Goal: Information Seeking & Learning: Learn about a topic

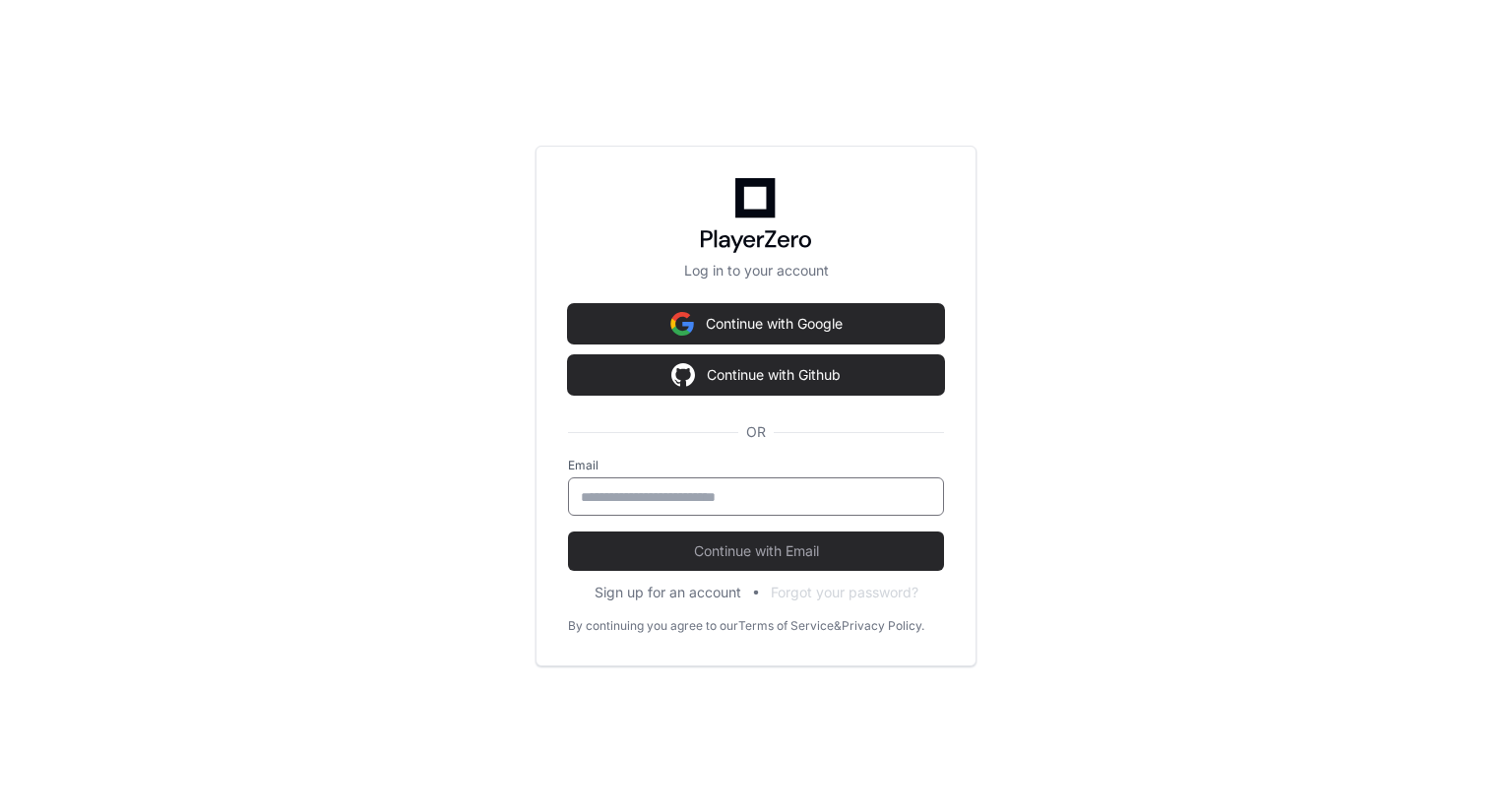
click at [628, 500] on input "email" at bounding box center [755, 498] width 350 height 20
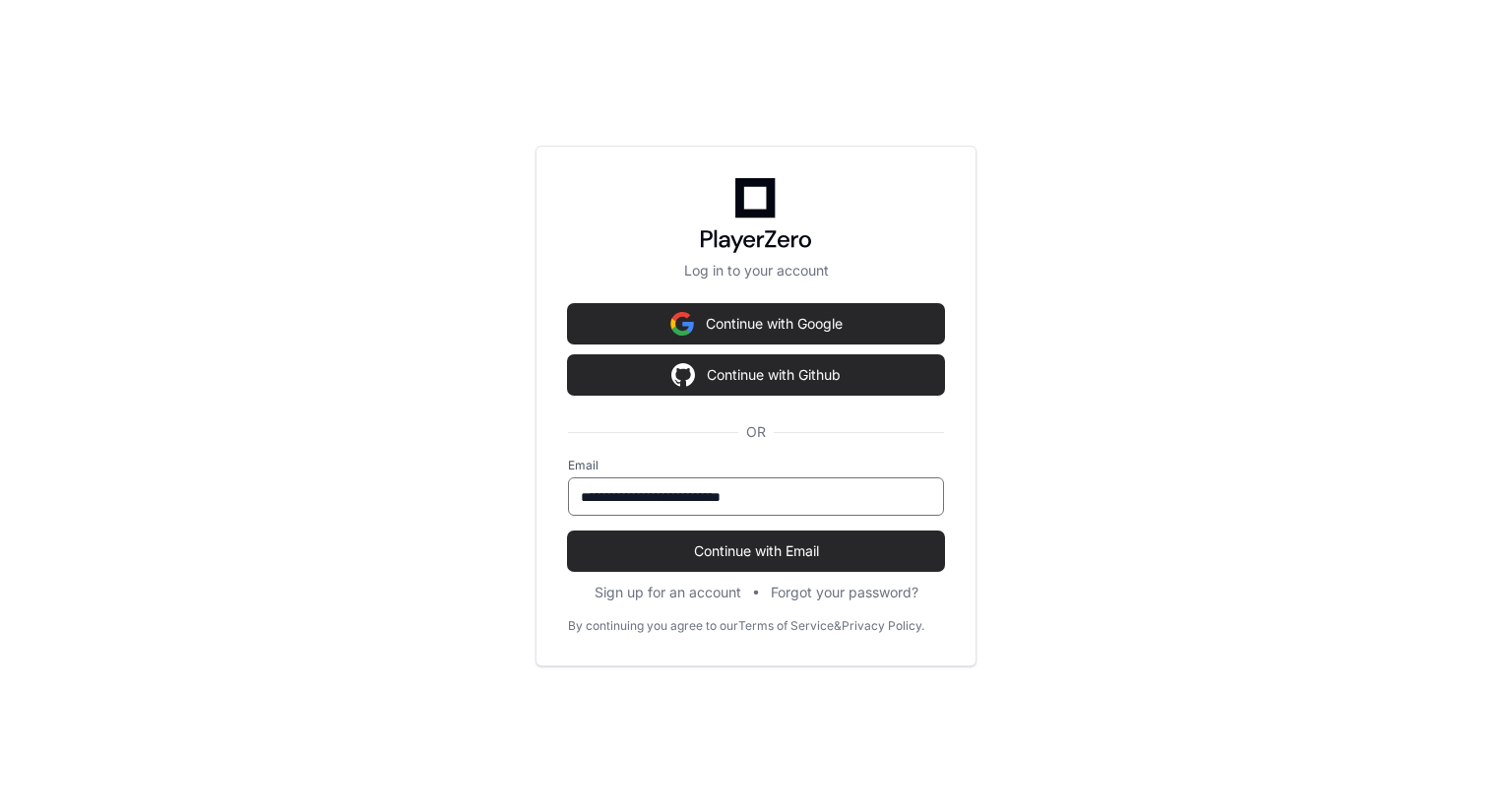
type input "**********"
click at [568, 532] on button "Continue with Email" at bounding box center [756, 551] width 376 height 39
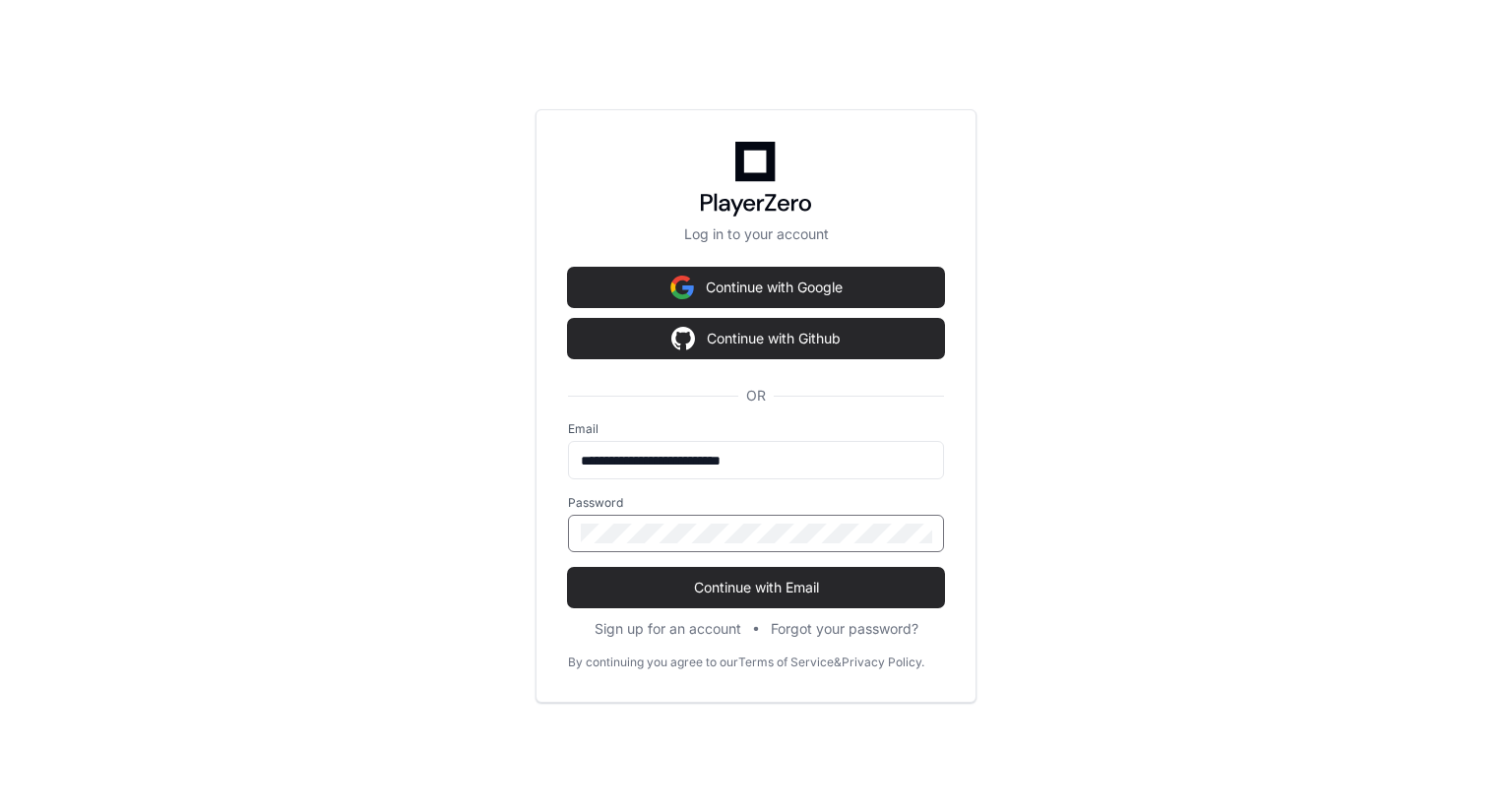
click at [568, 569] on button "Continue with Email" at bounding box center [756, 588] width 376 height 39
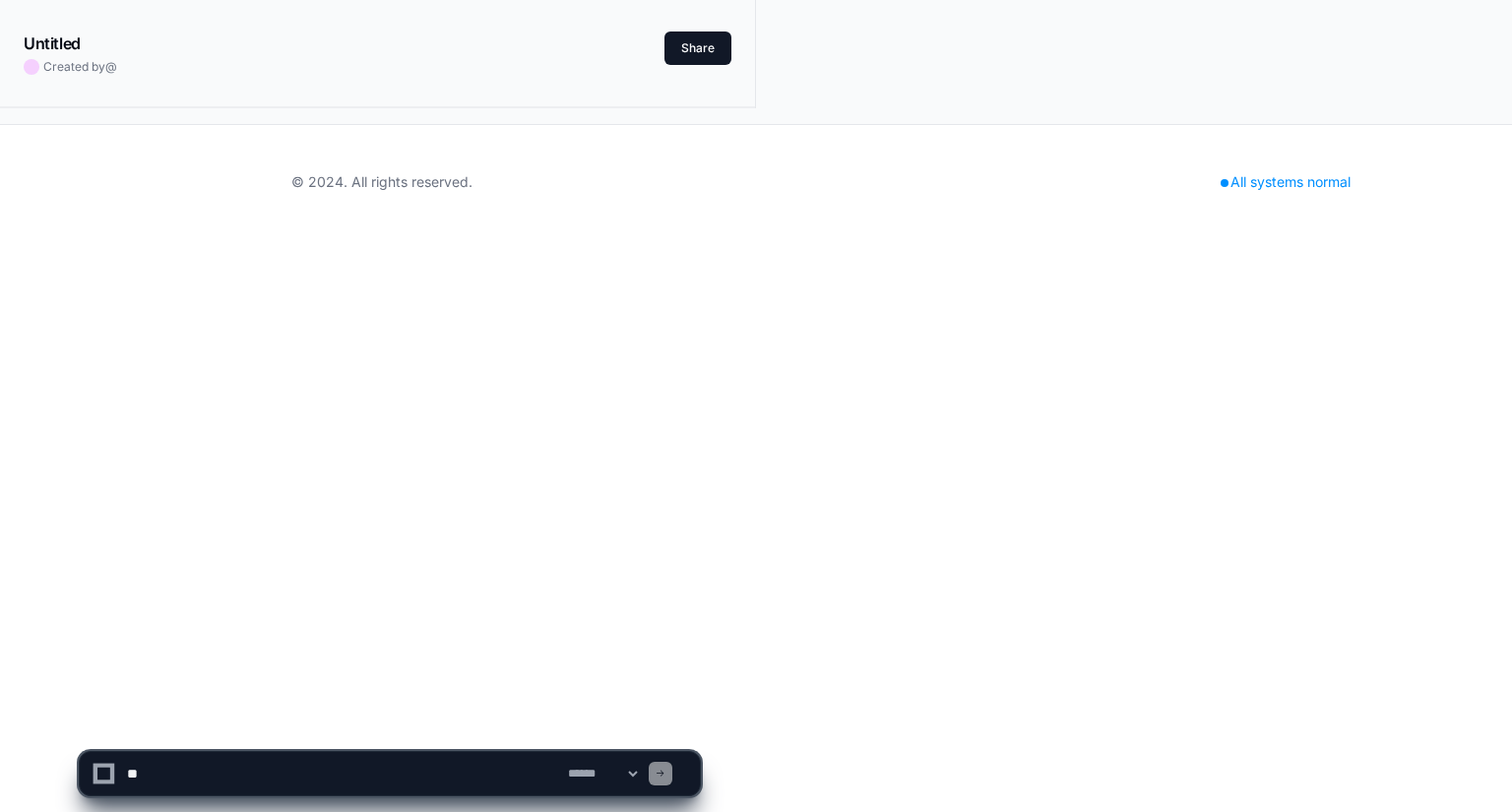
click at [805, 591] on div "**********" at bounding box center [756, 406] width 1512 height 812
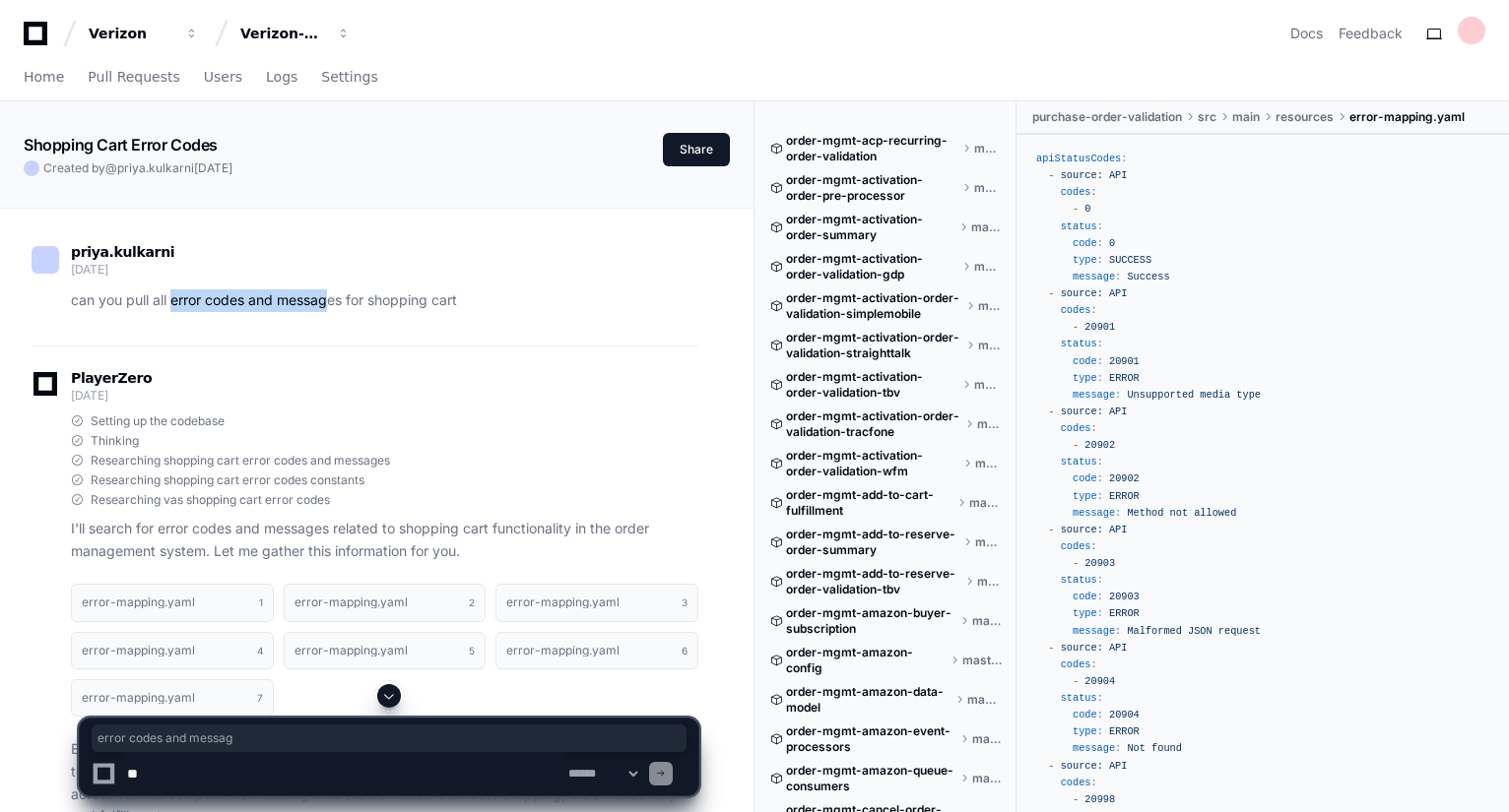
drag, startPoint x: 173, startPoint y: 300, endPoint x: 332, endPoint y: 289, distance: 159.4
click at [332, 289] on p "can you pull all error codes and messages for shopping cart" at bounding box center [384, 300] width 628 height 23
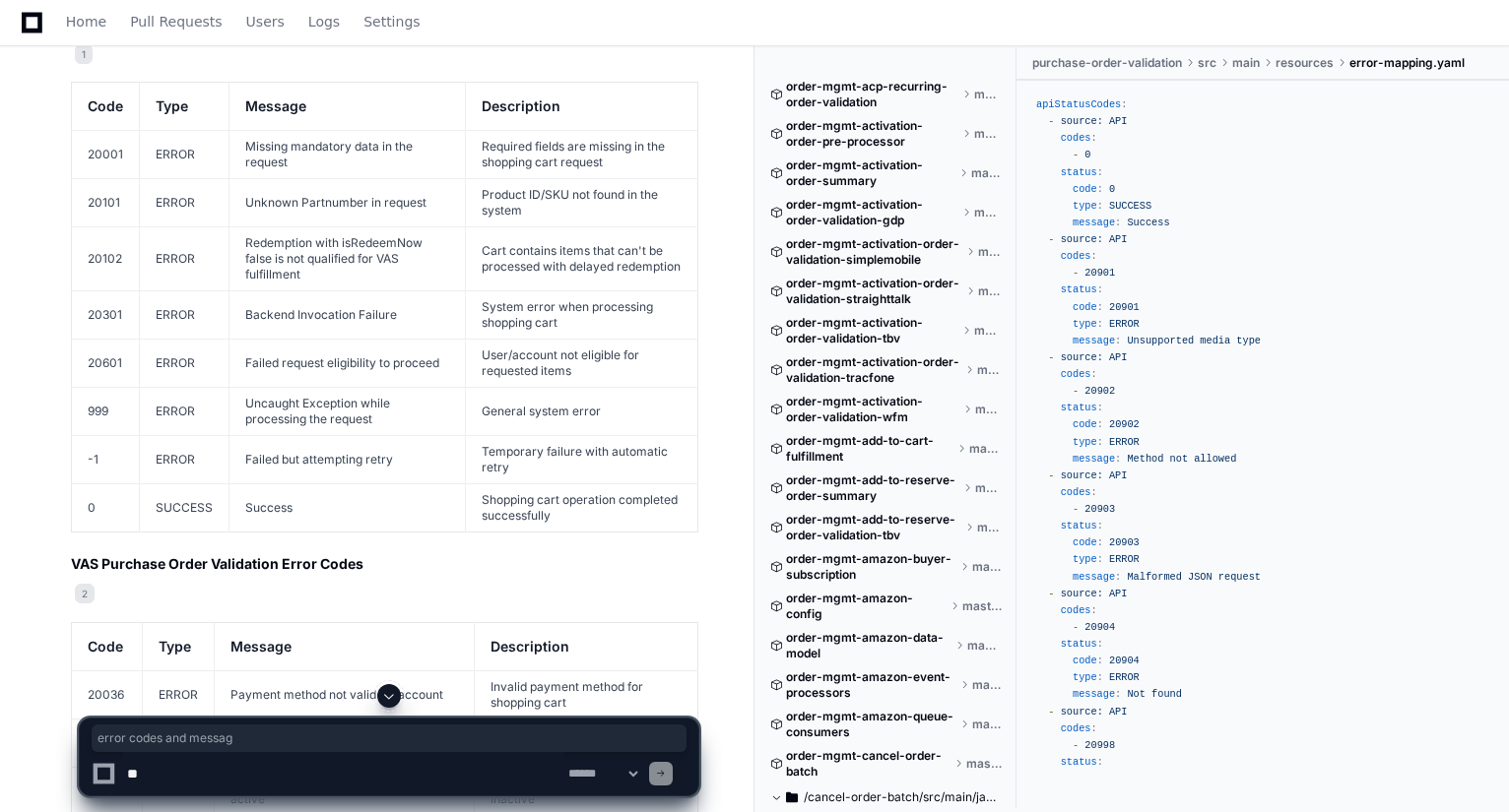
scroll to position [827, 0]
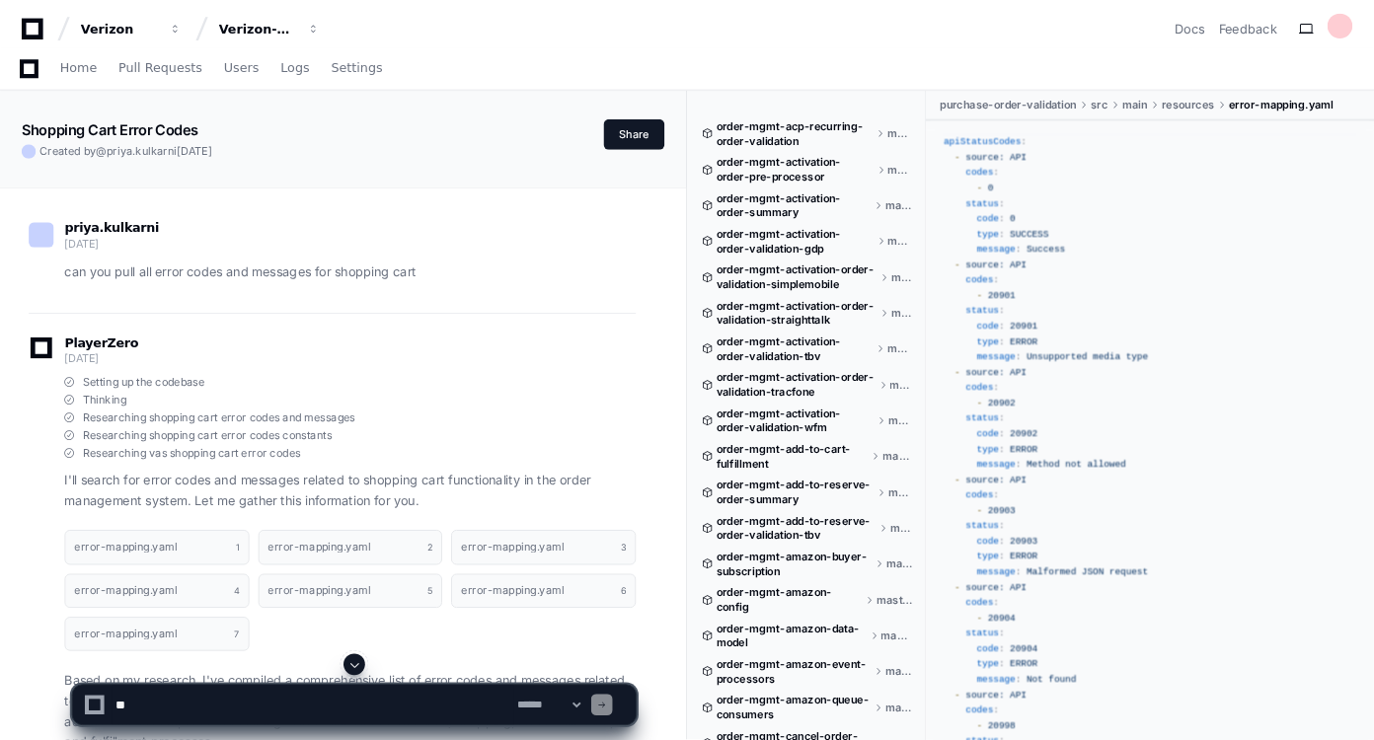
scroll to position [0, 0]
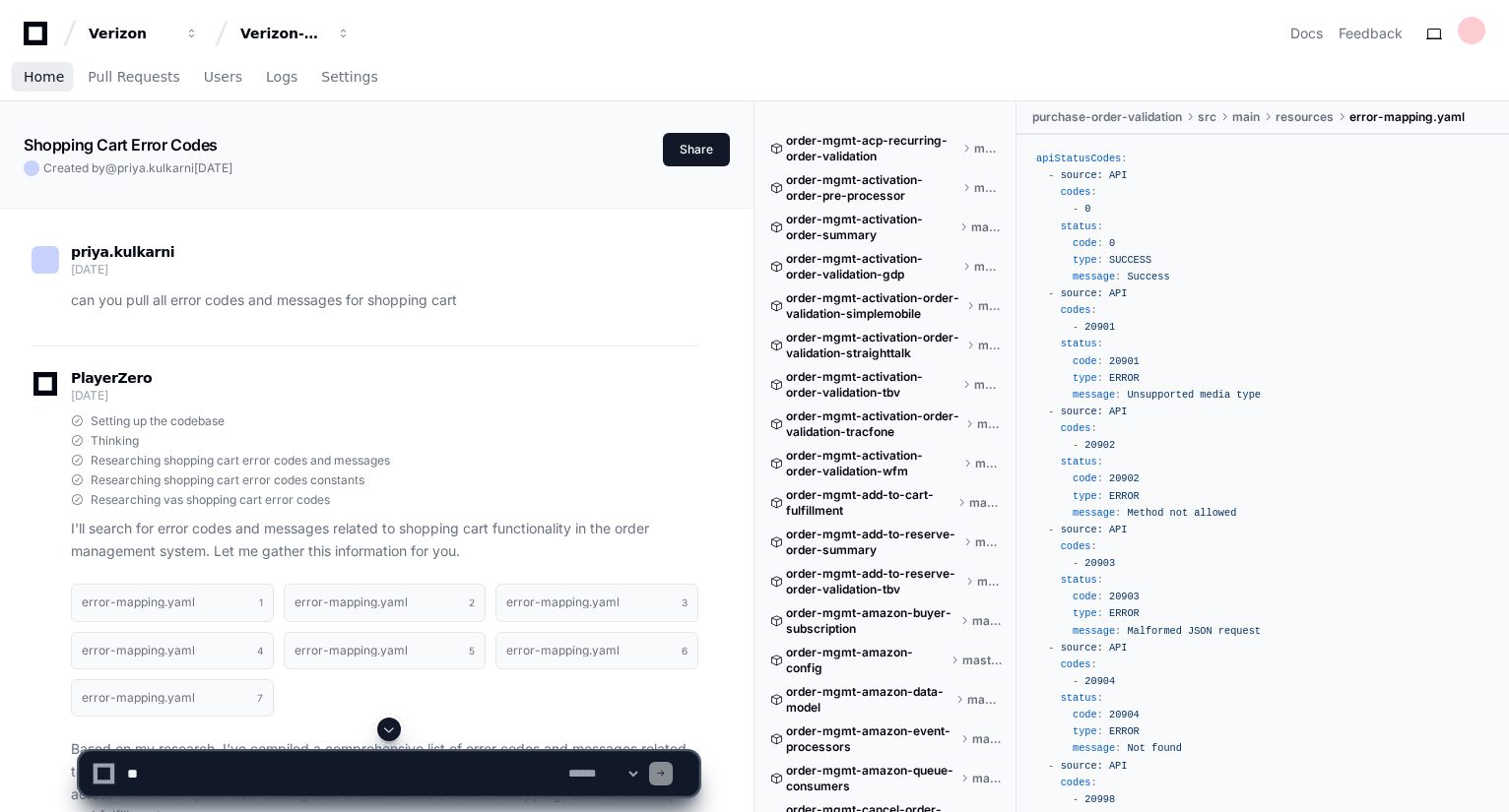
click at [40, 76] on span "Home" at bounding box center [44, 77] width 40 height 12
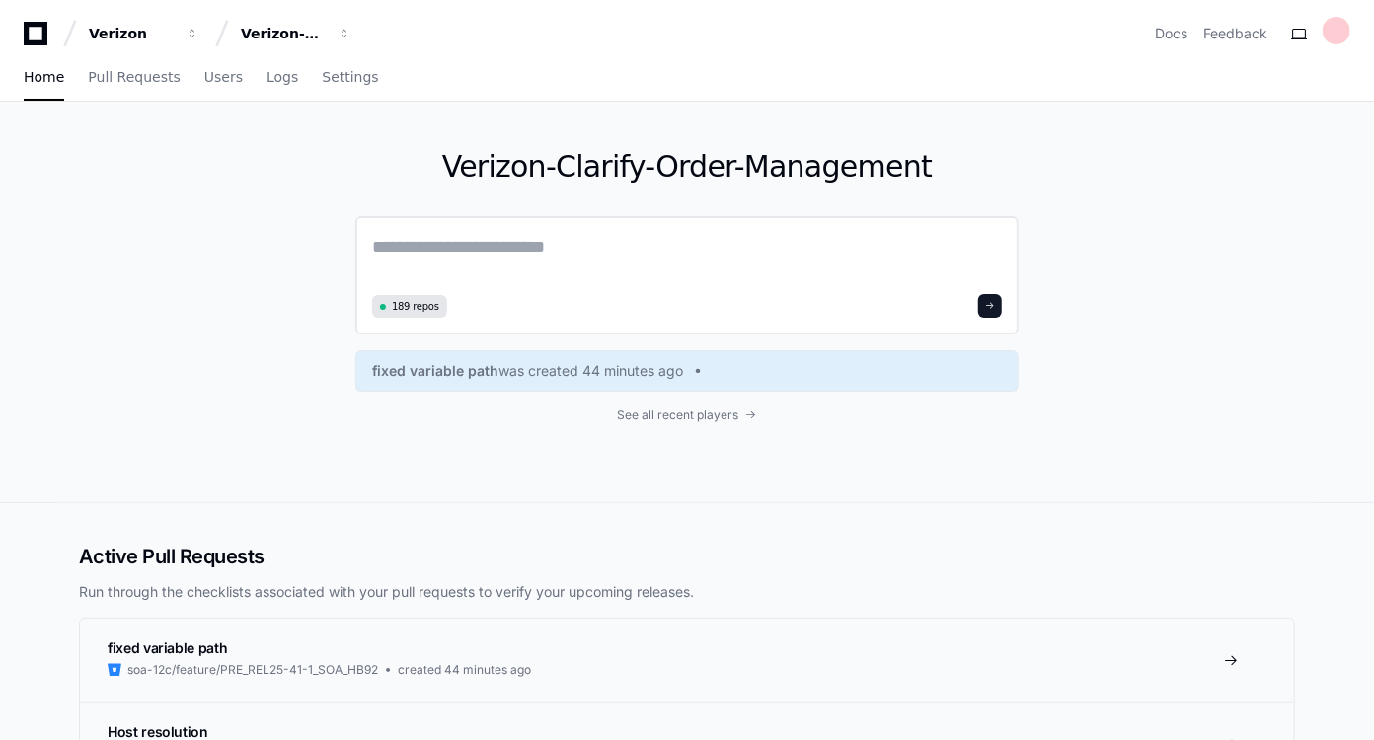
click at [574, 256] on textarea at bounding box center [687, 260] width 630 height 55
paste textarea "**********"
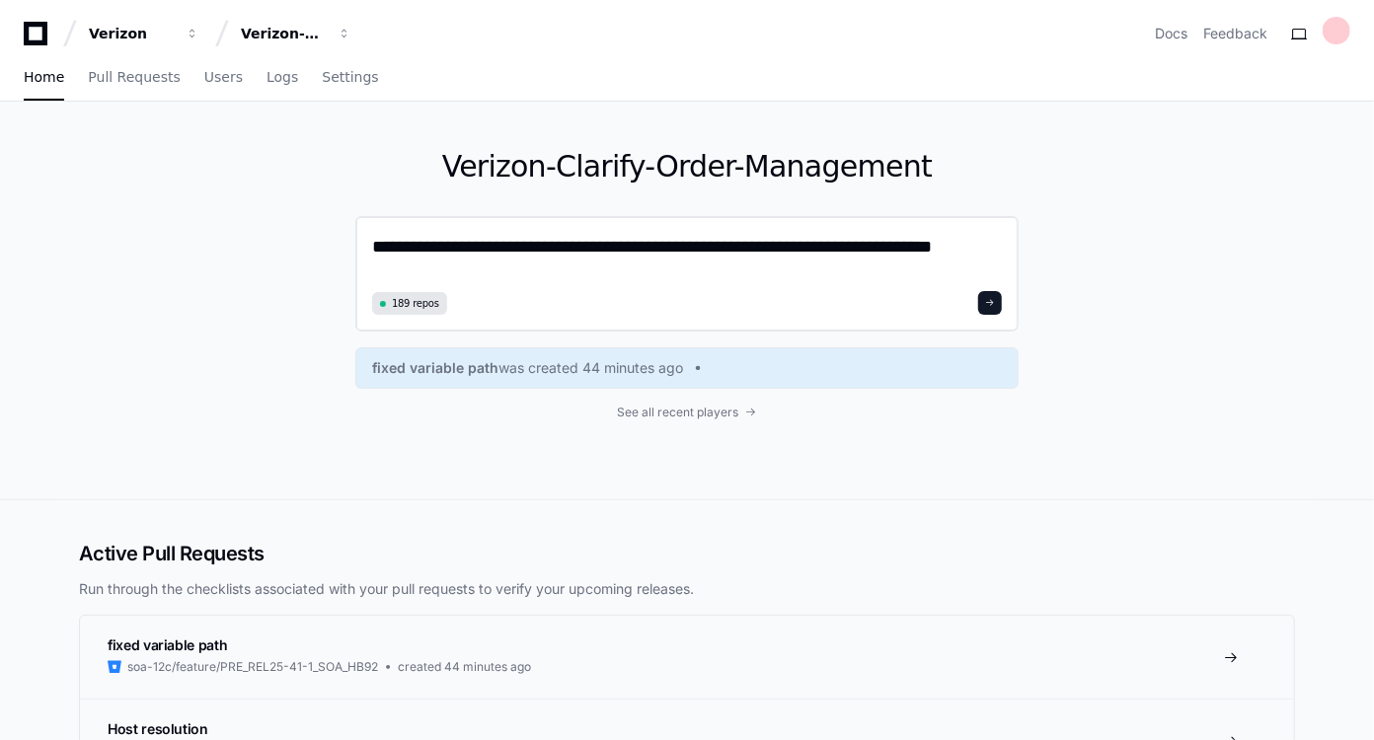
click at [755, 246] on textarea "**********" at bounding box center [687, 259] width 630 height 52
type textarea "**********"
click at [988, 298] on span at bounding box center [990, 303] width 10 height 10
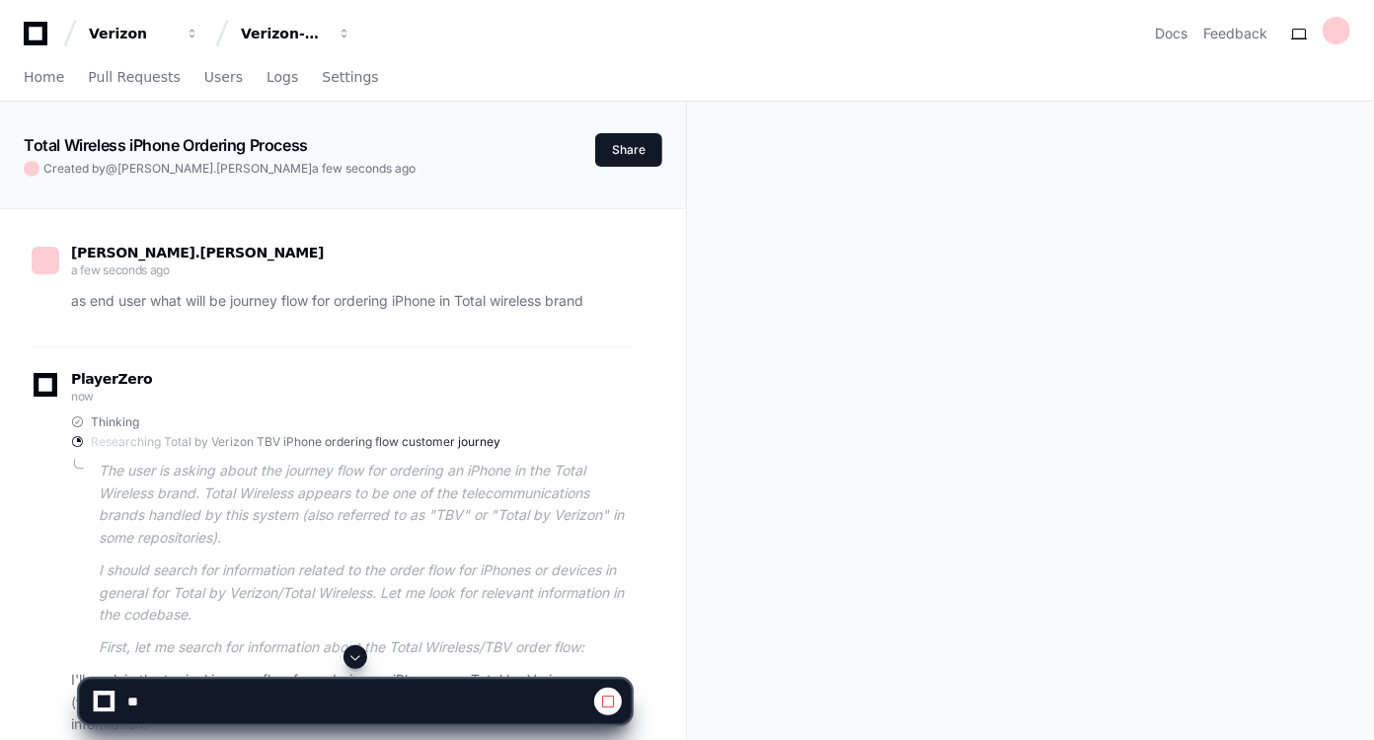
click at [660, 529] on div "aniruddha.bidkar a few seconds ago as end user what will be journey flow for or…" at bounding box center [343, 495] width 639 height 573
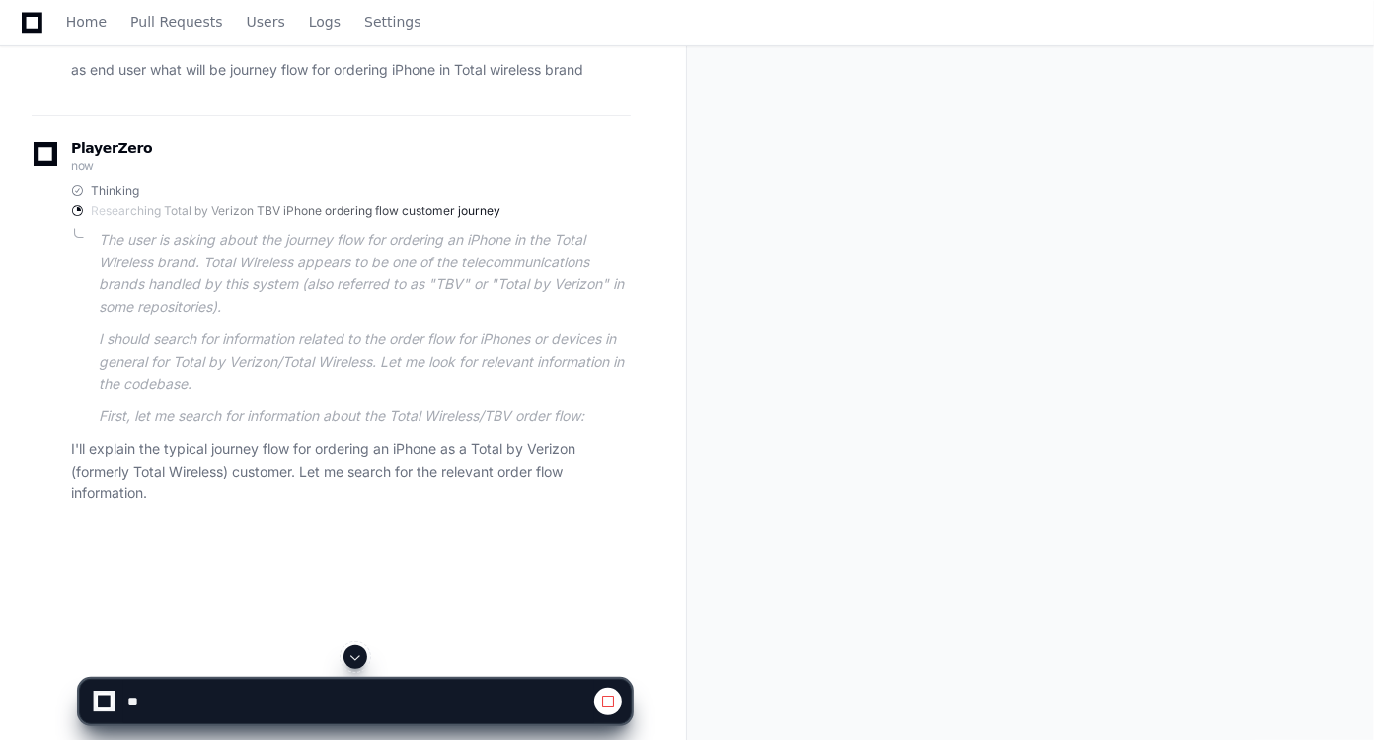
scroll to position [320, 0]
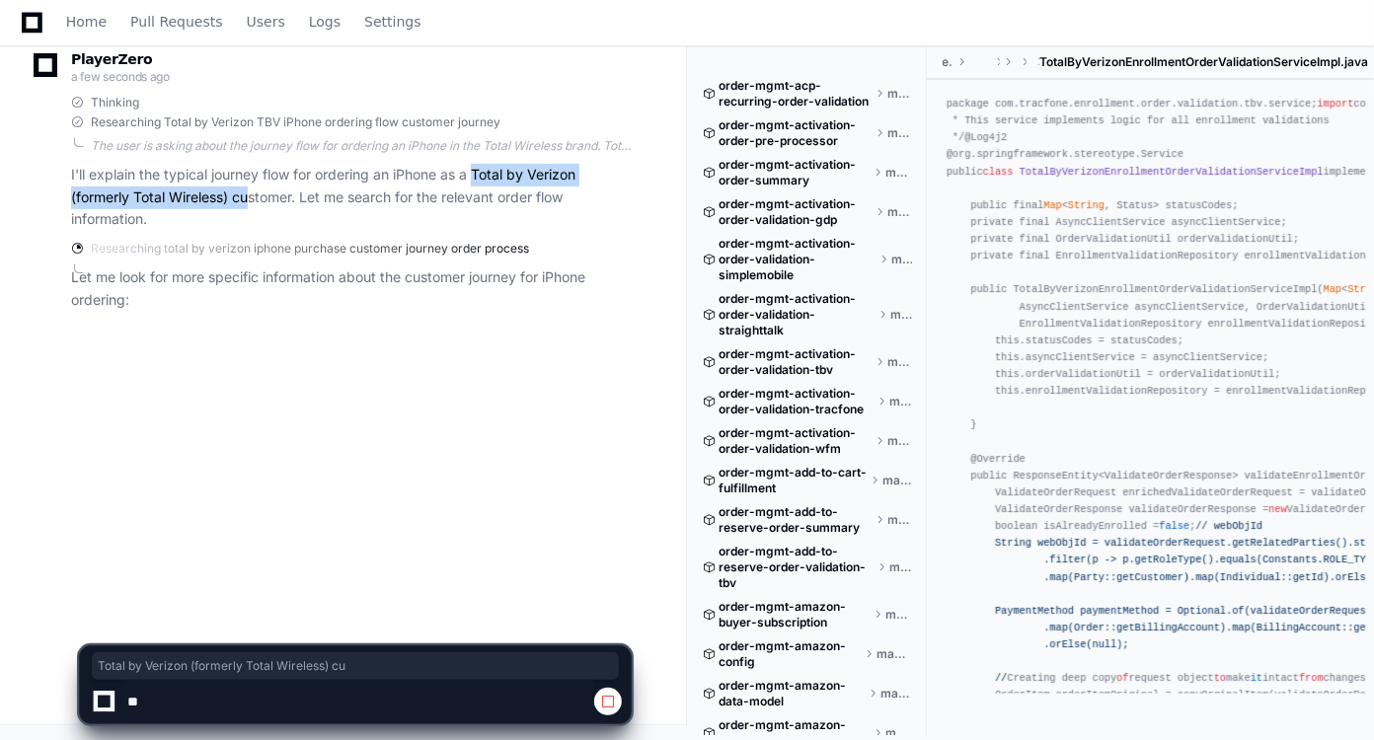
drag, startPoint x: 479, startPoint y: 171, endPoint x: 250, endPoint y: 201, distance: 231.1
click at [250, 201] on p "I'll explain the typical journey flow for ordering an iPhone as a Total by Veri…" at bounding box center [351, 197] width 560 height 67
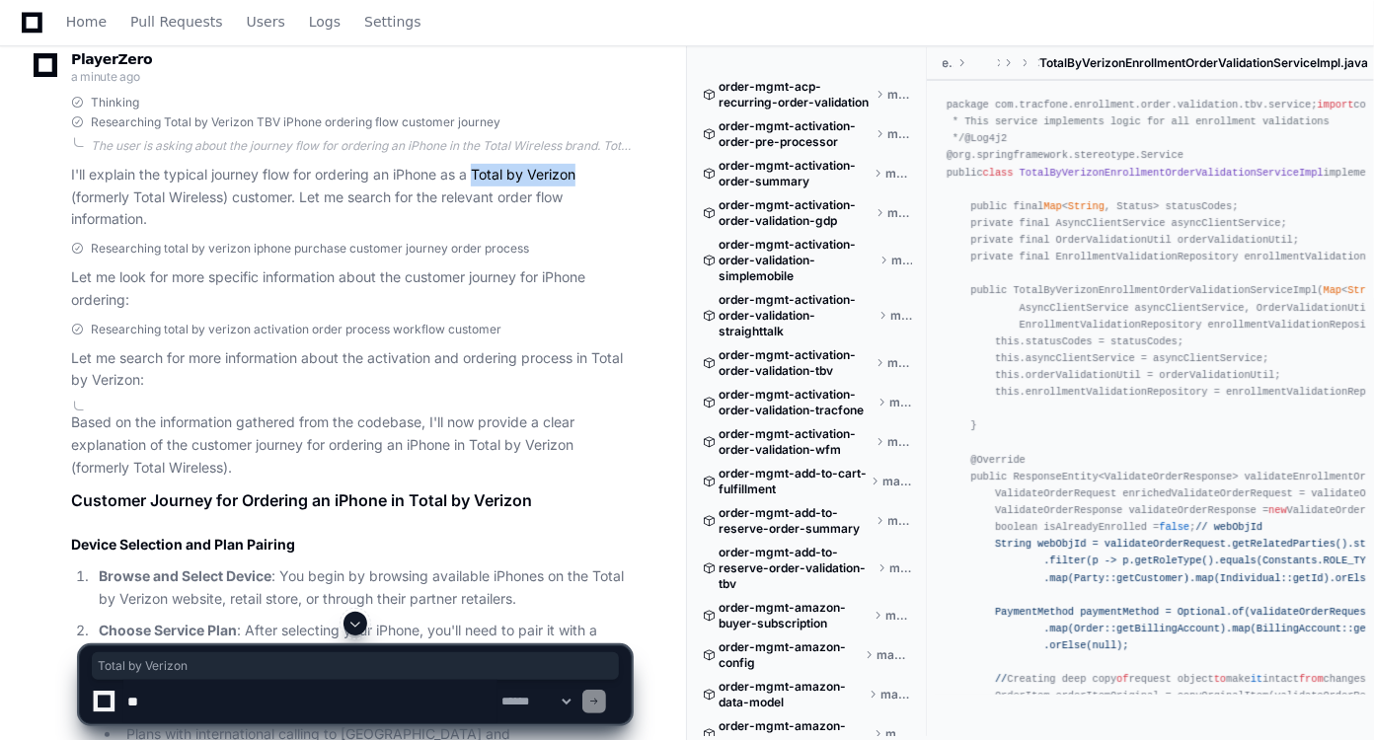
drag, startPoint x: 480, startPoint y: 173, endPoint x: 582, endPoint y: 168, distance: 102.8
click at [582, 168] on p "I'll explain the typical journey flow for ordering an iPhone as a Total by Veri…" at bounding box center [351, 197] width 560 height 67
copy p "Total by Verizon"
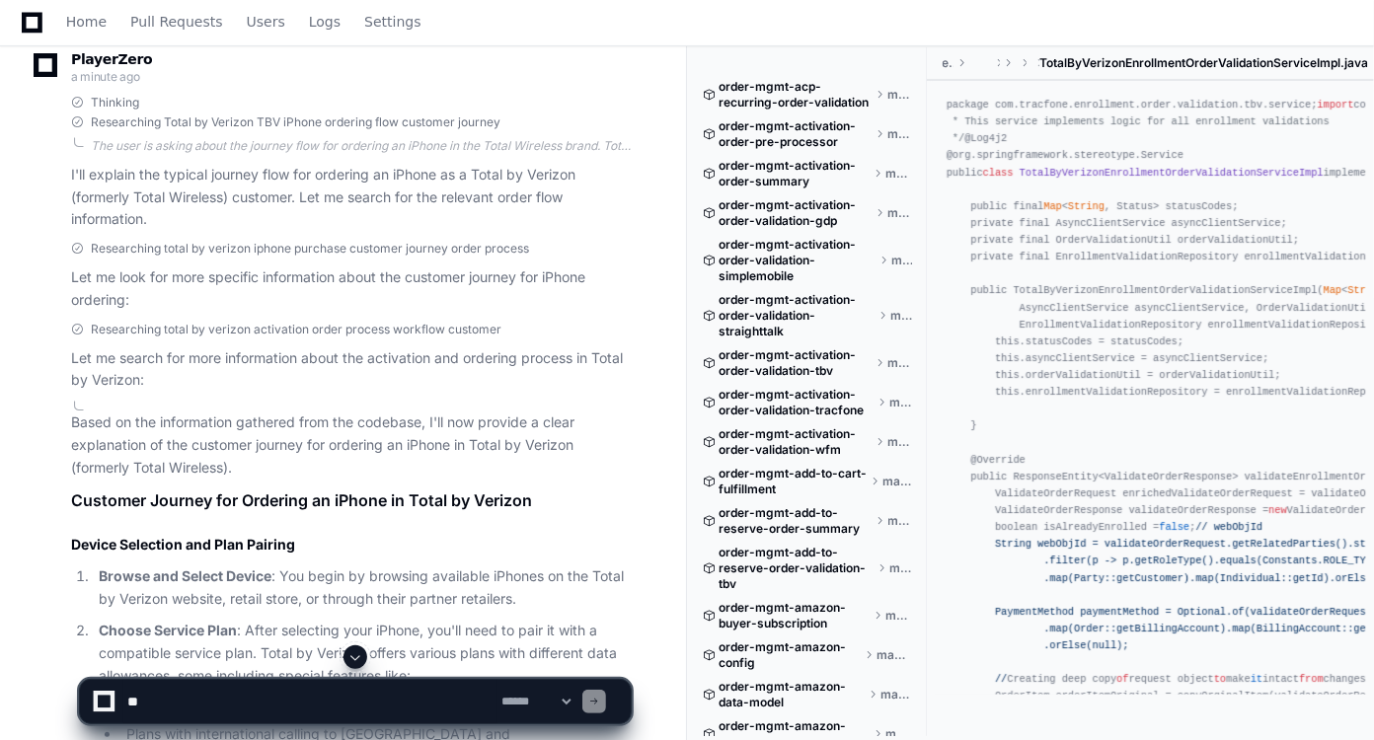
click at [623, 457] on p "Based on the information gathered from the codebase, I'll now provide a clear e…" at bounding box center [351, 445] width 560 height 67
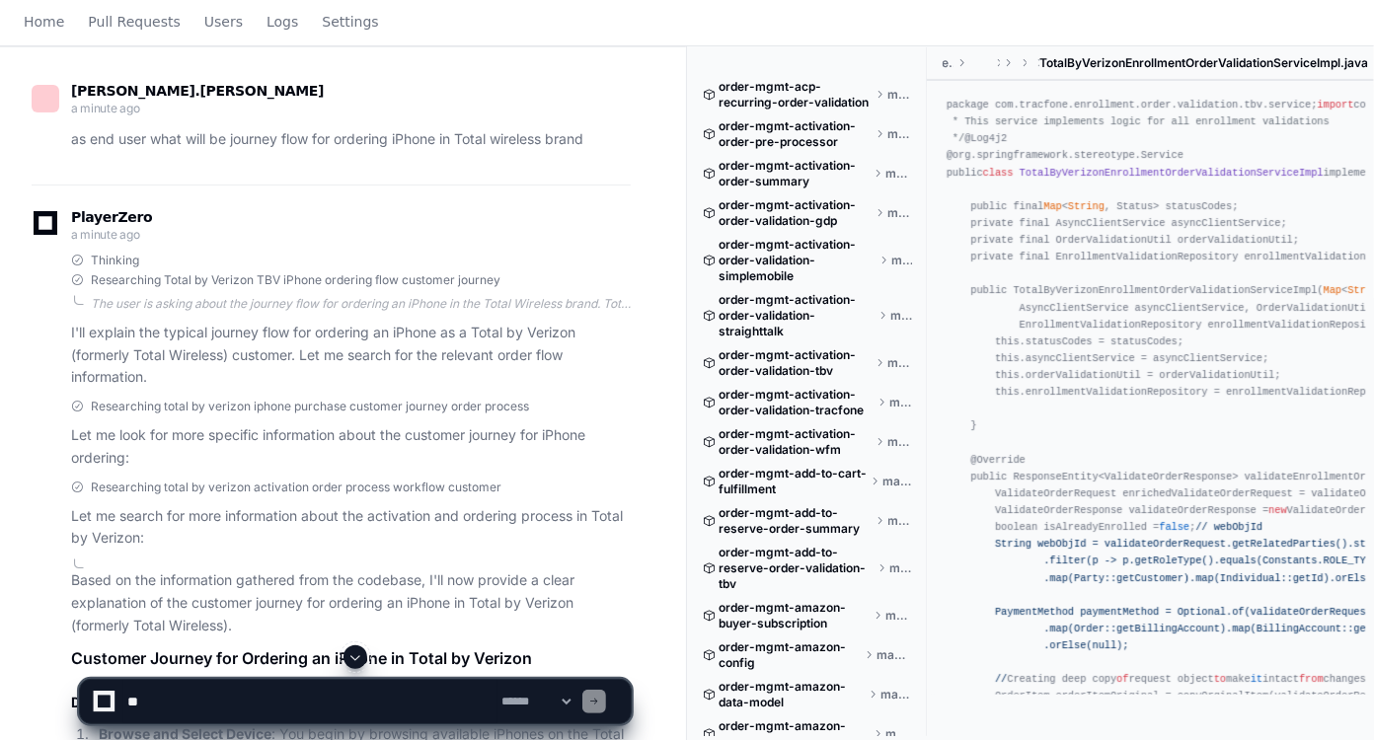
scroll to position [0, 0]
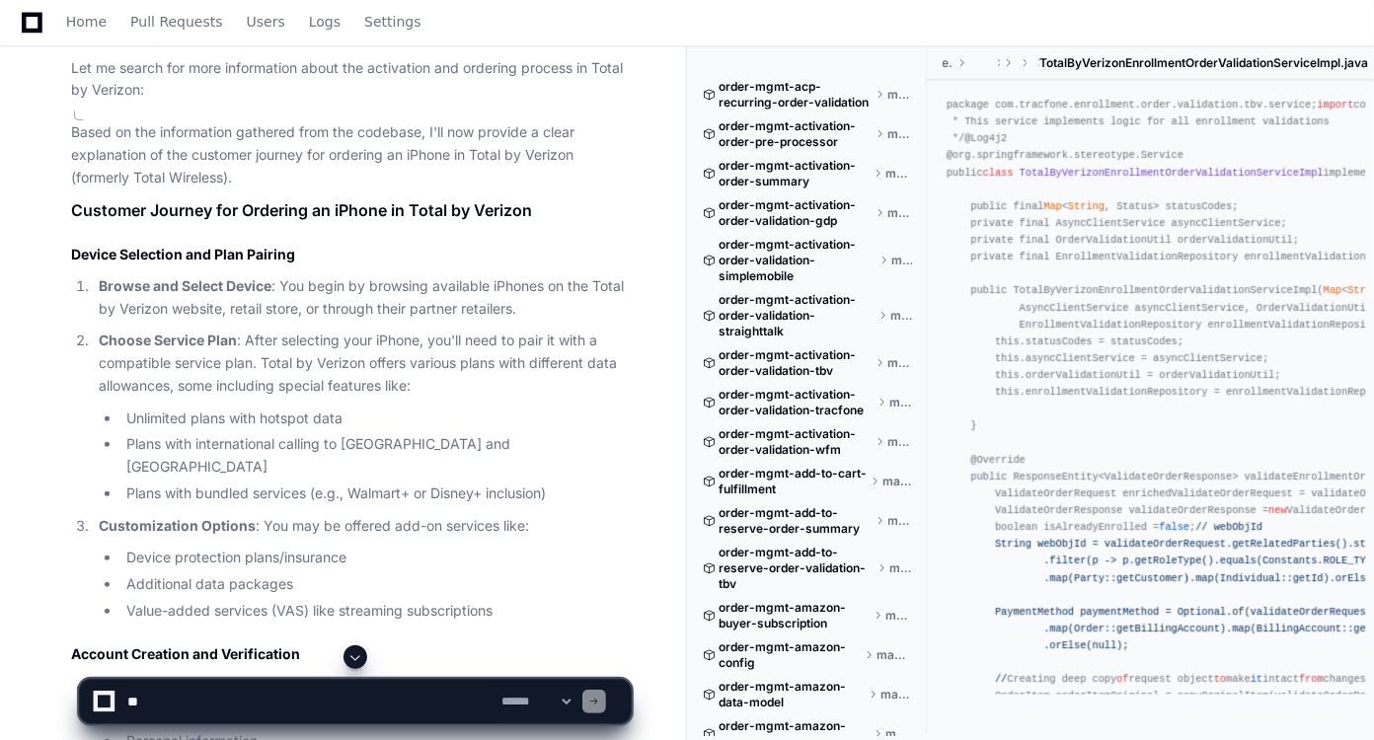
scroll to position [646, 0]
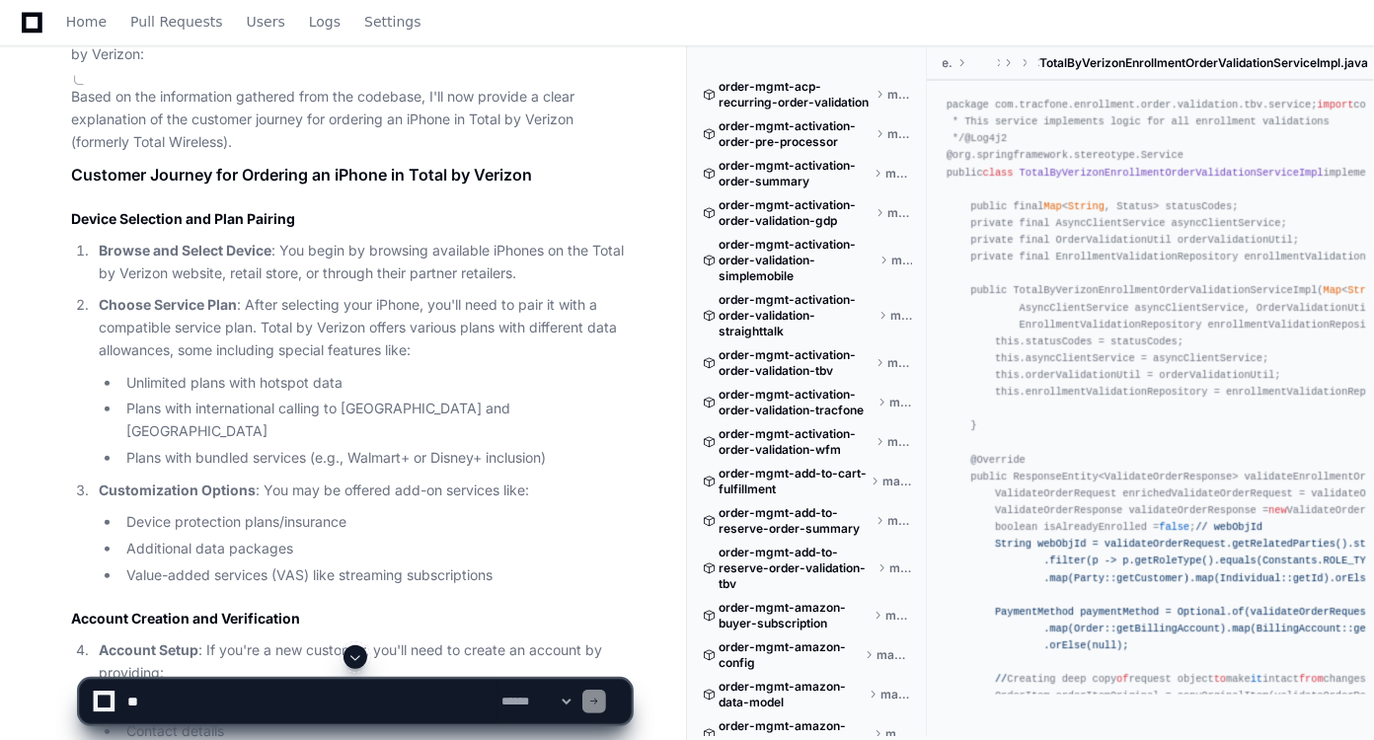
click at [401, 319] on p "Choose Service Plan : After selecting your iPhone, you'll need to pair it with …" at bounding box center [365, 327] width 532 height 67
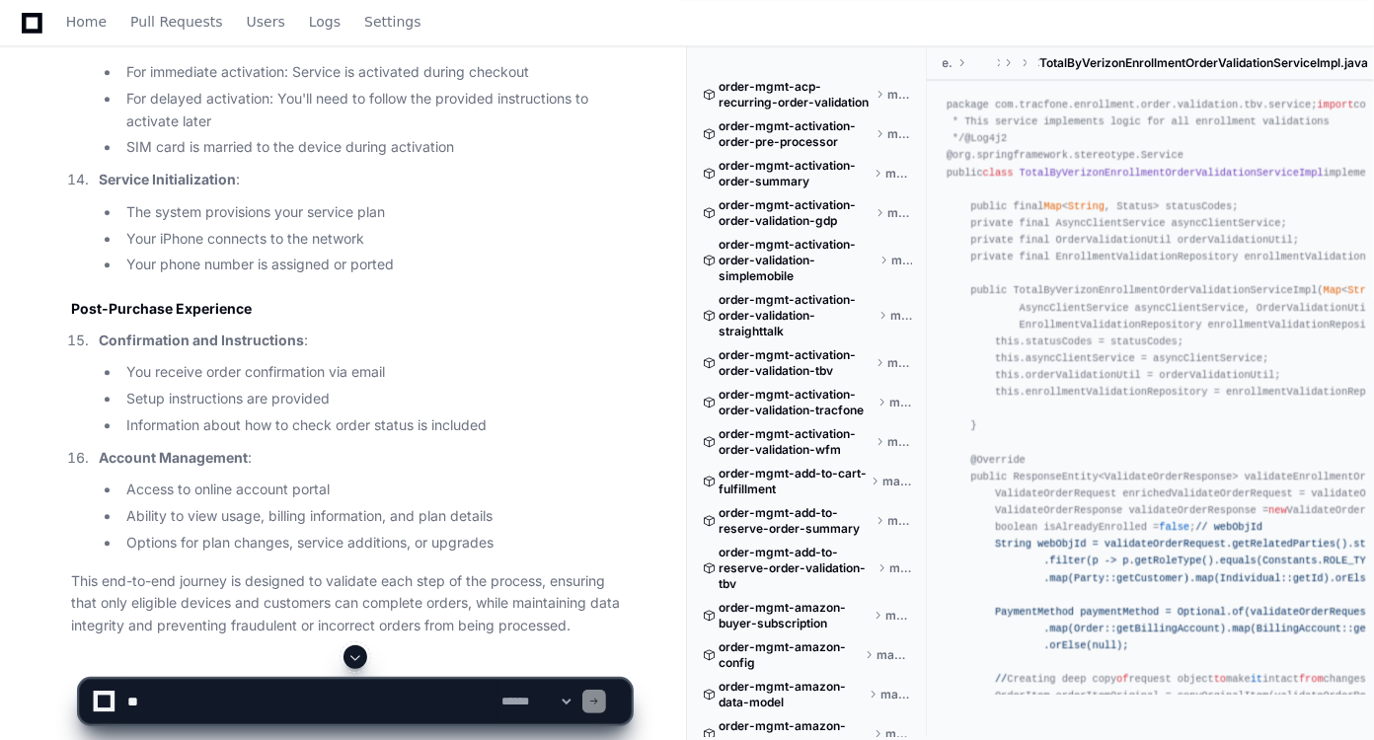
scroll to position [2517, 0]
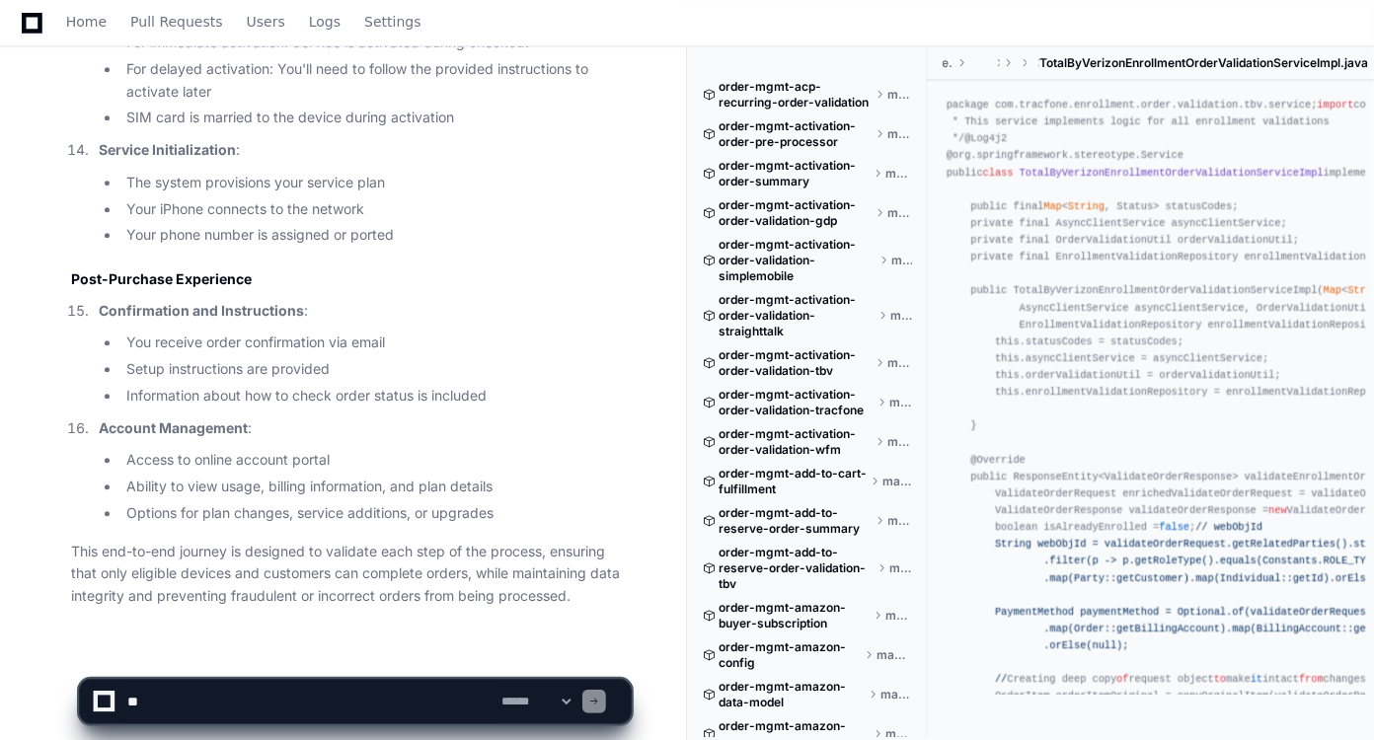
click at [245, 705] on textarea at bounding box center [310, 701] width 374 height 43
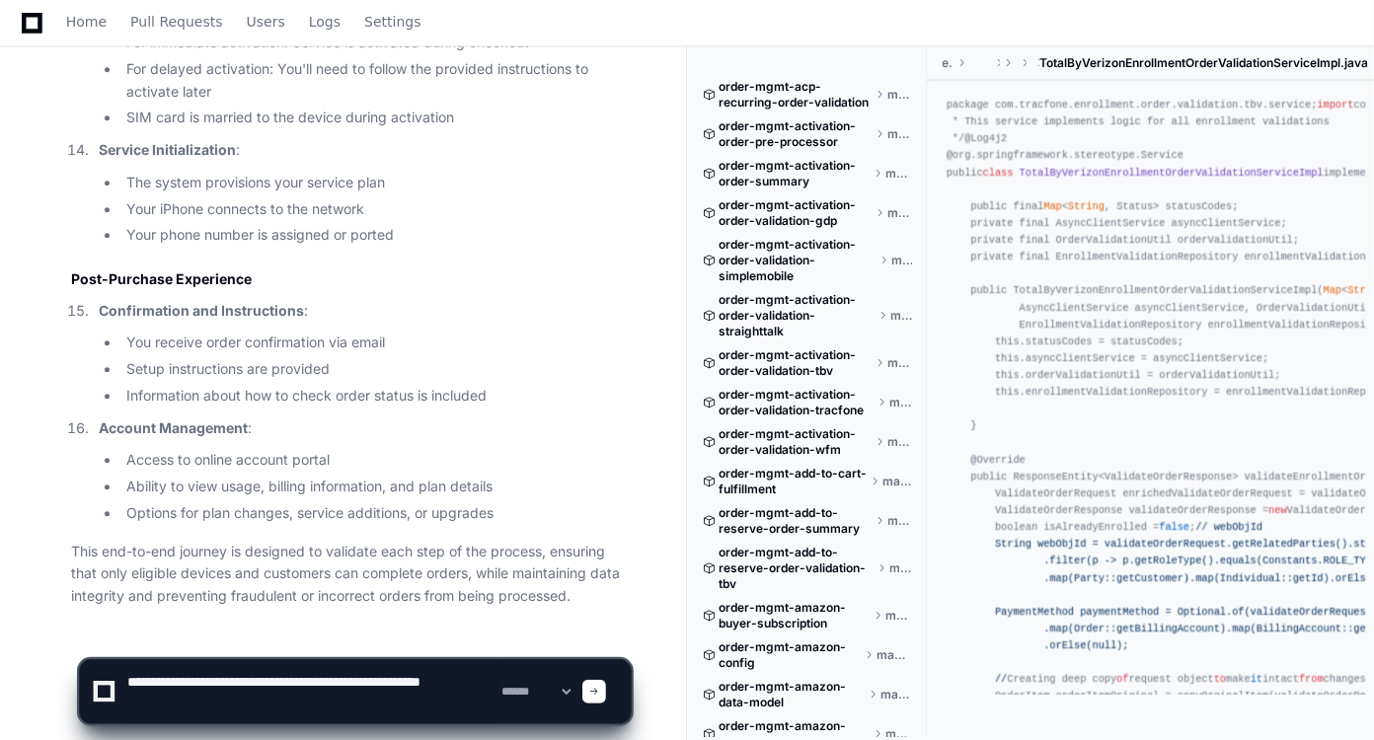
type textarea "**********"
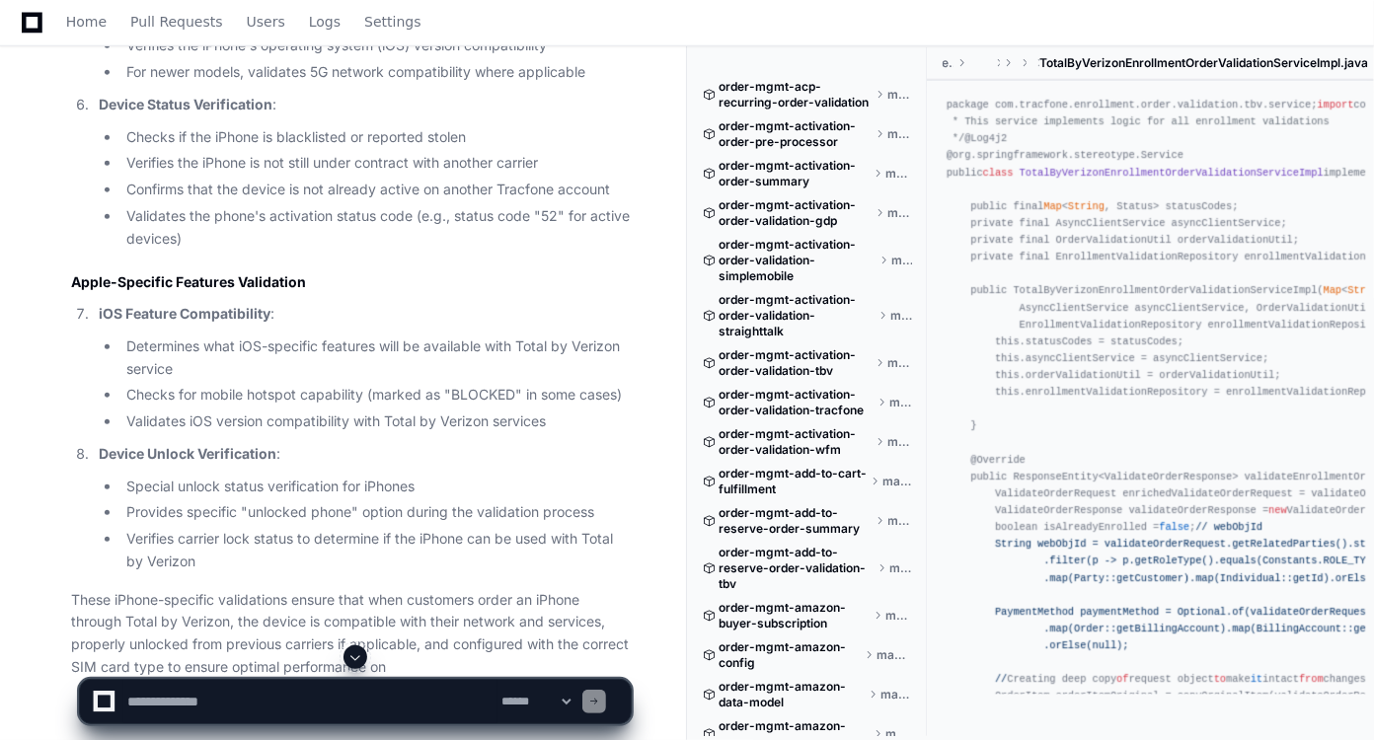
scroll to position [4676, 0]
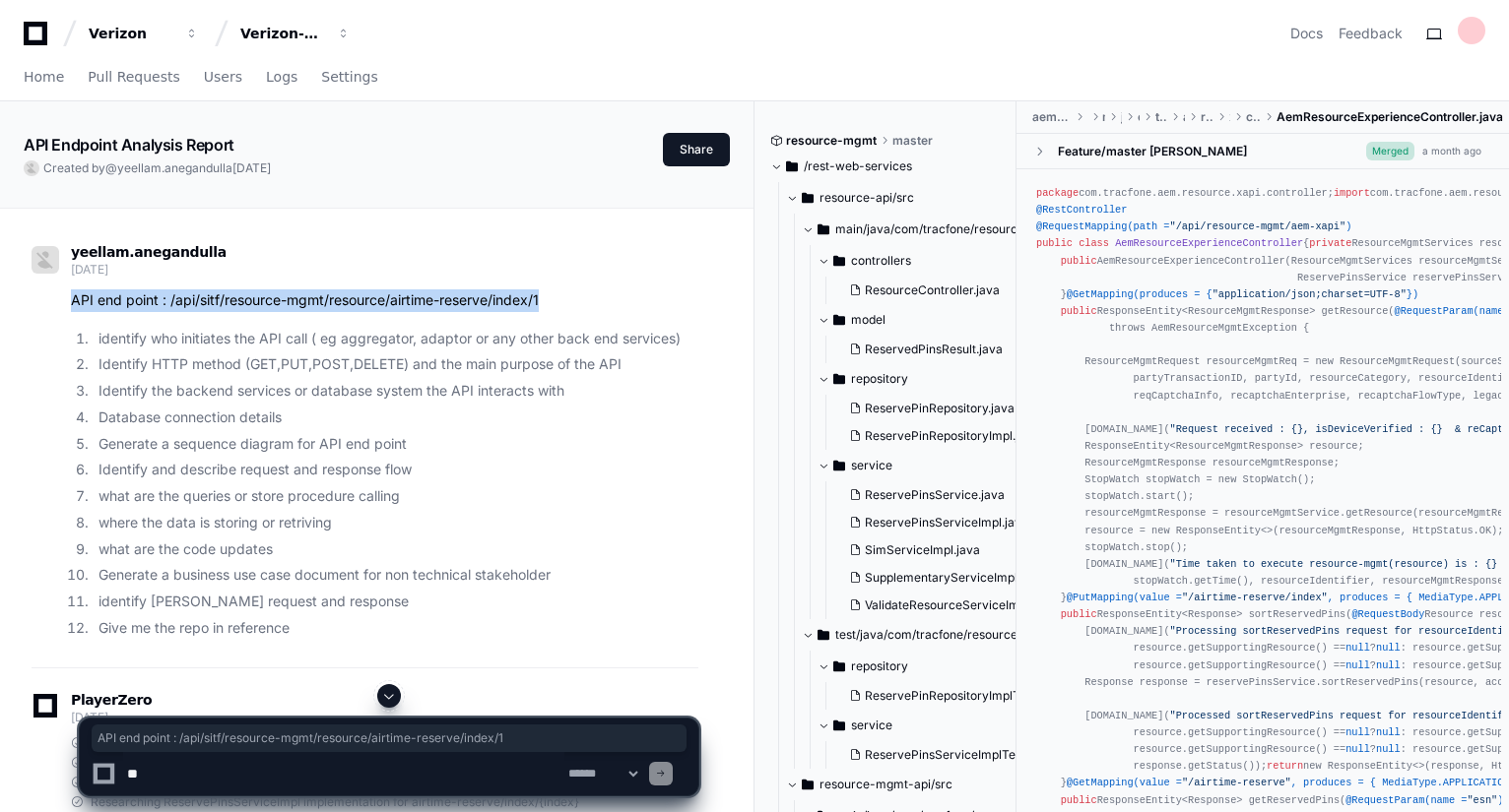
drag, startPoint x: 69, startPoint y: 298, endPoint x: 557, endPoint y: 304, distance: 488.0
click at [557, 304] on div "API end point : /api/sitf/resource-mgmt/resource/airtime-reserve/index/1 identi…" at bounding box center [365, 464] width 667 height 350
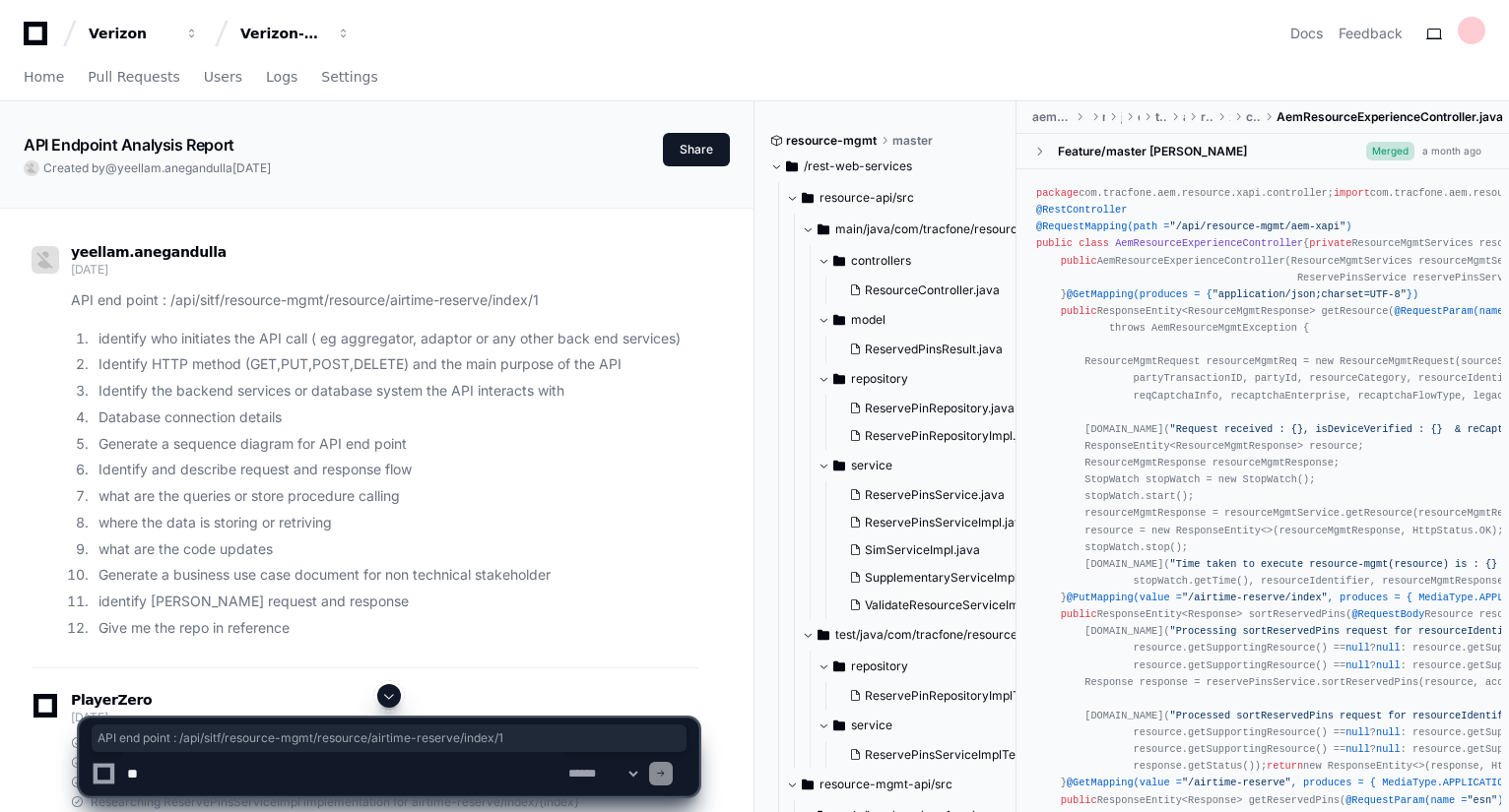
click at [316, 443] on li "Generate a sequence diagram for API end point" at bounding box center [395, 444] width 606 height 23
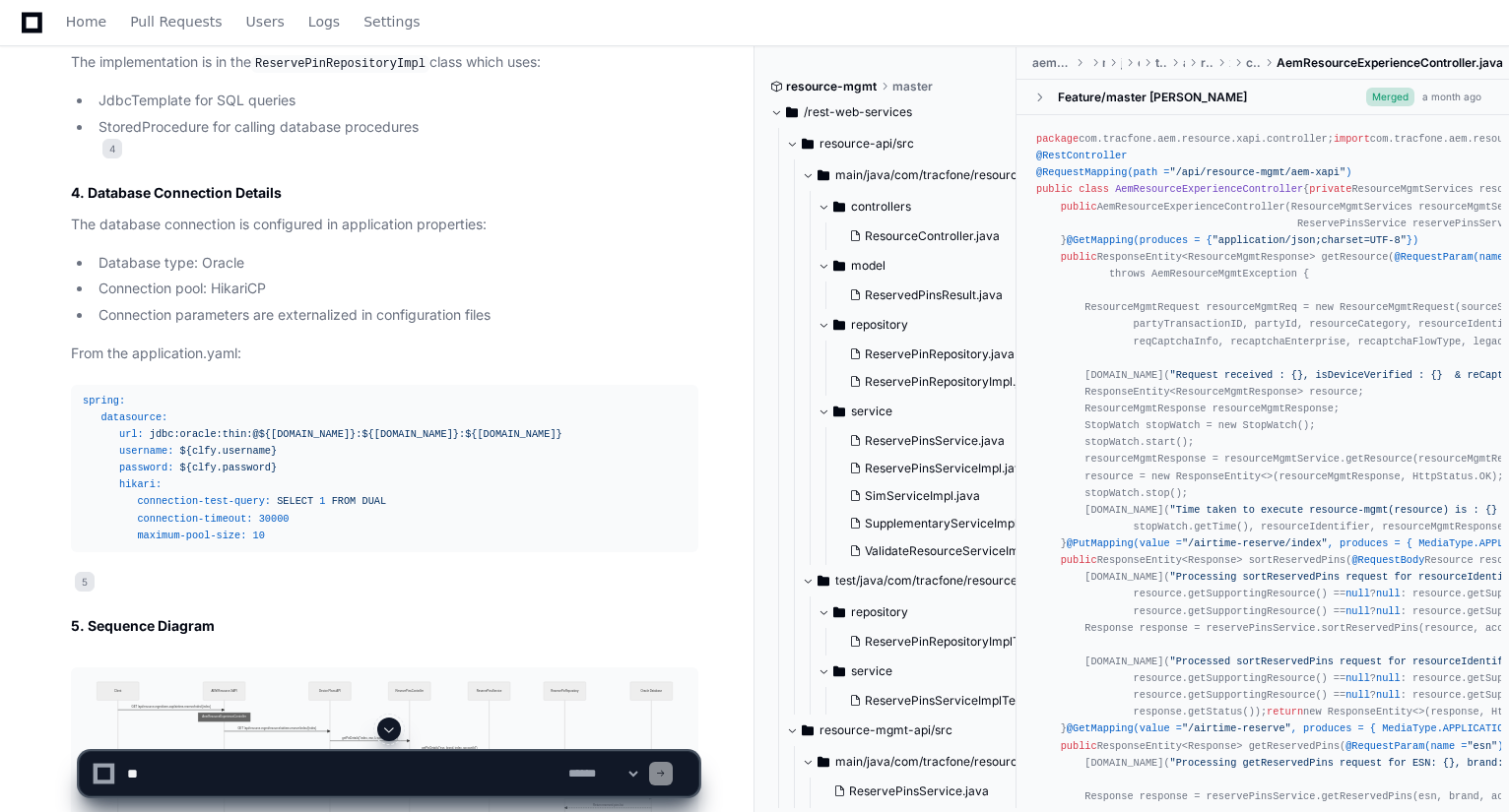
scroll to position [1655, 0]
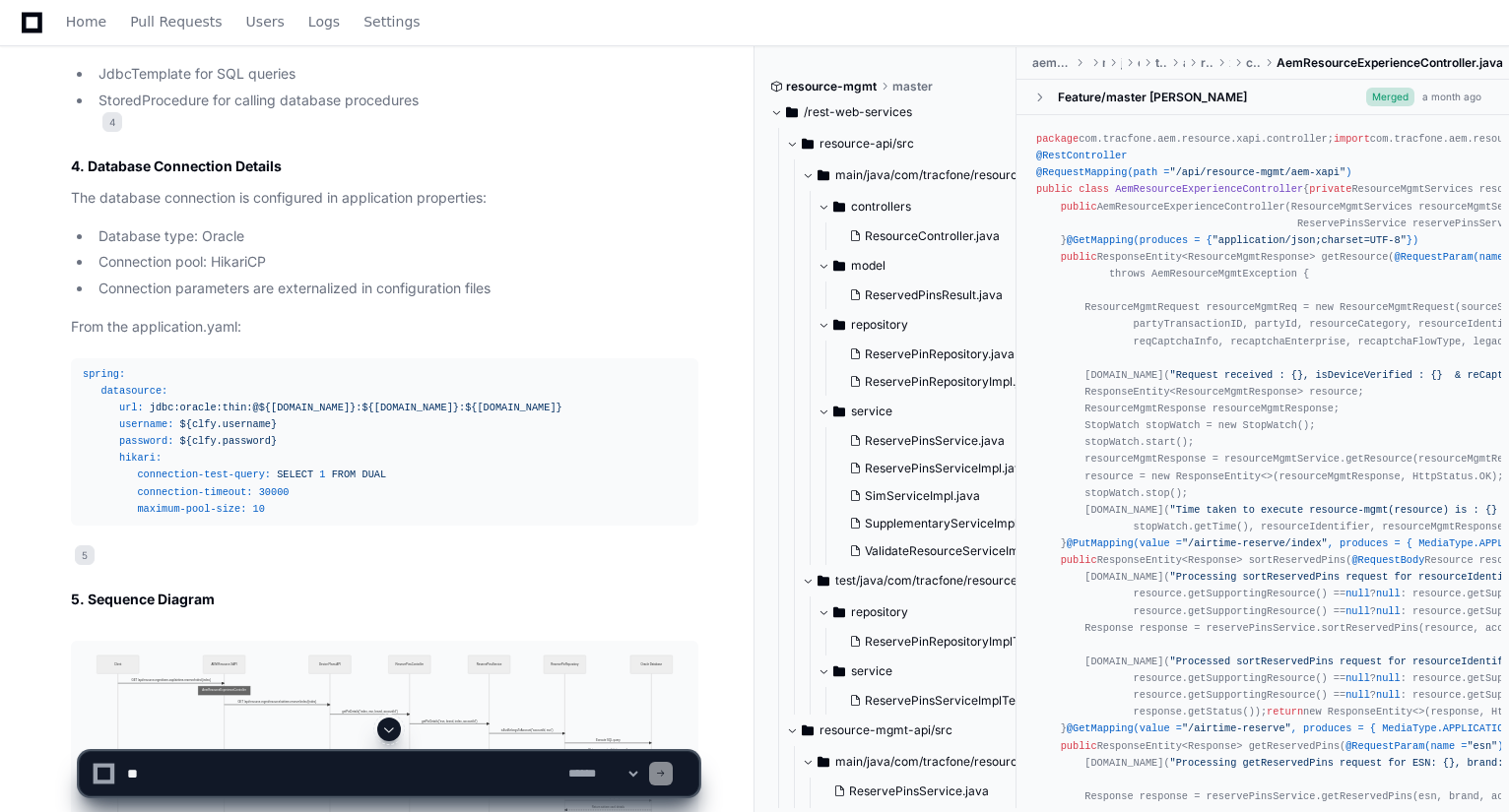
click at [610, 300] on li "Connection parameters are externalized in configuration files" at bounding box center [395, 288] width 606 height 23
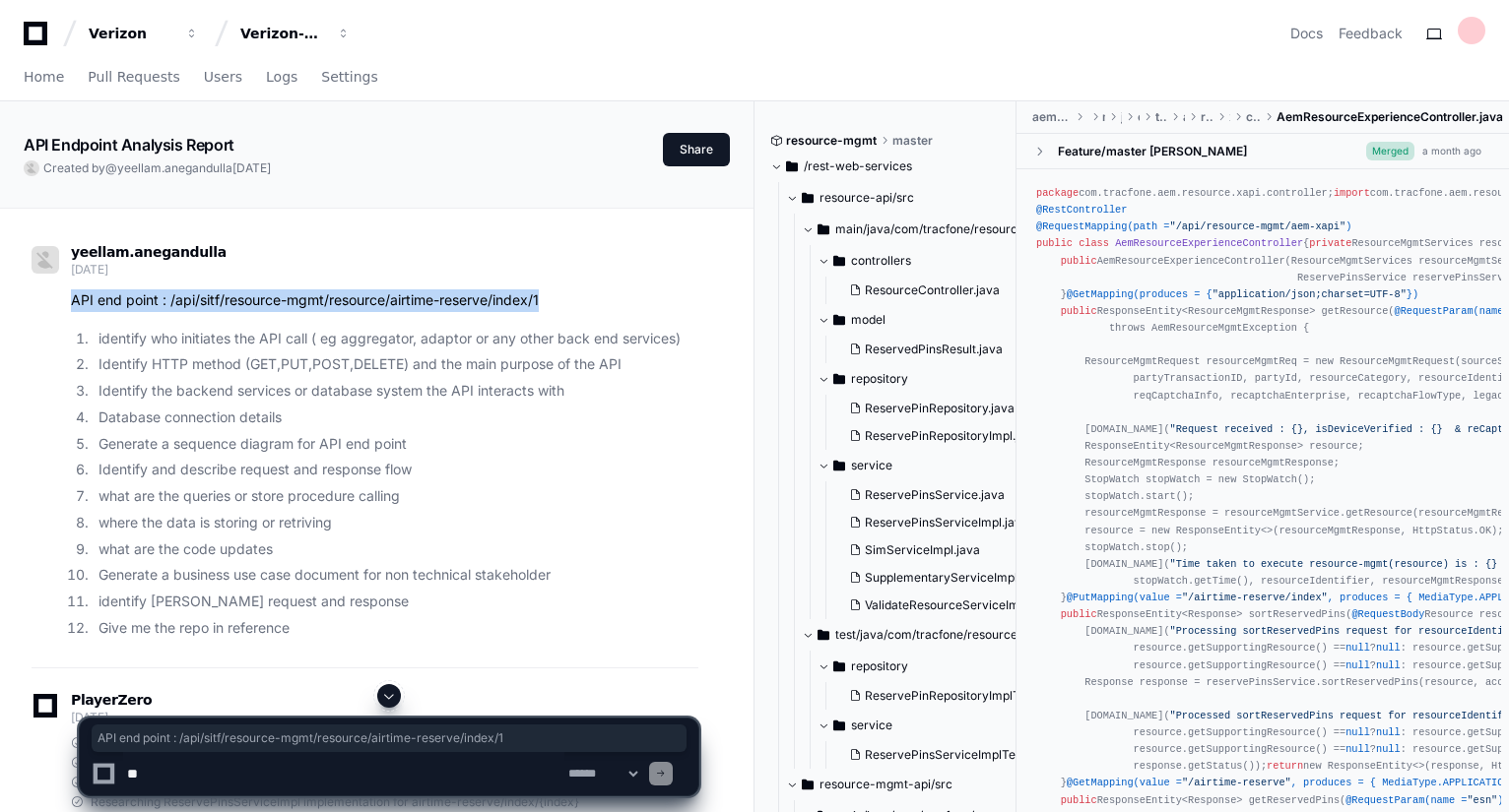
drag, startPoint x: 558, startPoint y: 299, endPoint x: 71, endPoint y: 297, distance: 487.0
click at [71, 297] on p "API end point : /api/sitf/resource-mgmt/resource/airtime-reserve/index/1" at bounding box center [384, 300] width 628 height 23
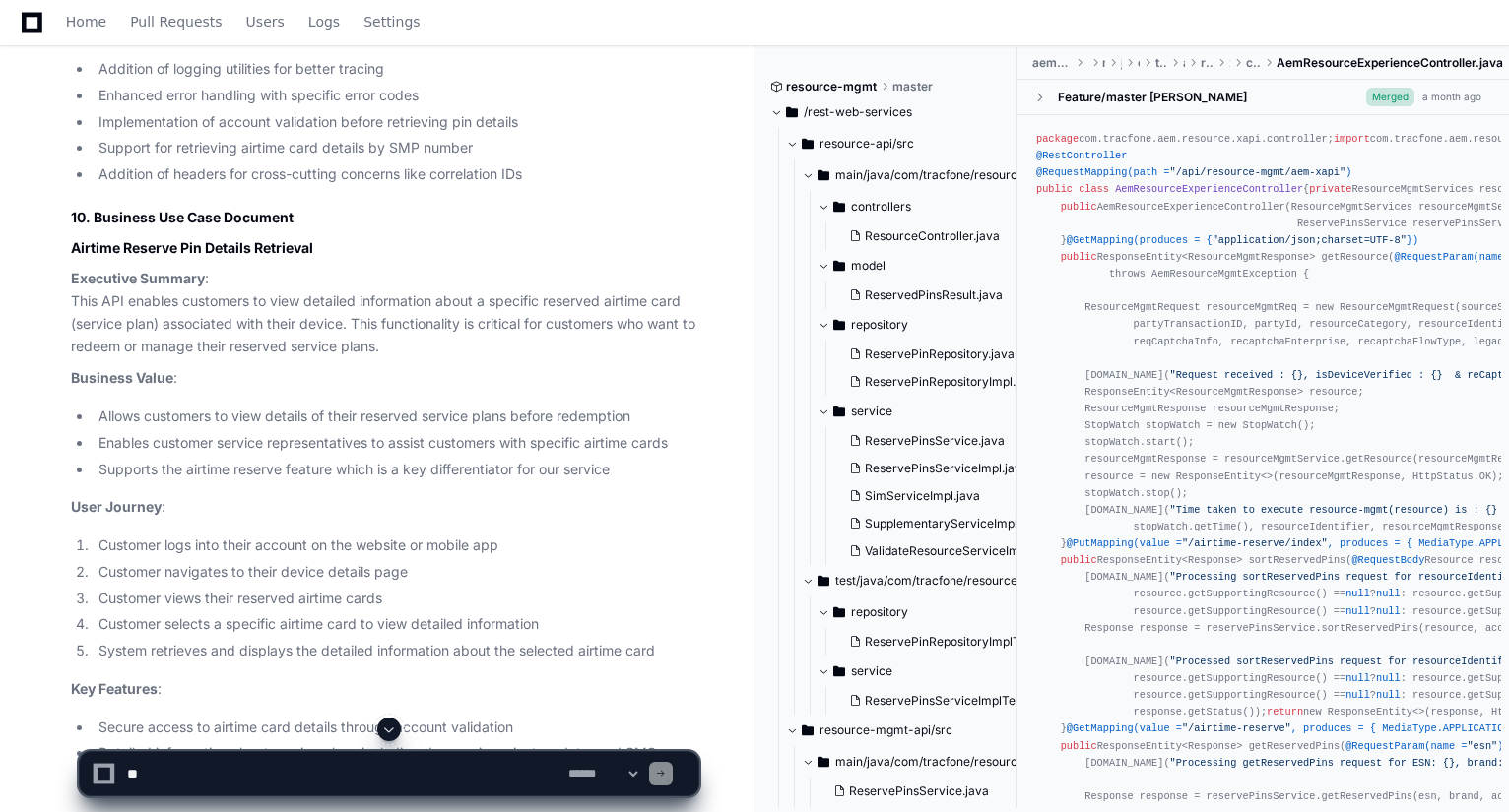
scroll to position [3624, 0]
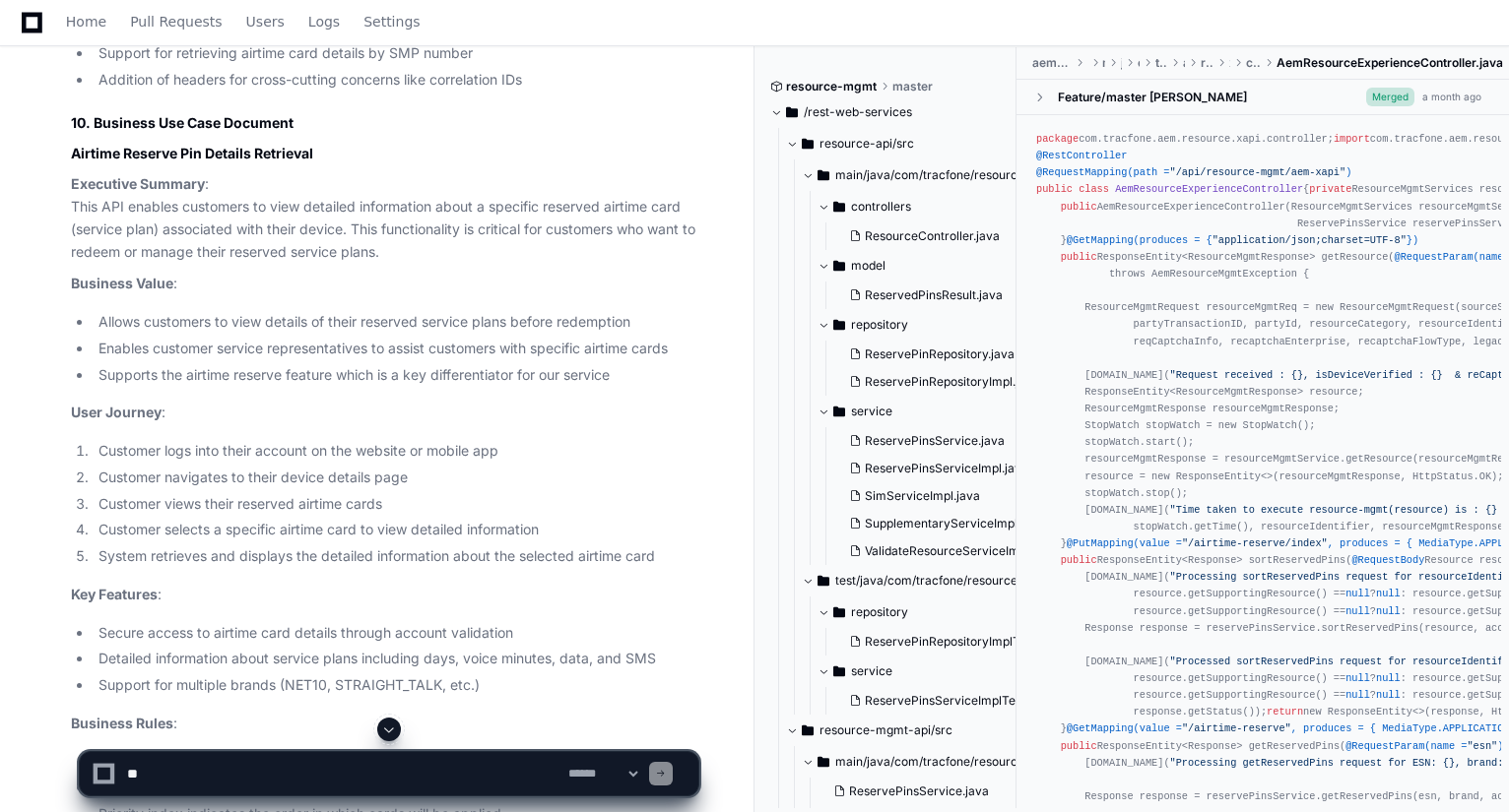
click at [412, 769] on textarea at bounding box center [343, 773] width 441 height 43
type textarea "**********"
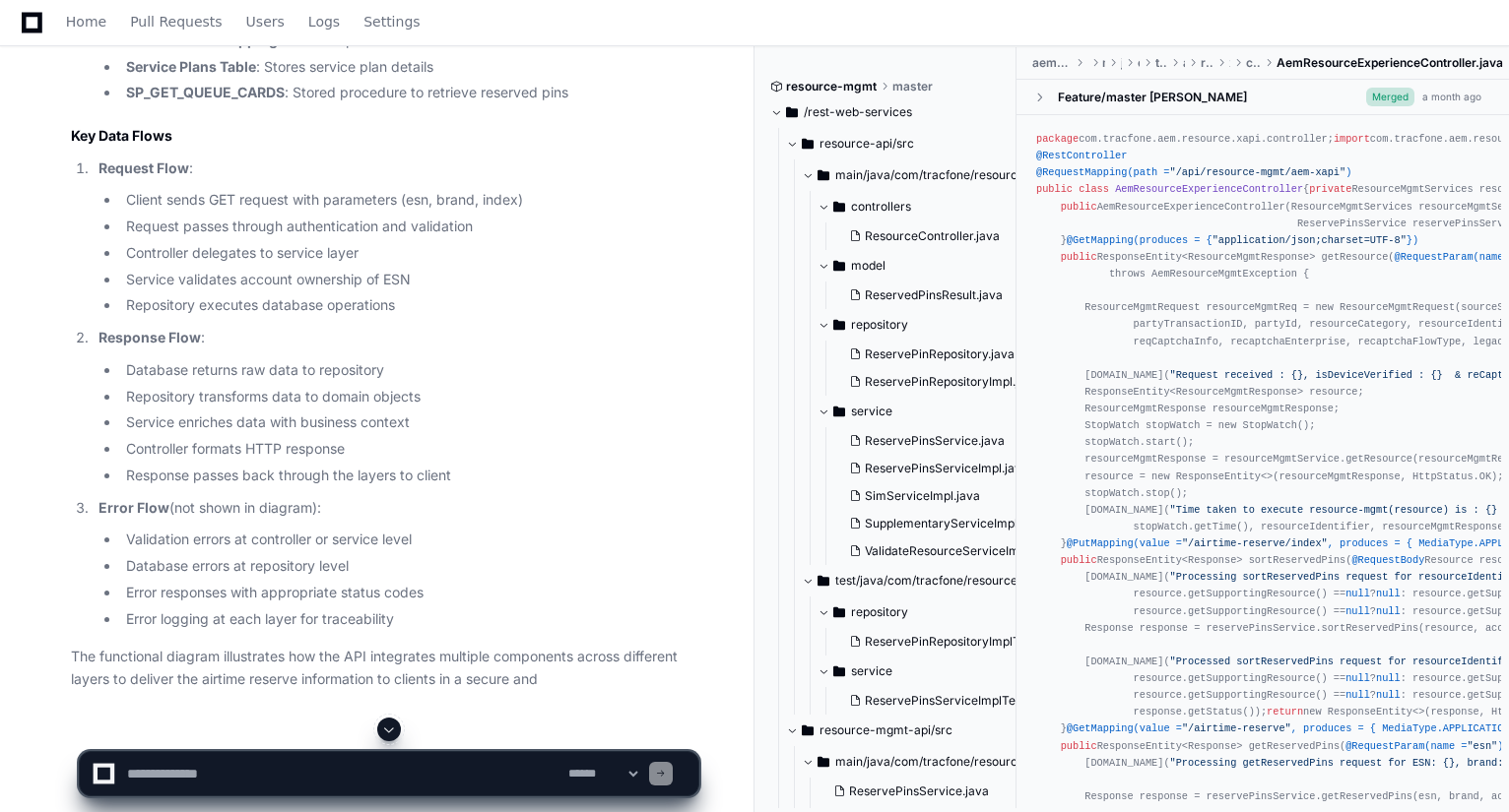
scroll to position [7426, 0]
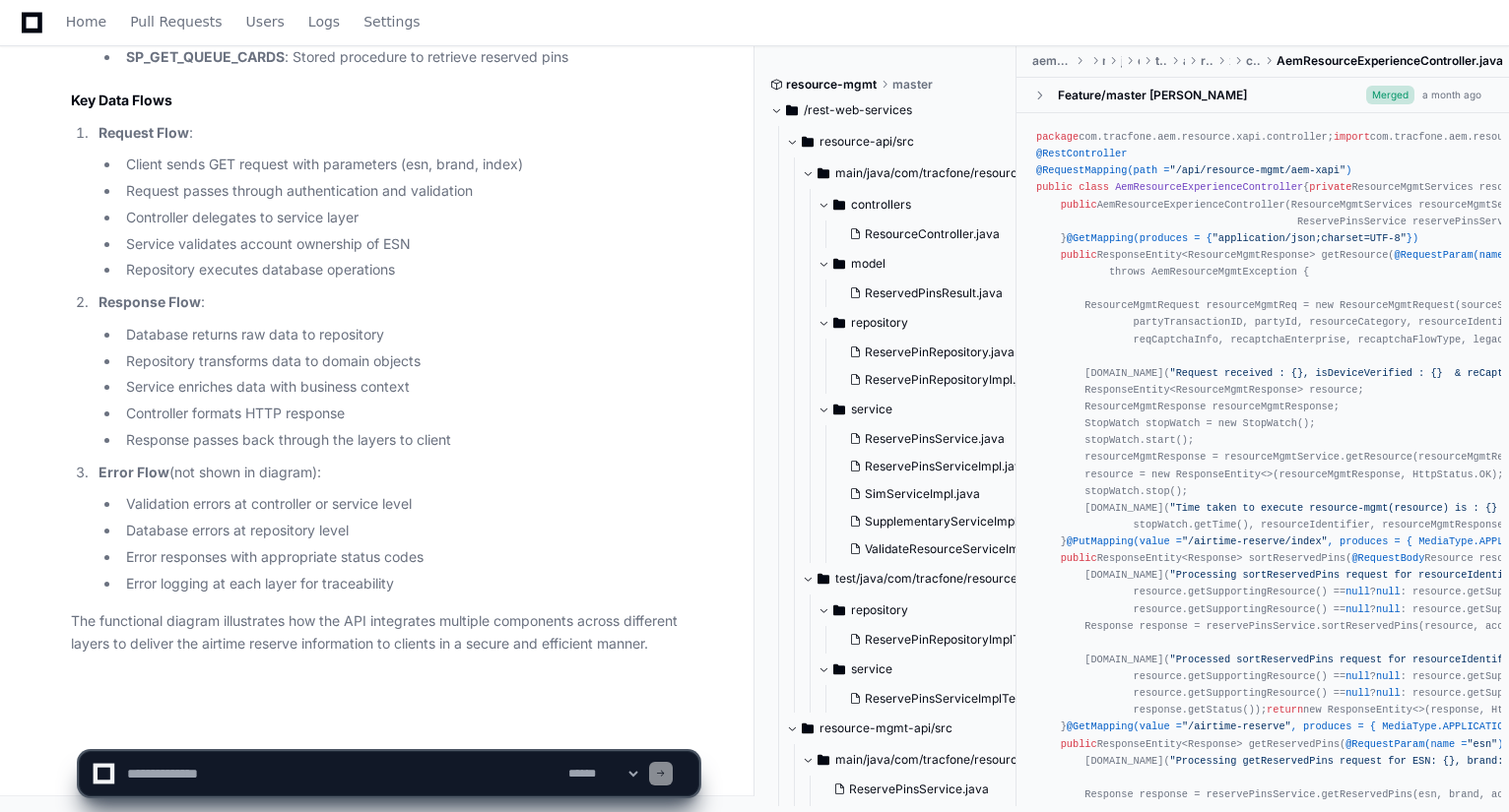
click at [344, 772] on textarea at bounding box center [343, 773] width 441 height 43
click at [289, 776] on textarea at bounding box center [343, 773] width 441 height 43
click at [313, 776] on textarea at bounding box center [343, 773] width 441 height 43
type textarea "**********"
click at [666, 772] on span at bounding box center [661, 774] width 10 height 10
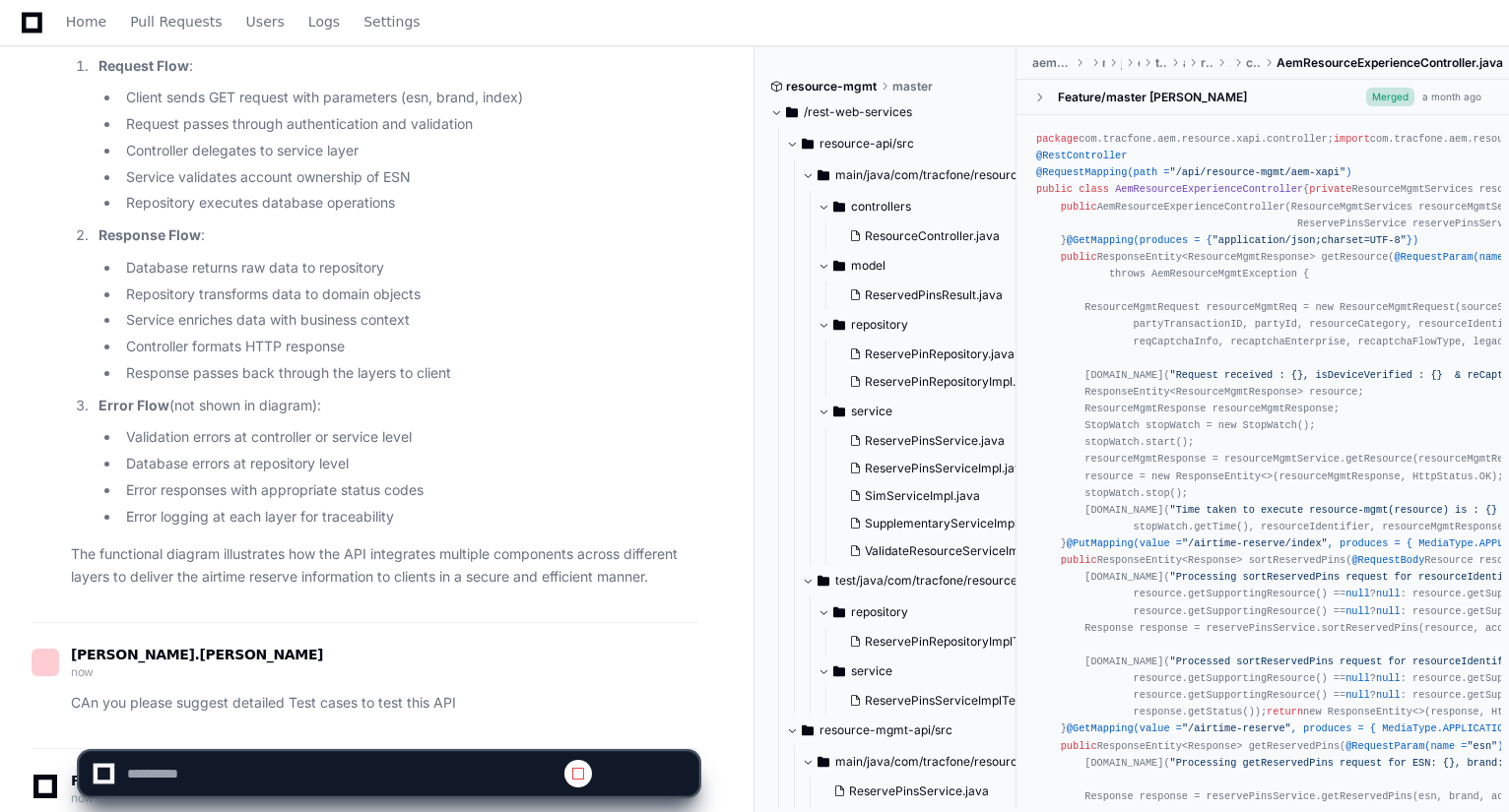
scroll to position [0, 0]
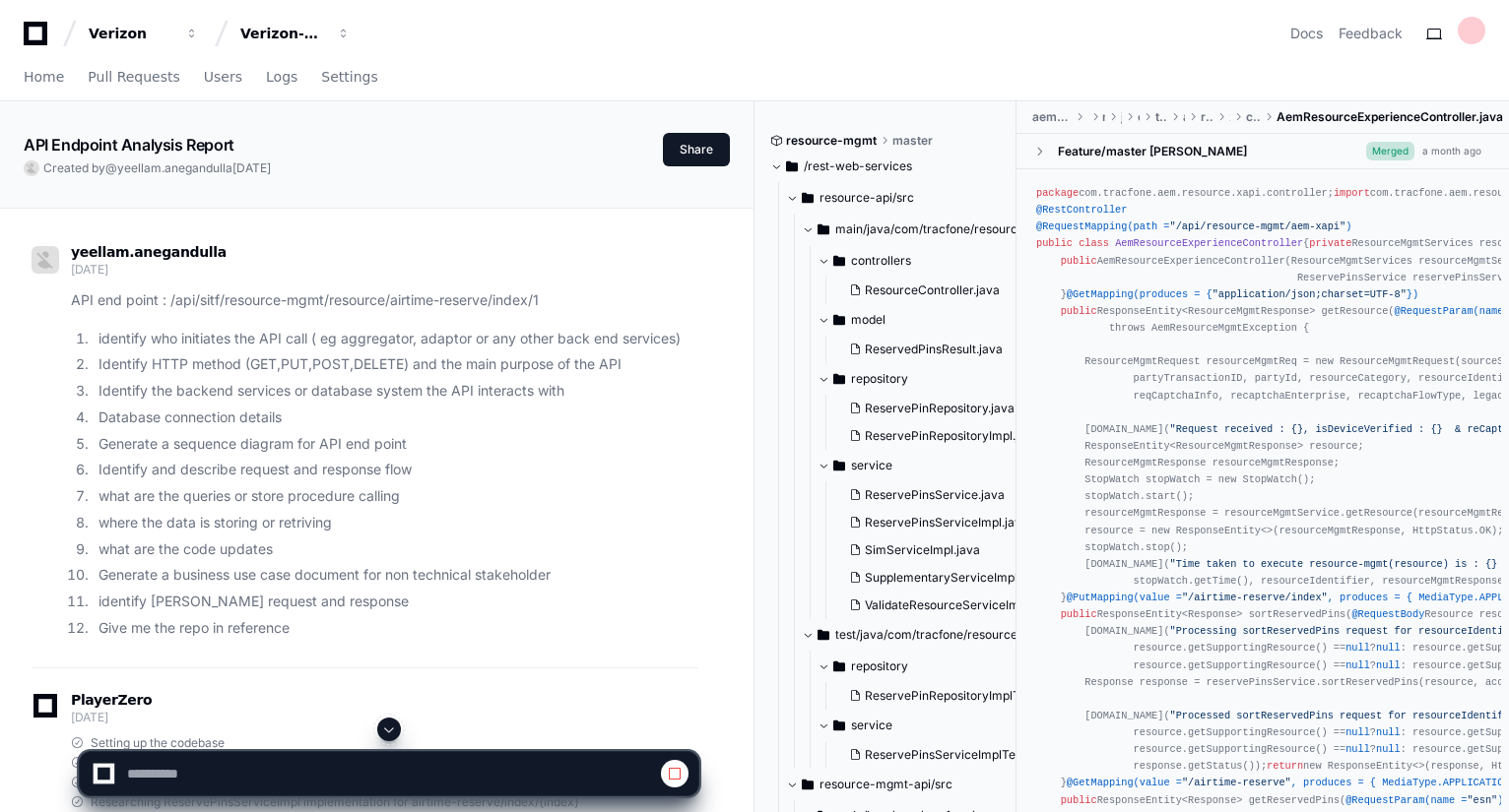
click at [666, 412] on li "Database connection details" at bounding box center [395, 418] width 606 height 23
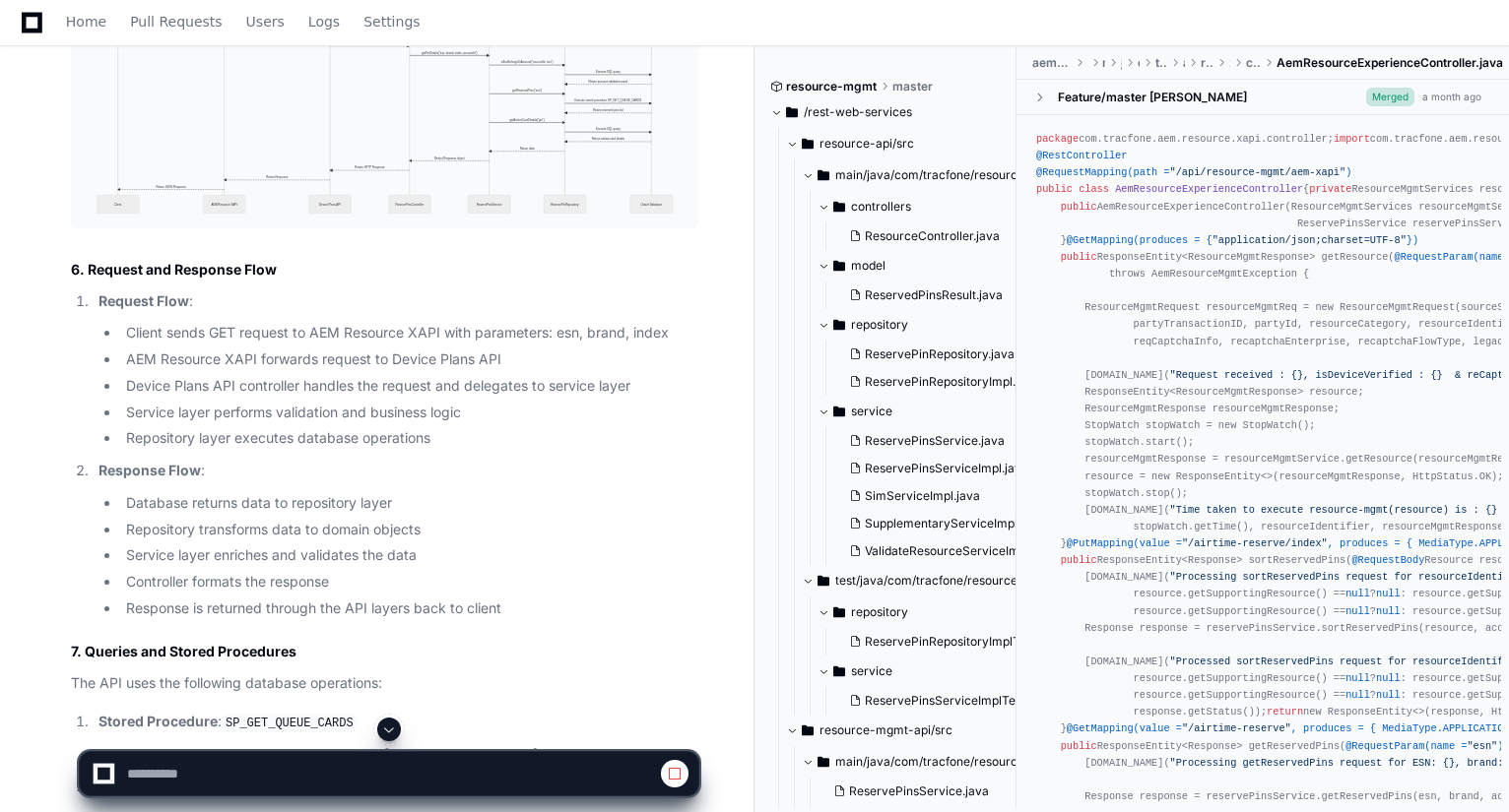
scroll to position [2324, 0]
click at [531, 151] on img at bounding box center [384, 99] width 628 height 256
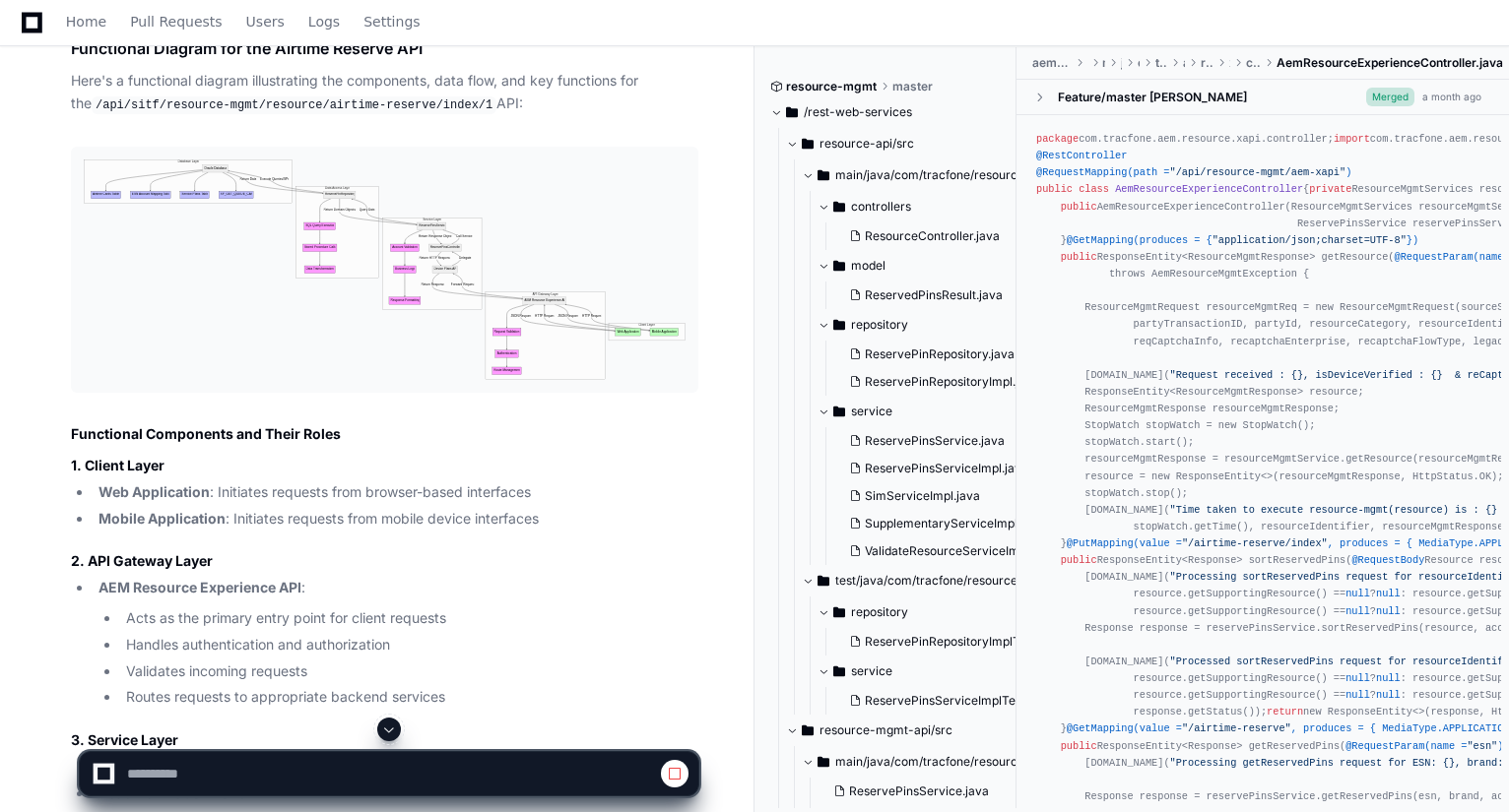
scroll to position [6145, 0]
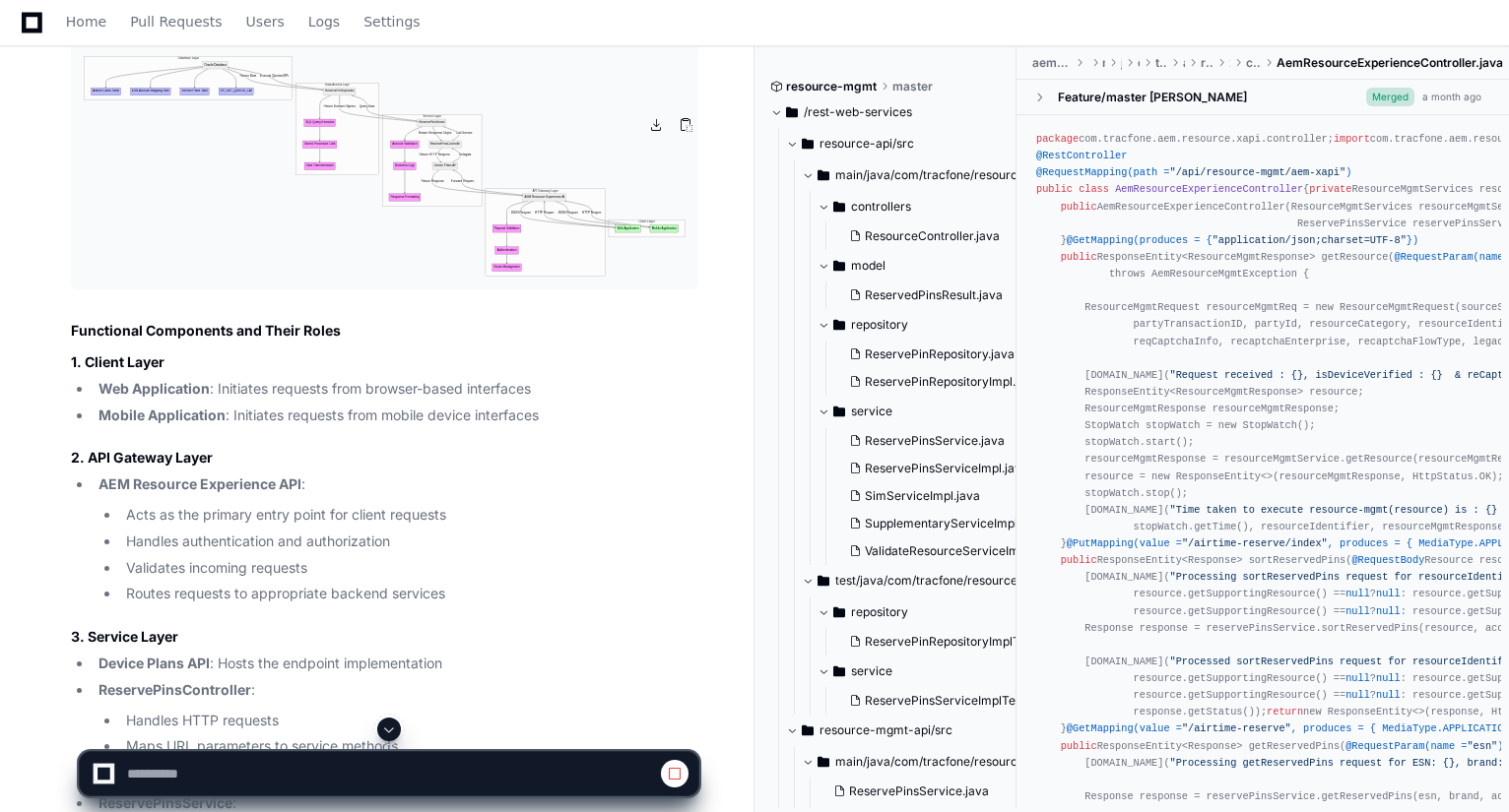
click at [570, 193] on img at bounding box center [384, 166] width 628 height 246
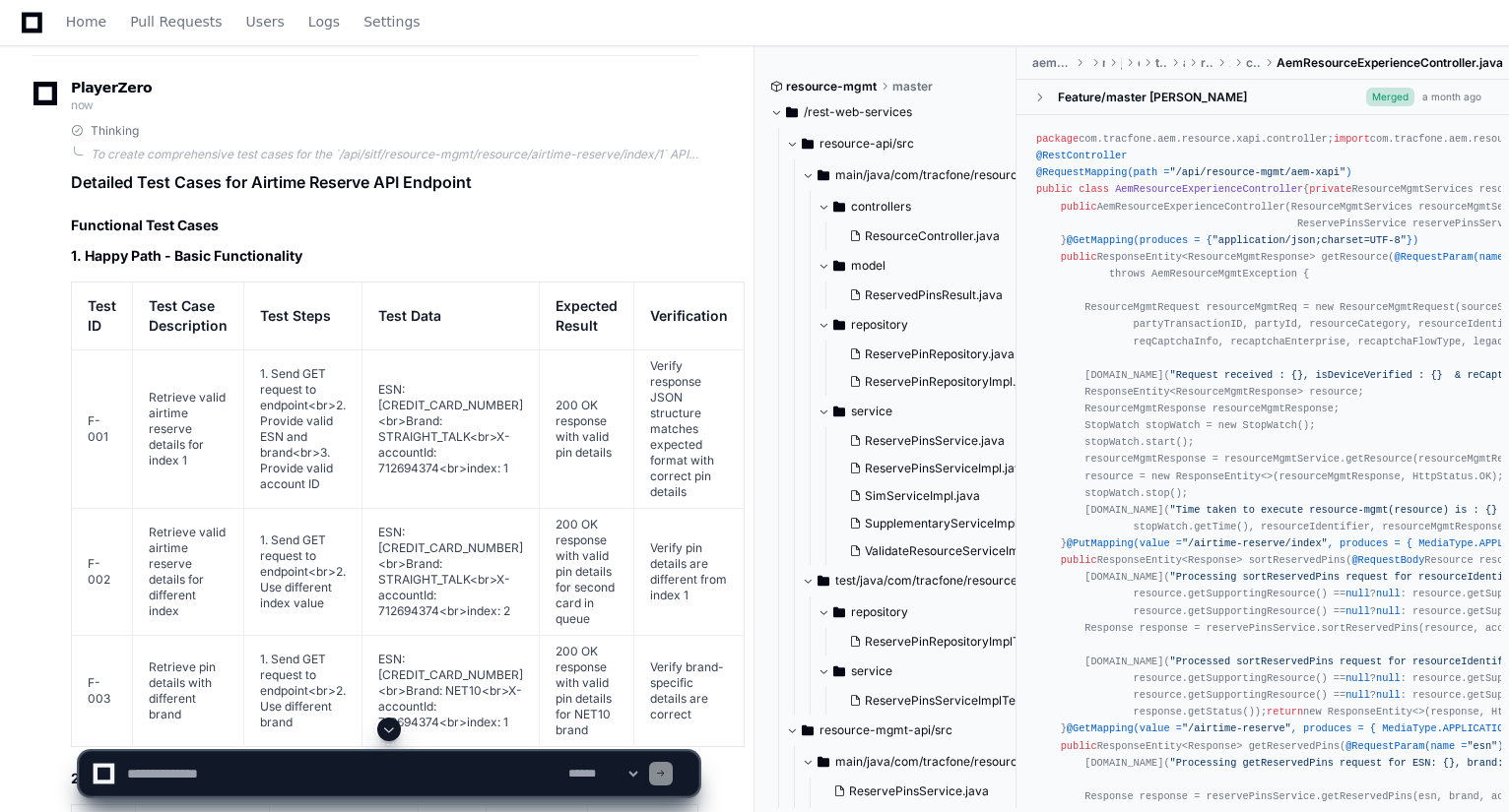
scroll to position [8075, 0]
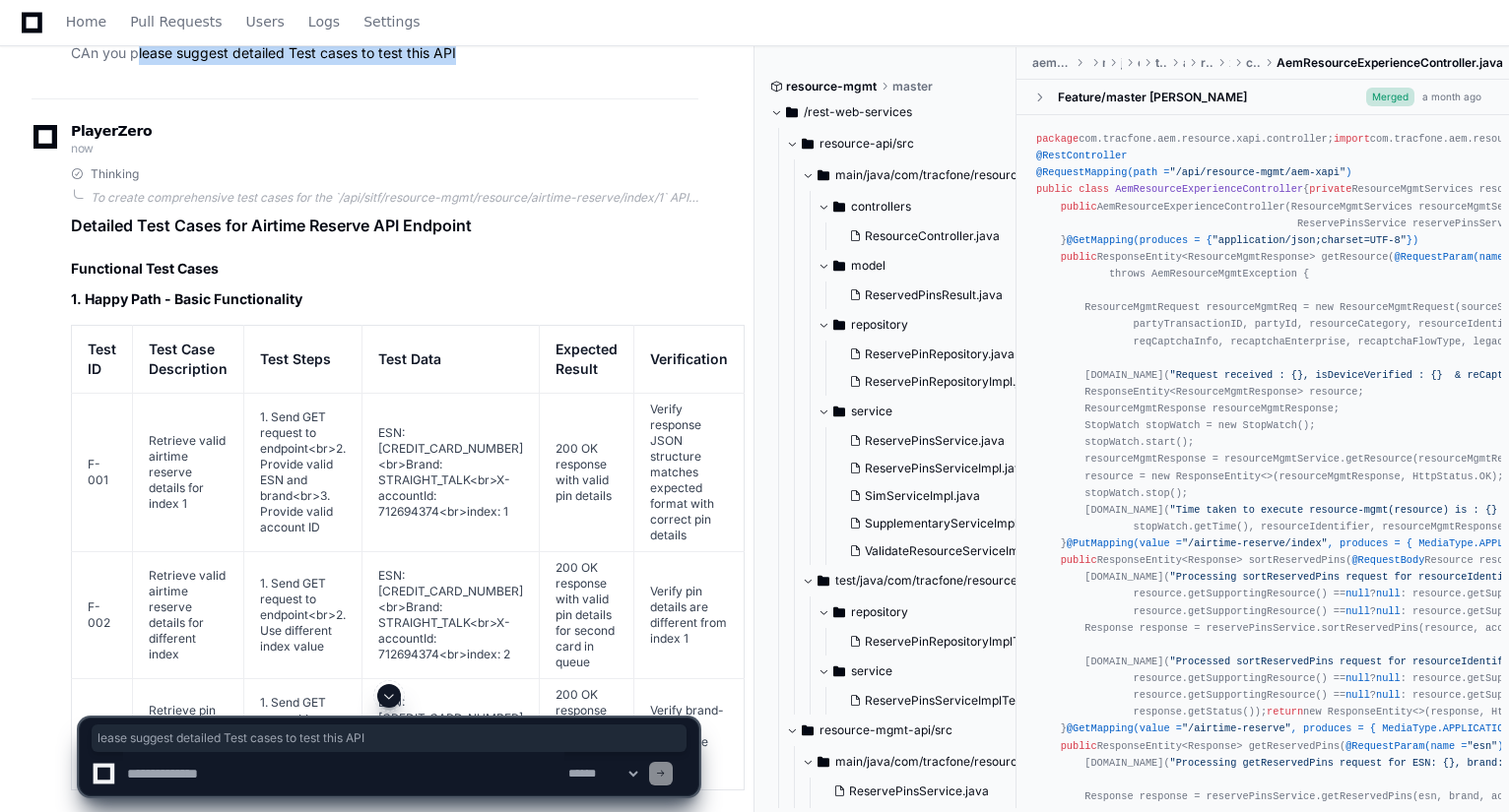
drag, startPoint x: 135, startPoint y: 121, endPoint x: 501, endPoint y: 119, distance: 366.0
click at [501, 65] on p "CAn you please suggest detailed Test cases to test this API" at bounding box center [384, 53] width 628 height 23
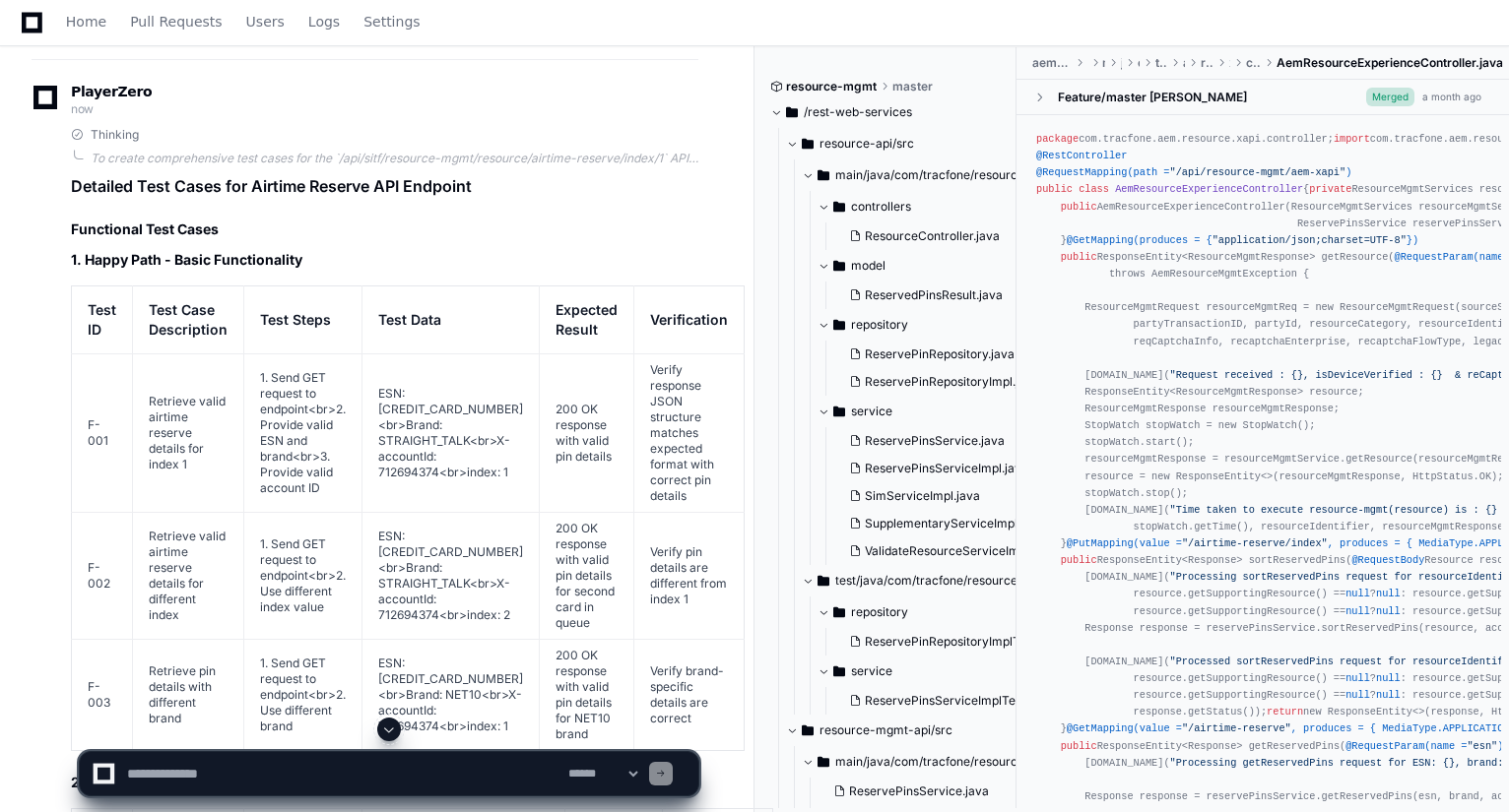
scroll to position [518, 0]
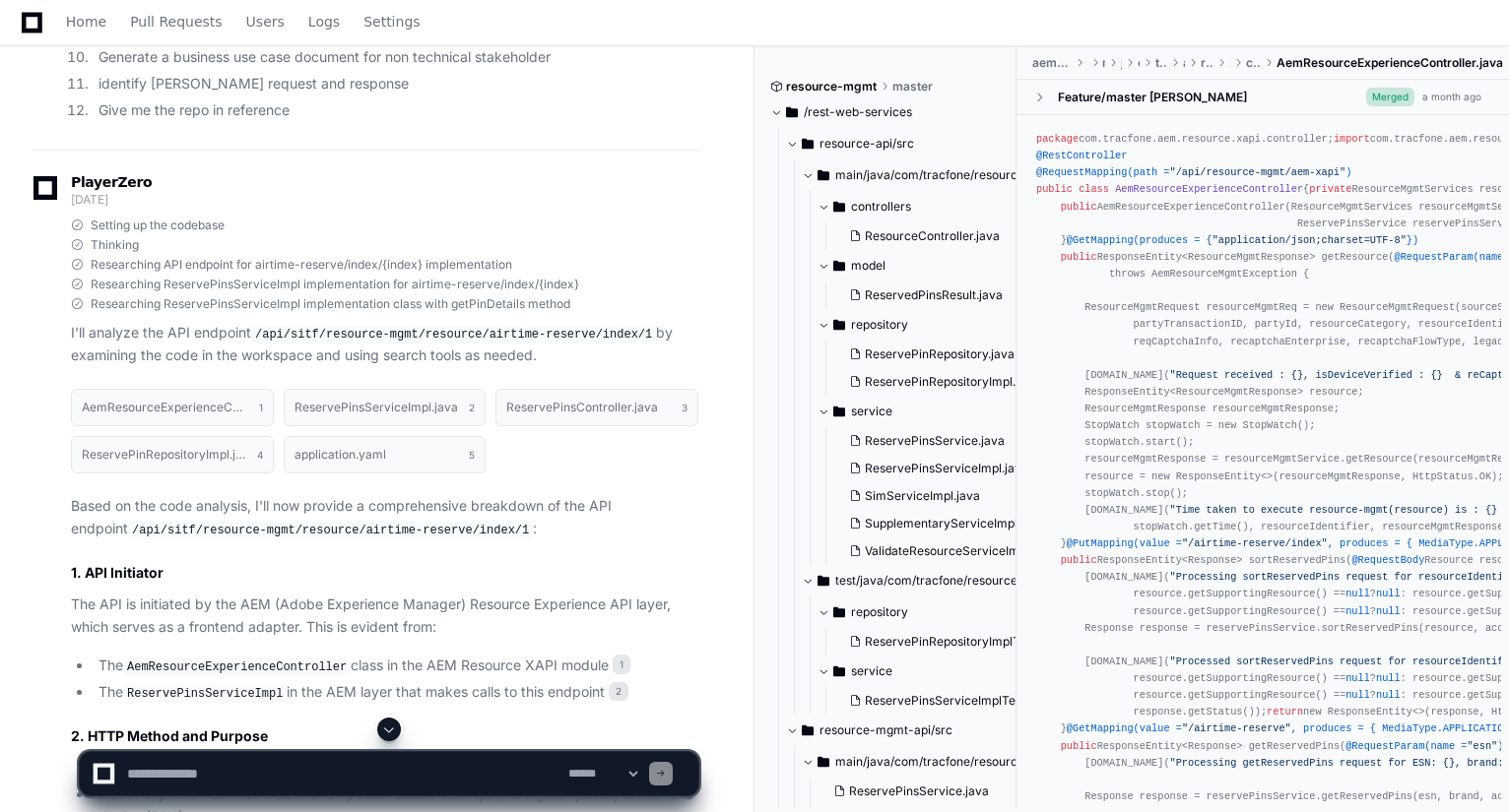
click at [394, 606] on p "The API is initiated by the AEM (Adobe Experience Manager) Resource Experience …" at bounding box center [384, 615] width 628 height 45
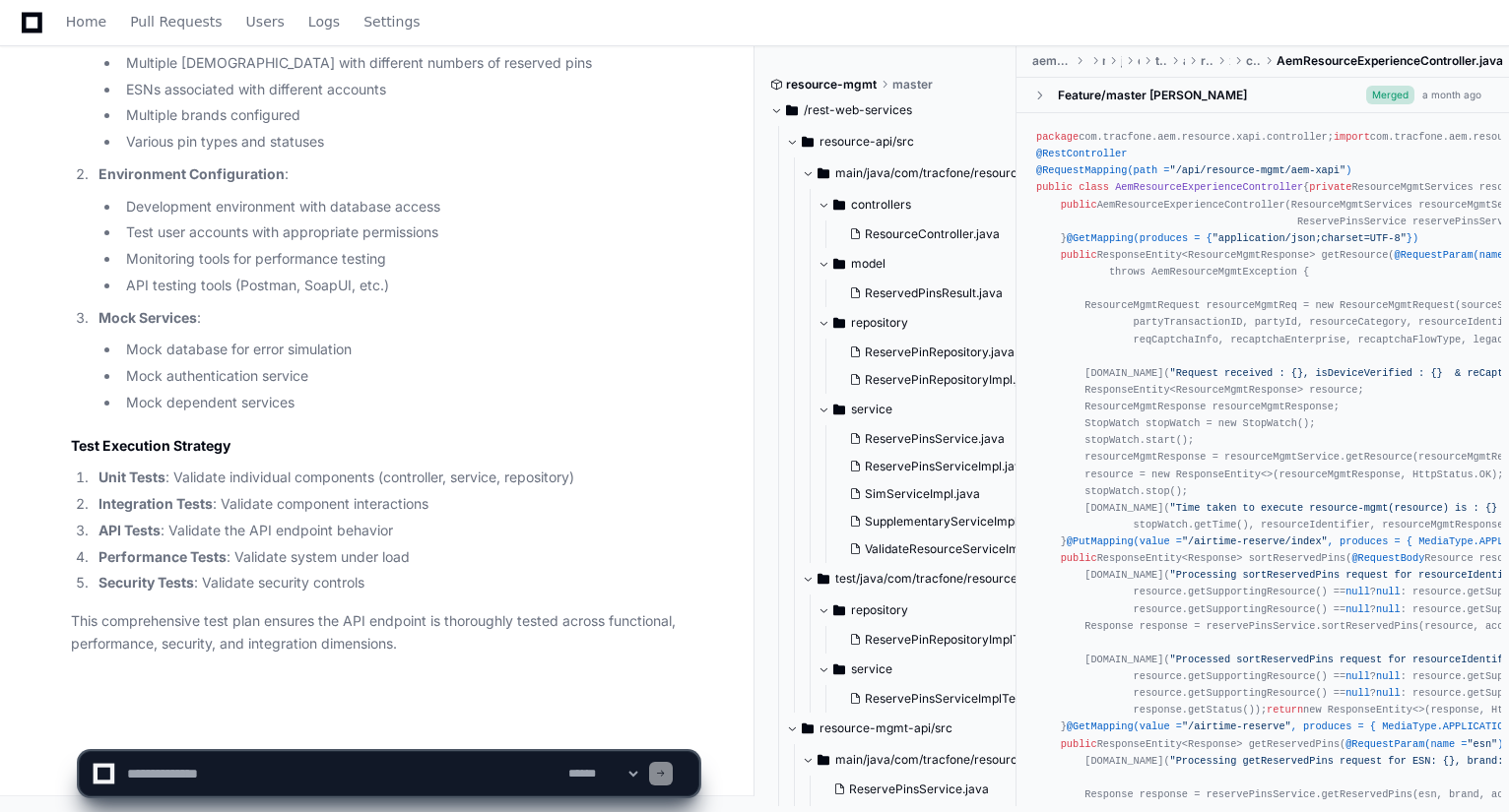
click at [297, 767] on textarea at bounding box center [343, 773] width 441 height 43
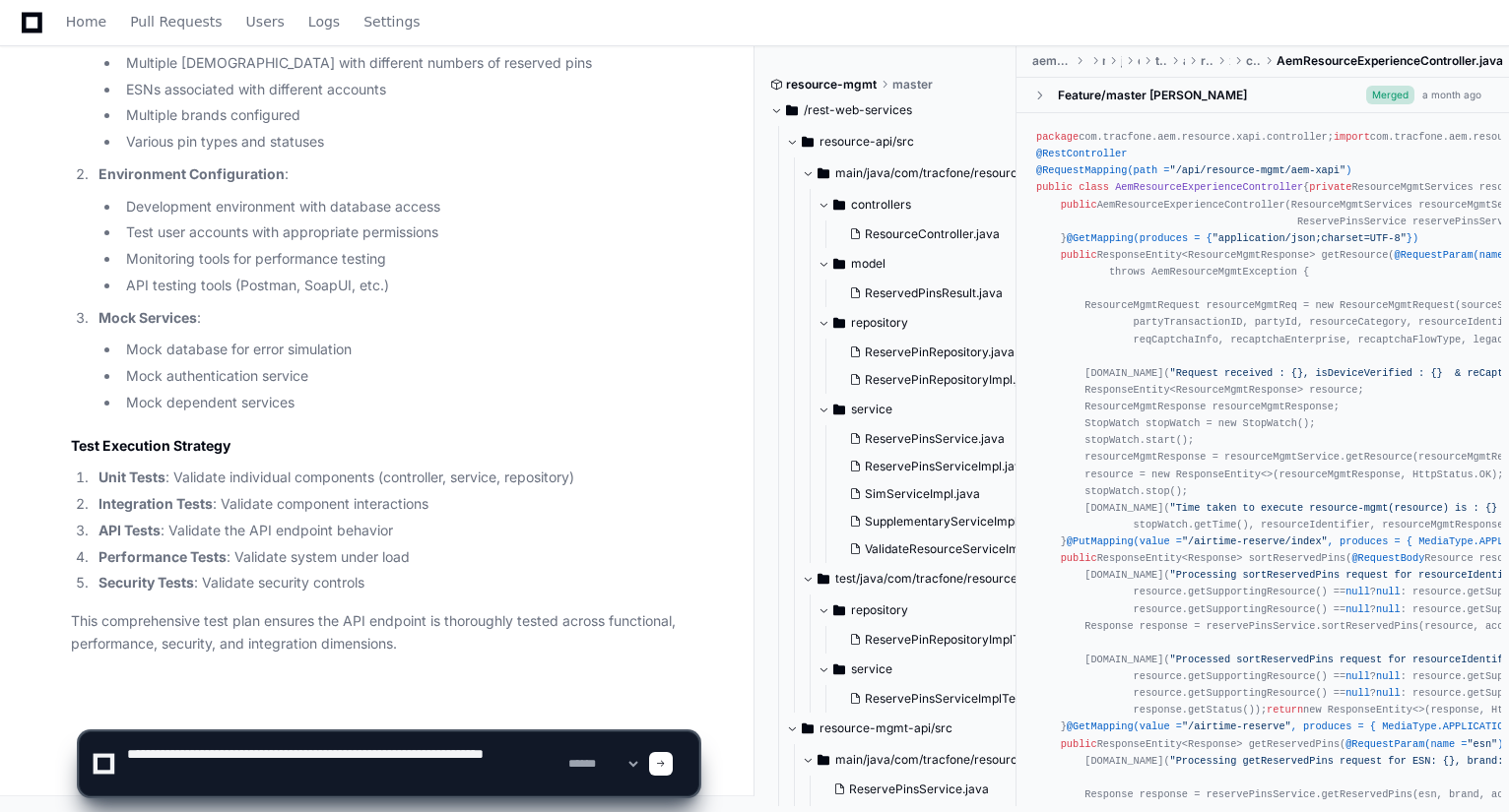
type textarea "**********"
click at [666, 761] on span at bounding box center [661, 764] width 10 height 10
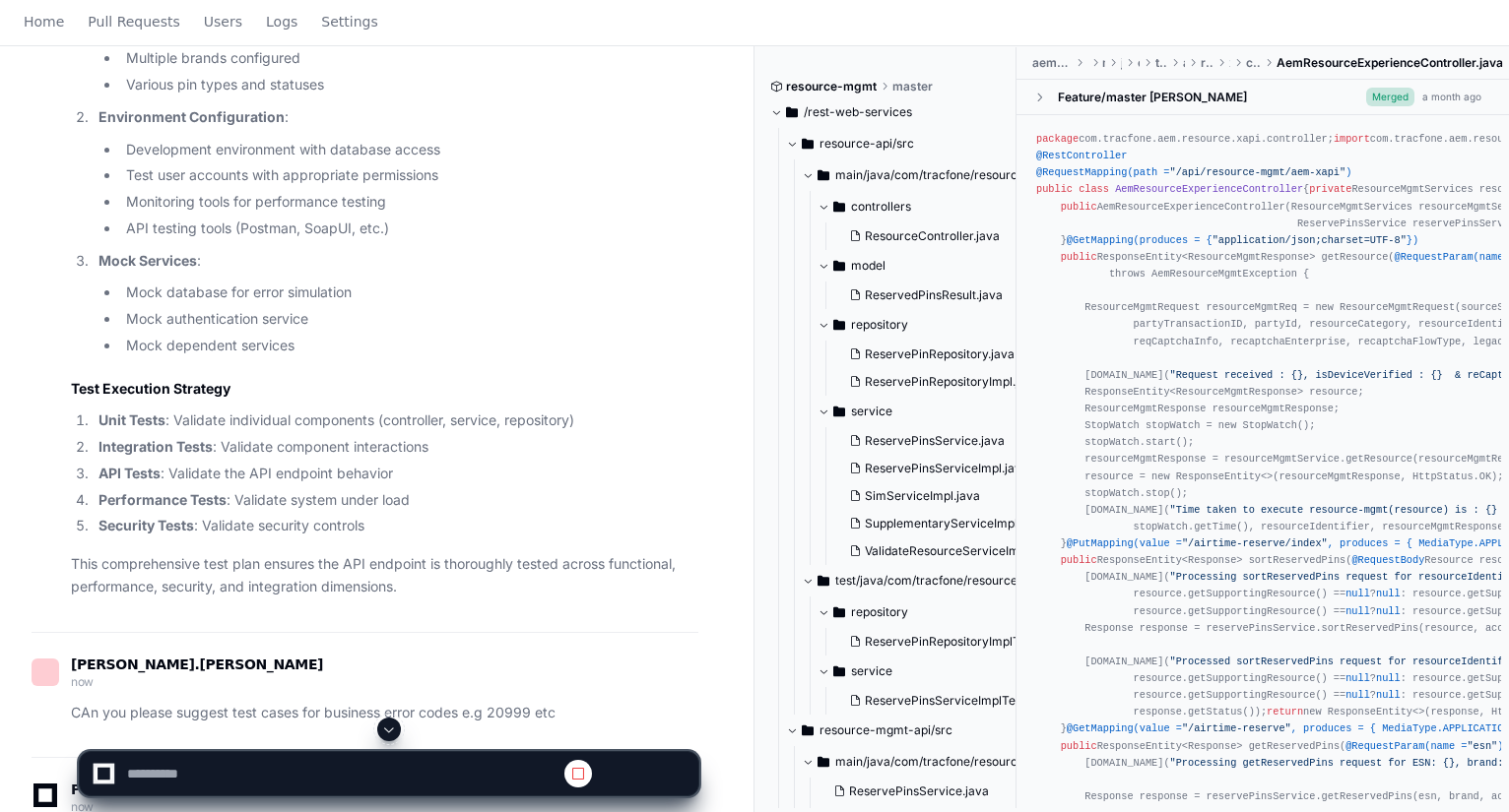
scroll to position [0, 0]
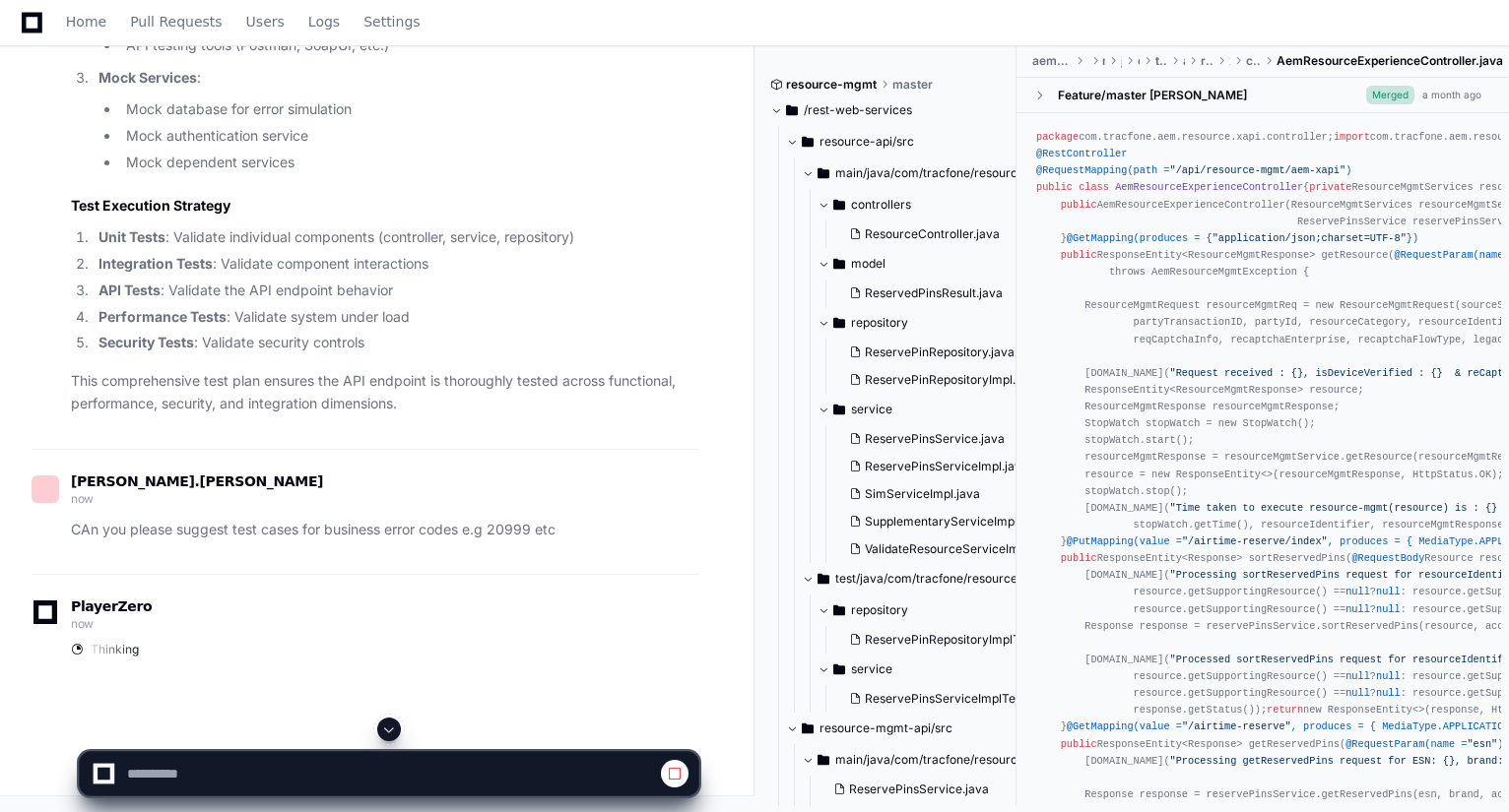
scroll to position [13275, 0]
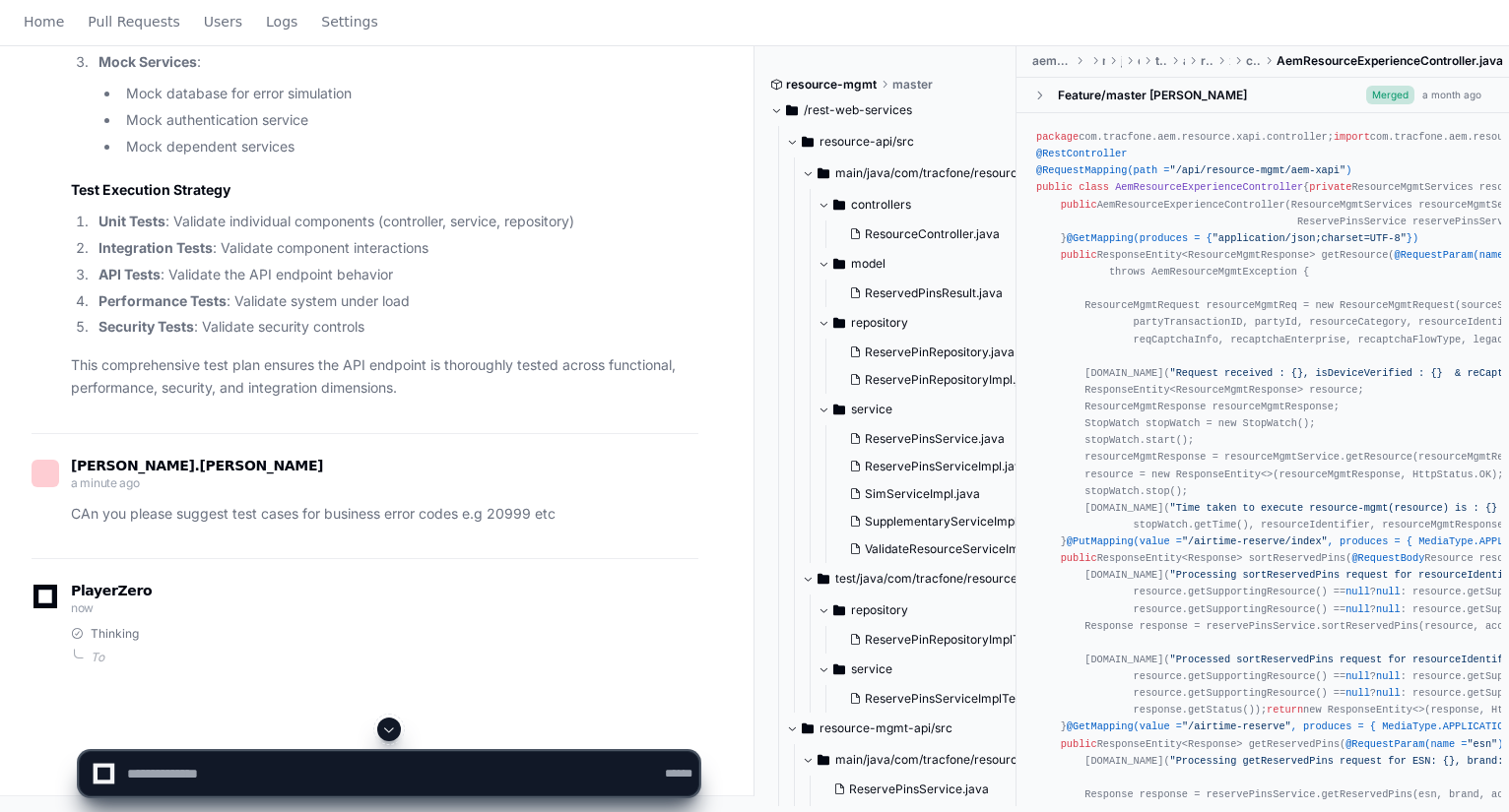
scroll to position [0, 0]
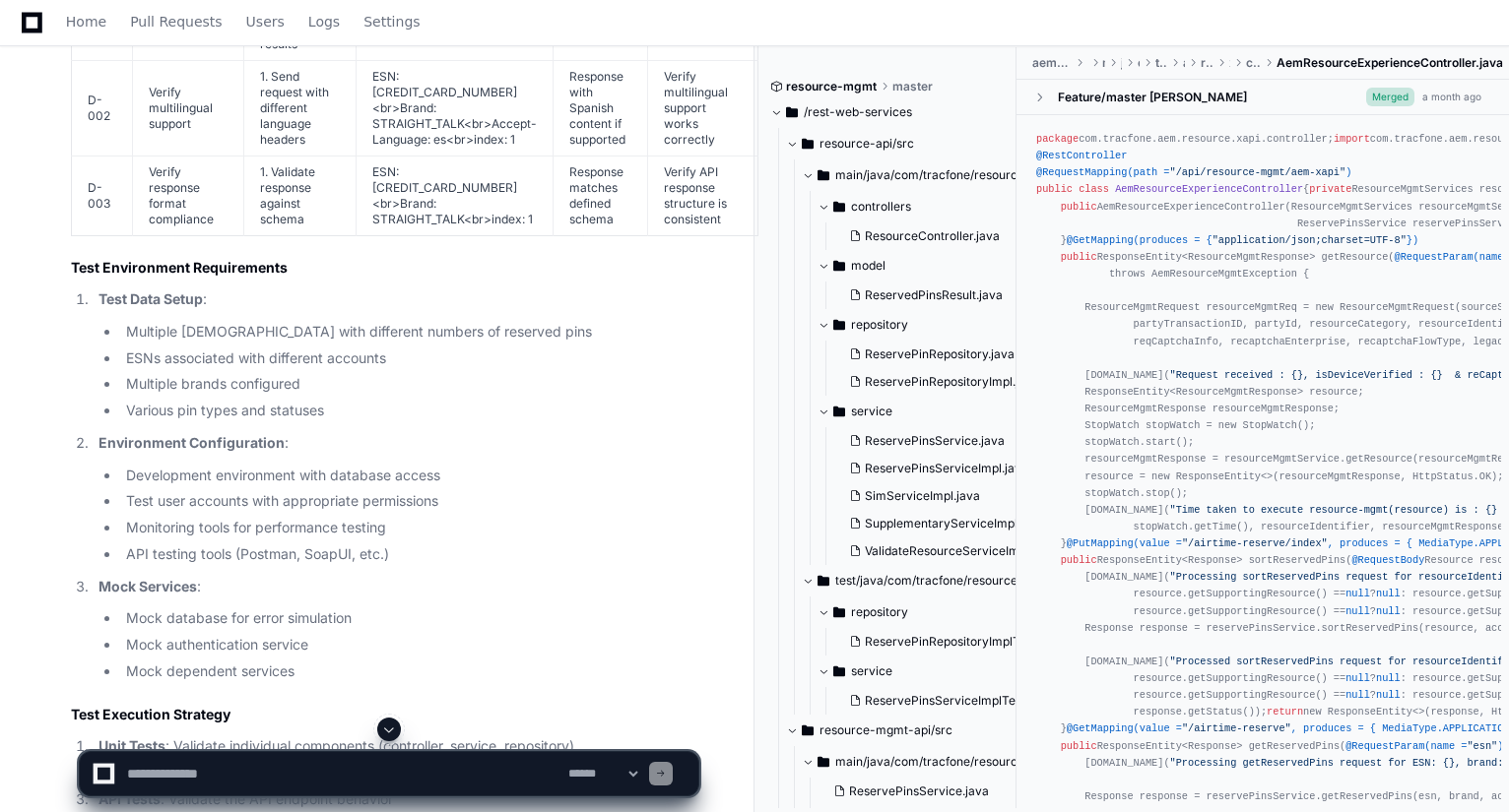
scroll to position [13291, 0]
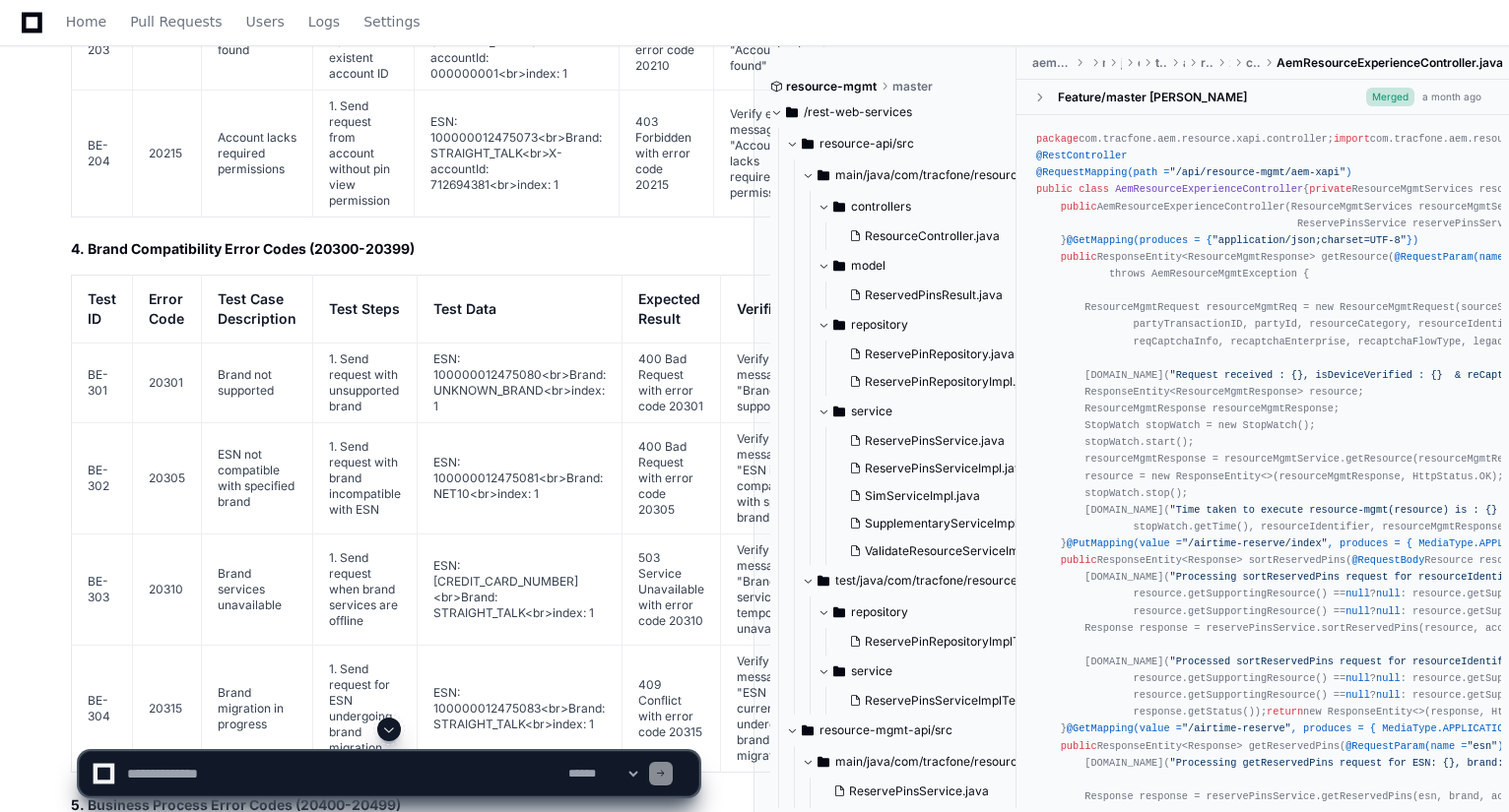
scroll to position [15610, 0]
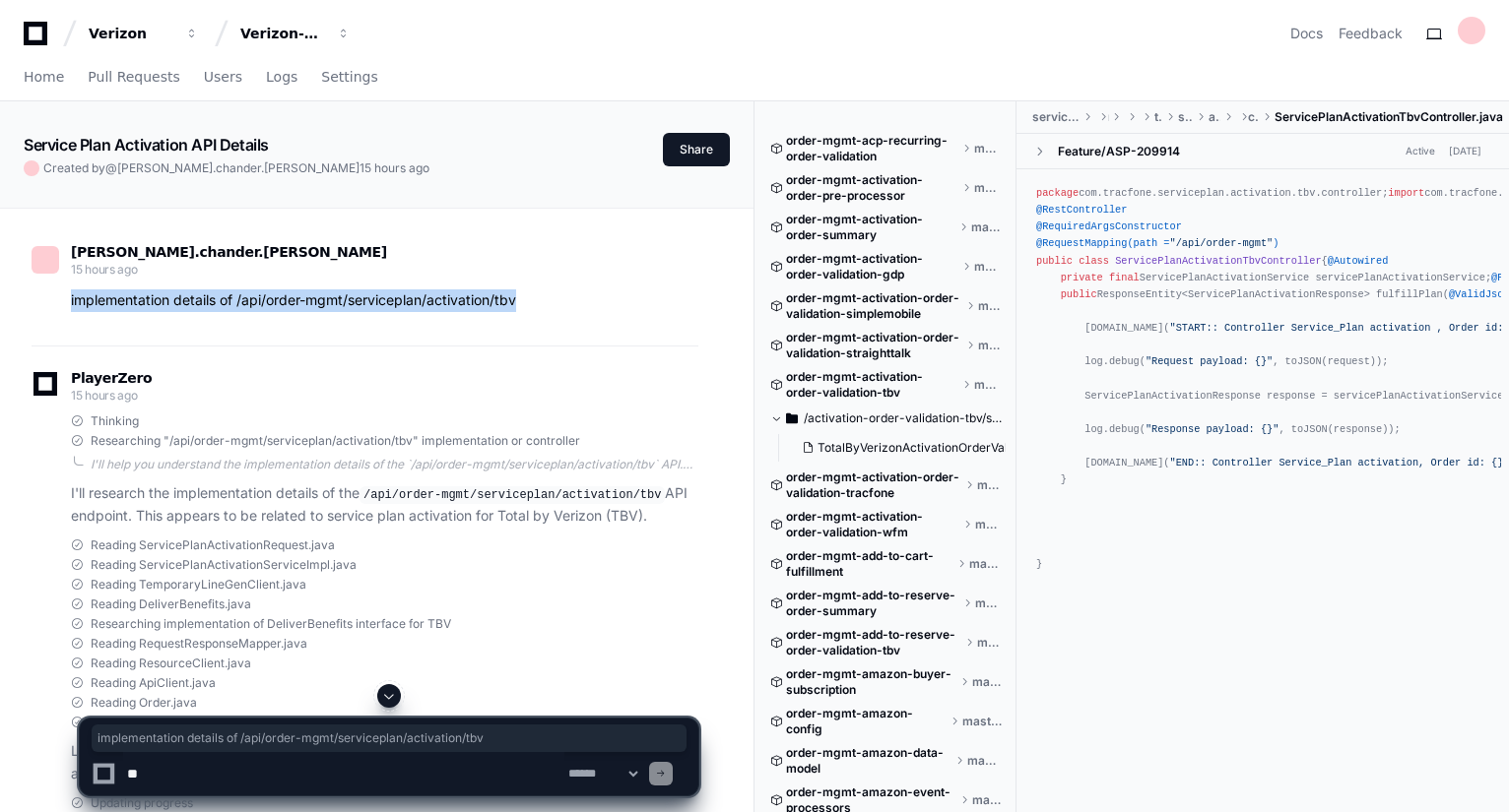
drag, startPoint x: 68, startPoint y: 298, endPoint x: 542, endPoint y: 295, distance: 474.0
click at [542, 295] on div "implementation details of /api/order-mgmt/serviceplan/activation/tbv" at bounding box center [365, 300] width 667 height 23
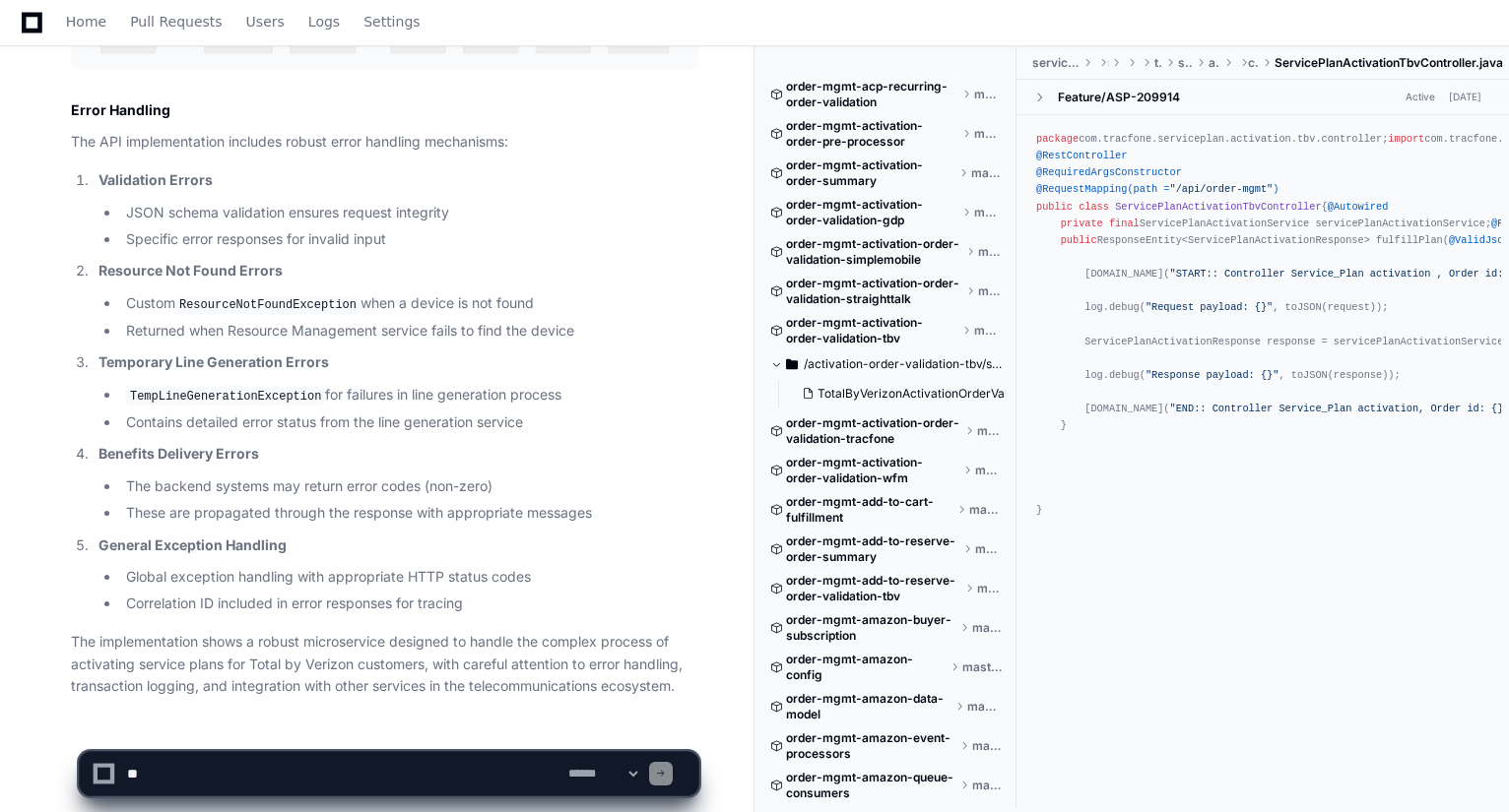
scroll to position [3804, 0]
click at [76, 25] on span "Home" at bounding box center [86, 22] width 40 height 12
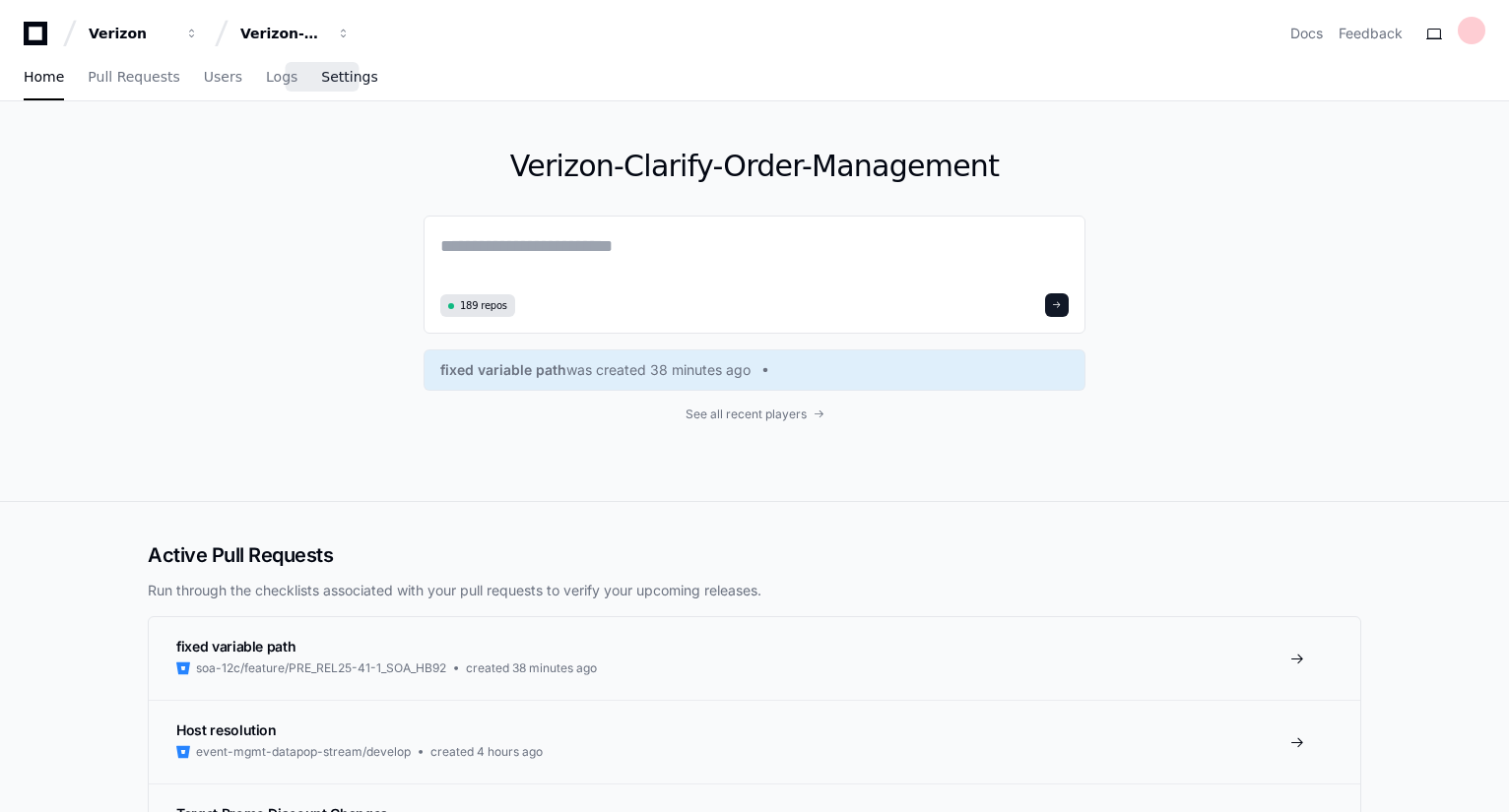
click at [322, 72] on span "Settings" at bounding box center [349, 77] width 56 height 12
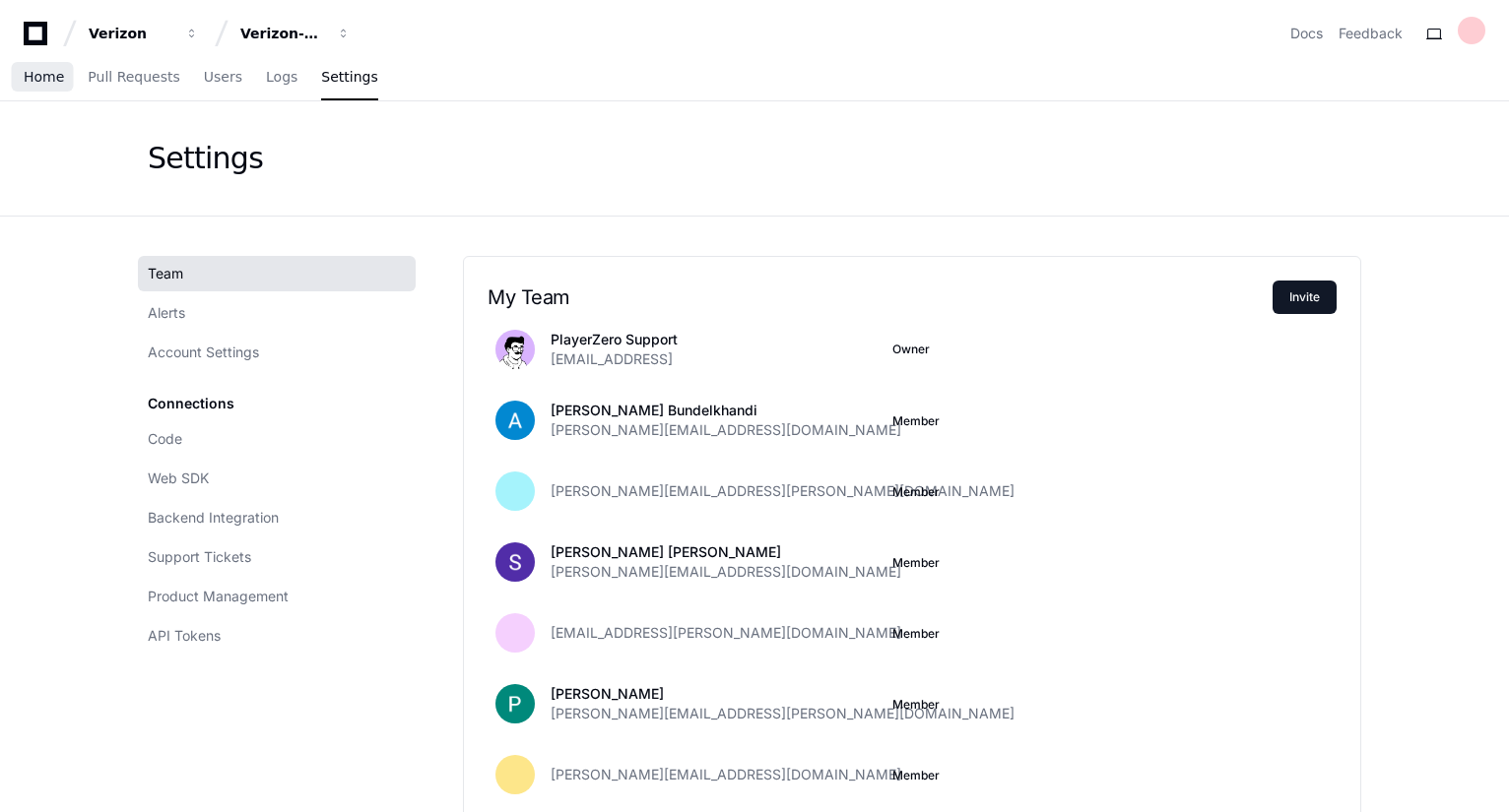
click at [32, 76] on span "Home" at bounding box center [44, 77] width 40 height 12
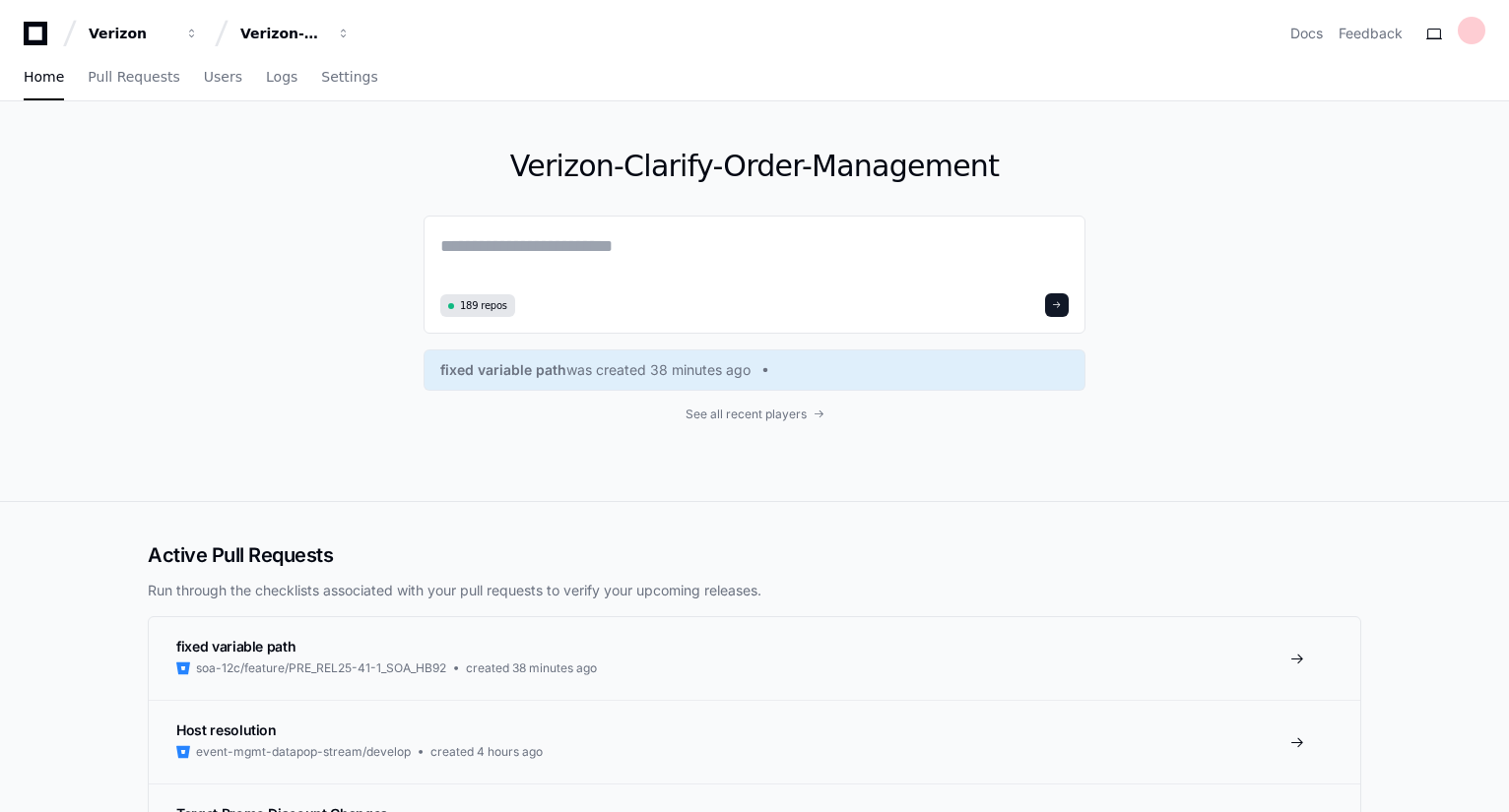
click at [1271, 327] on div "Verizon-Clarify-Order-Management 189 repos fixed variable path was created 38 m…" at bounding box center [754, 301] width 1261 height 400
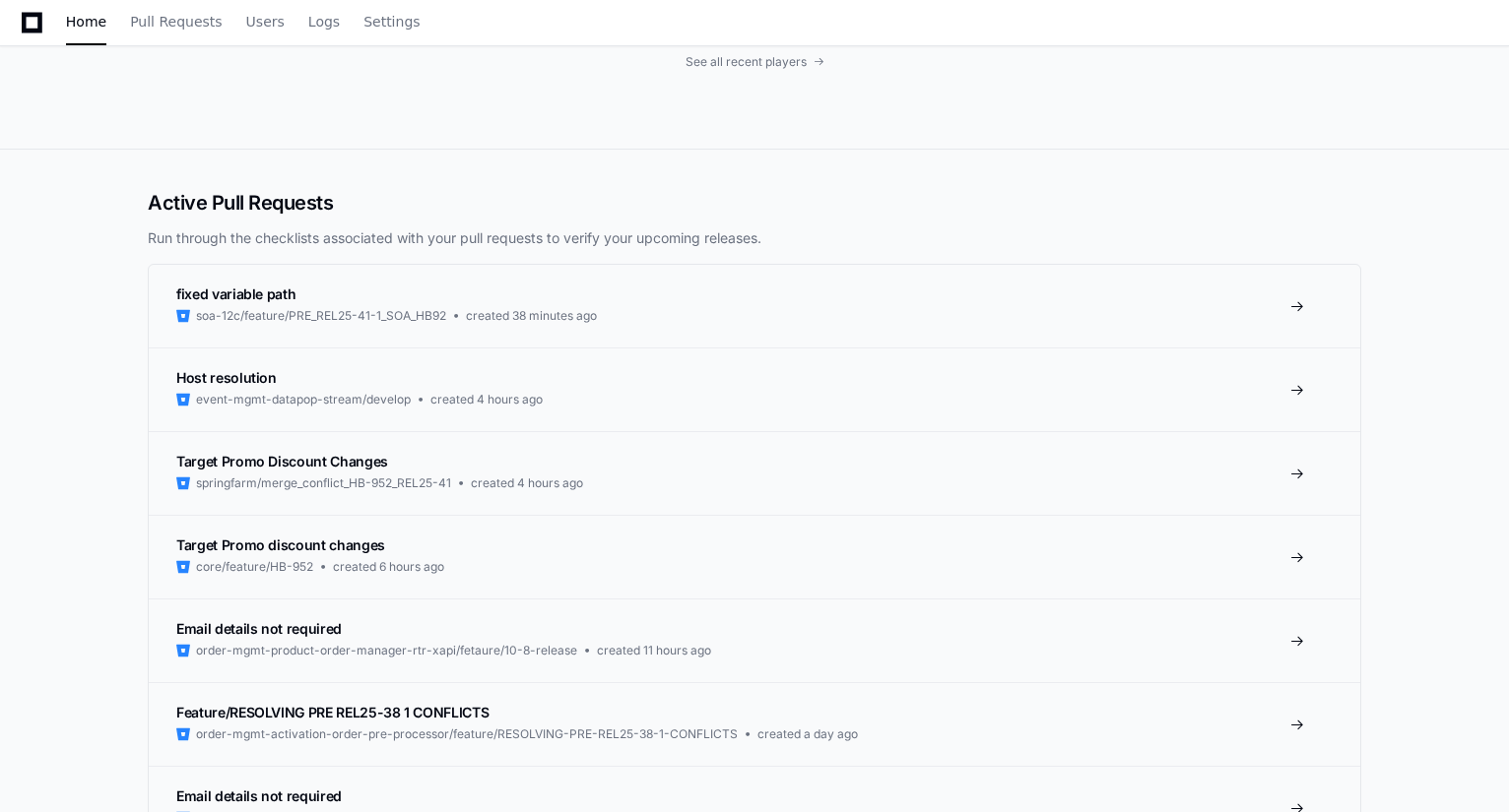
scroll to position [354, 0]
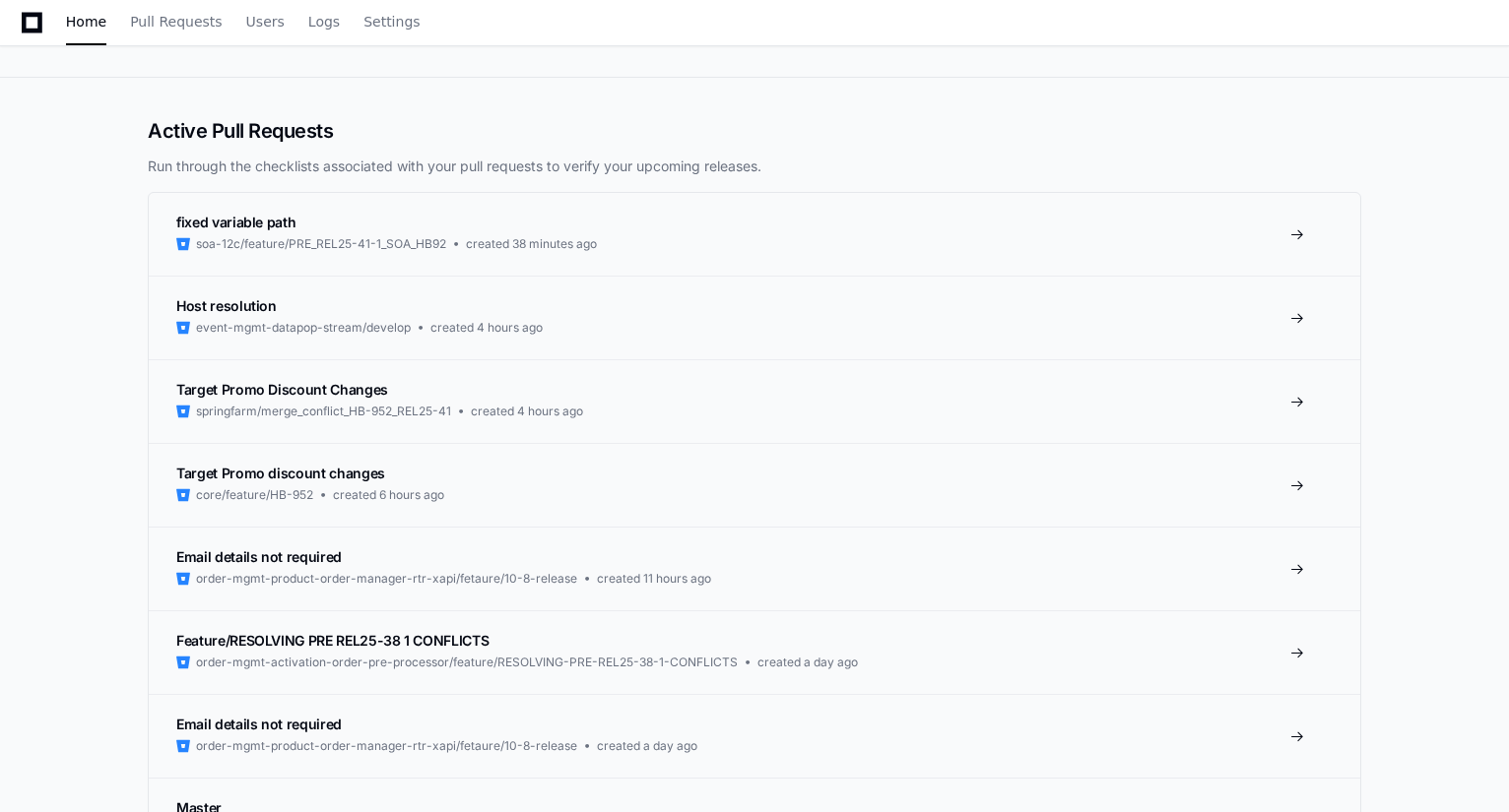
scroll to position [394, 0]
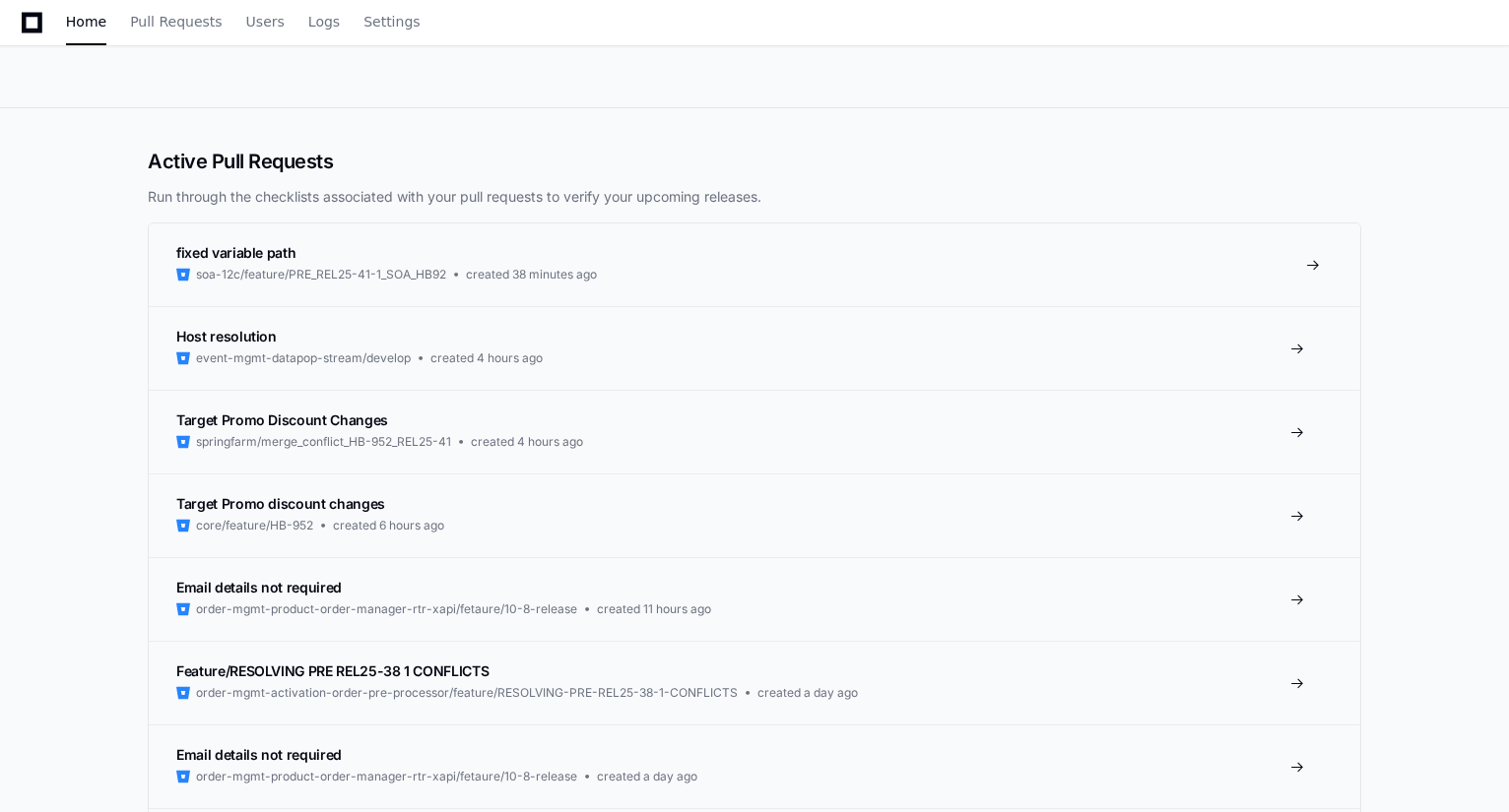
click at [1316, 261] on span at bounding box center [1313, 265] width 16 height 16
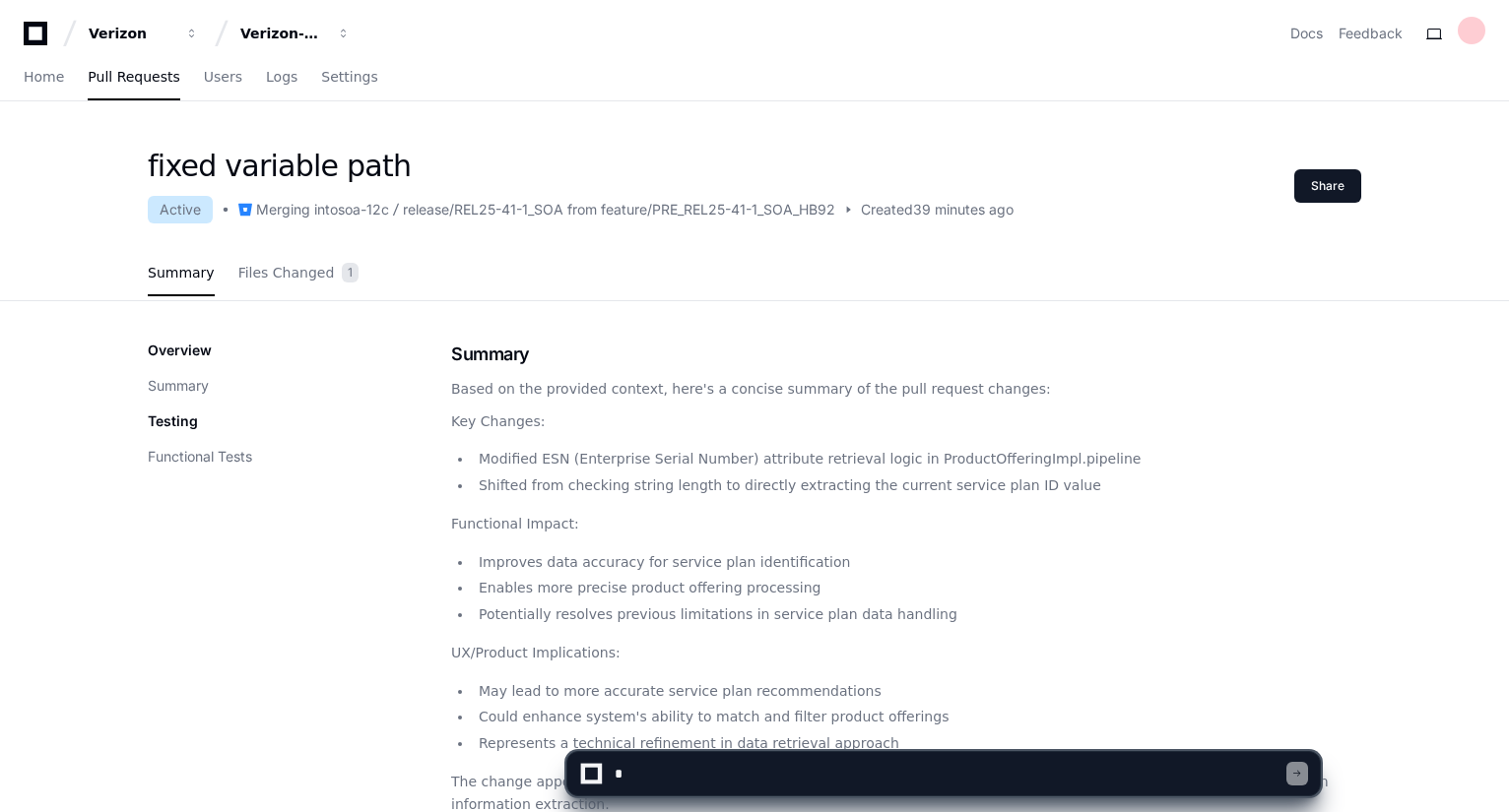
click at [1150, 431] on p "Key Changes:" at bounding box center [906, 422] width 910 height 23
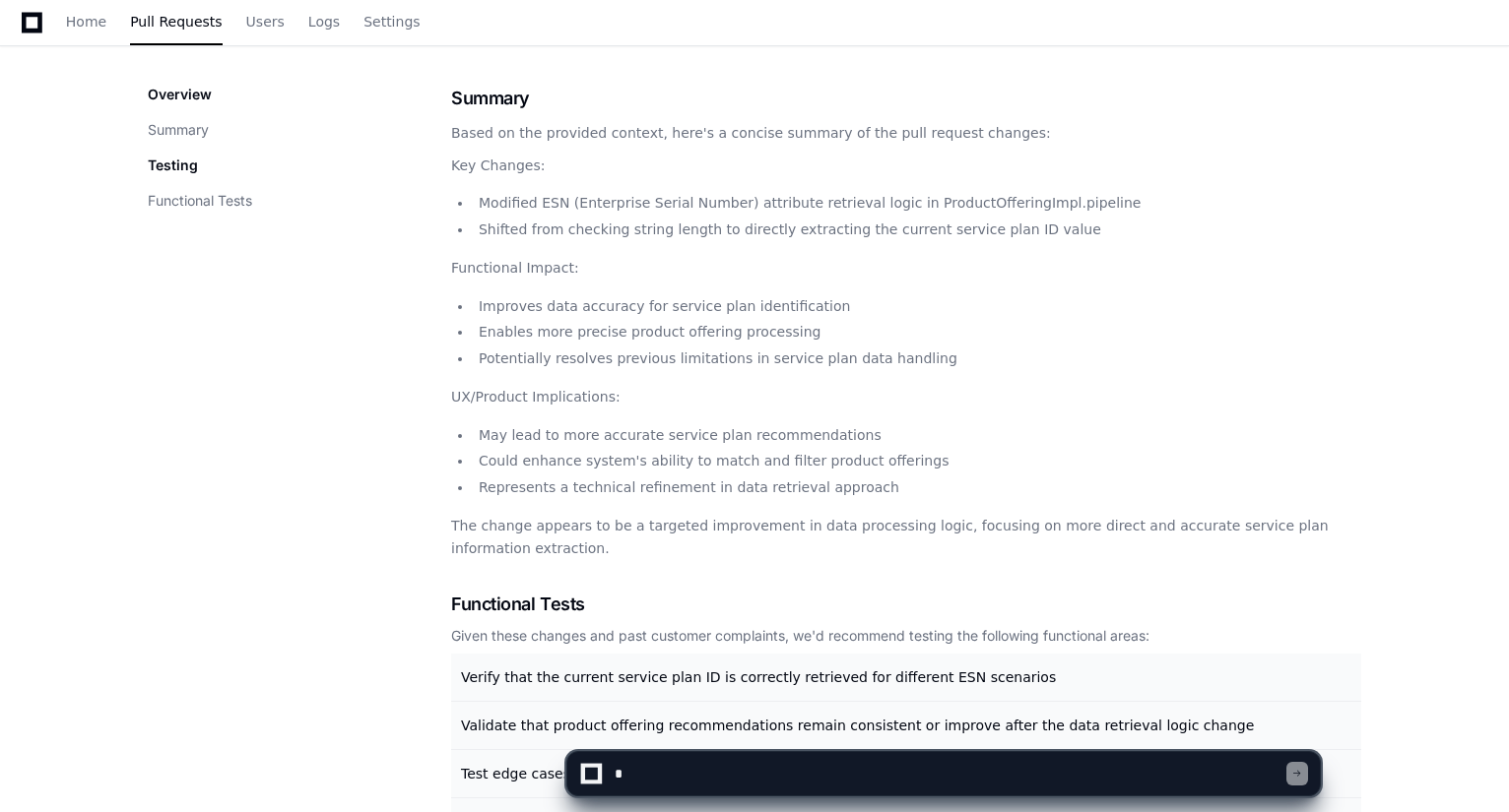
scroll to position [275, 0]
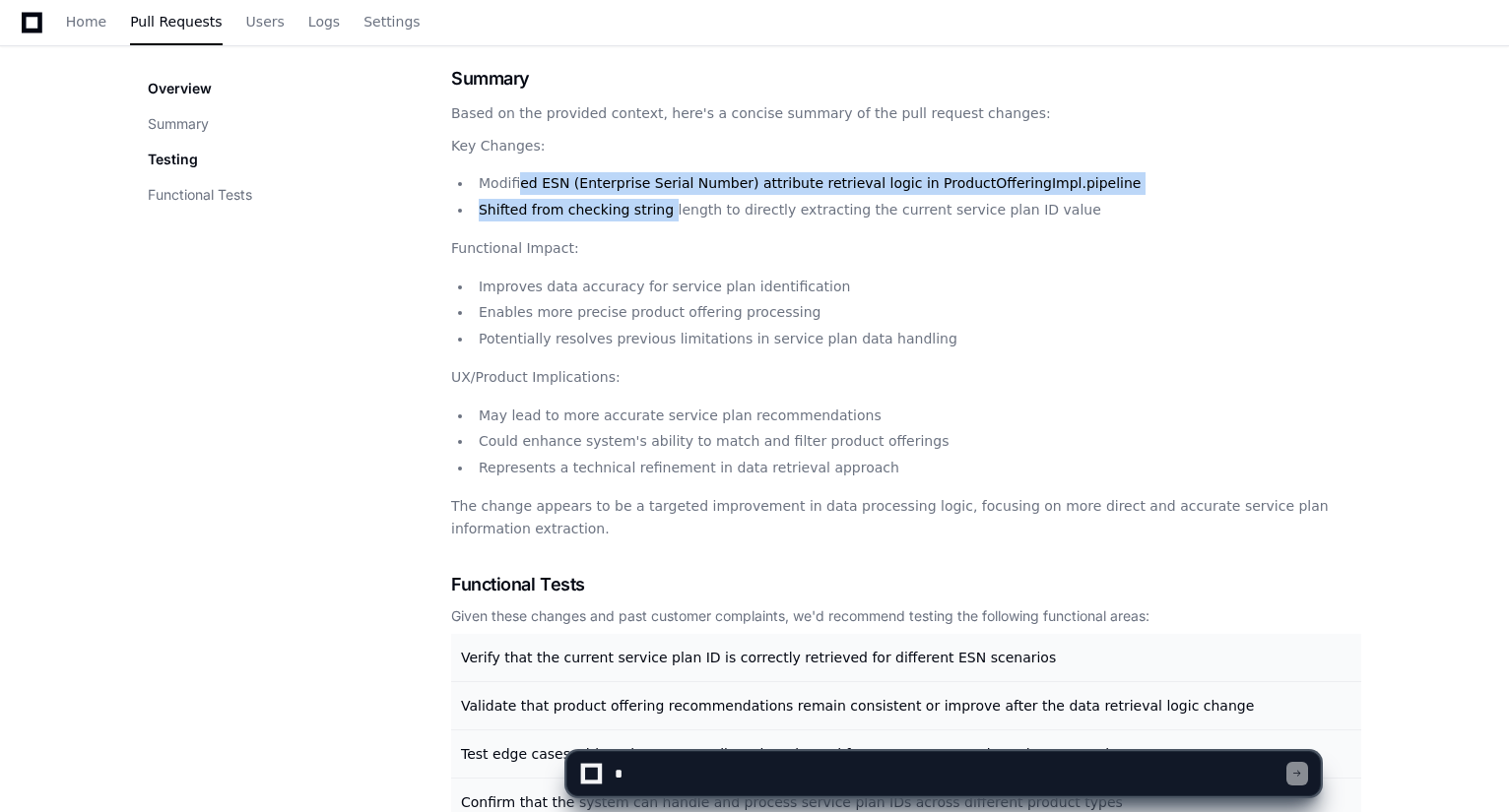
drag, startPoint x: 518, startPoint y: 184, endPoint x: 657, endPoint y: 216, distance: 142.6
click at [655, 212] on ul "Modified ESN (Enterprise Serial Number) attribute retrieval logic in ProductOff…" at bounding box center [906, 197] width 910 height 49
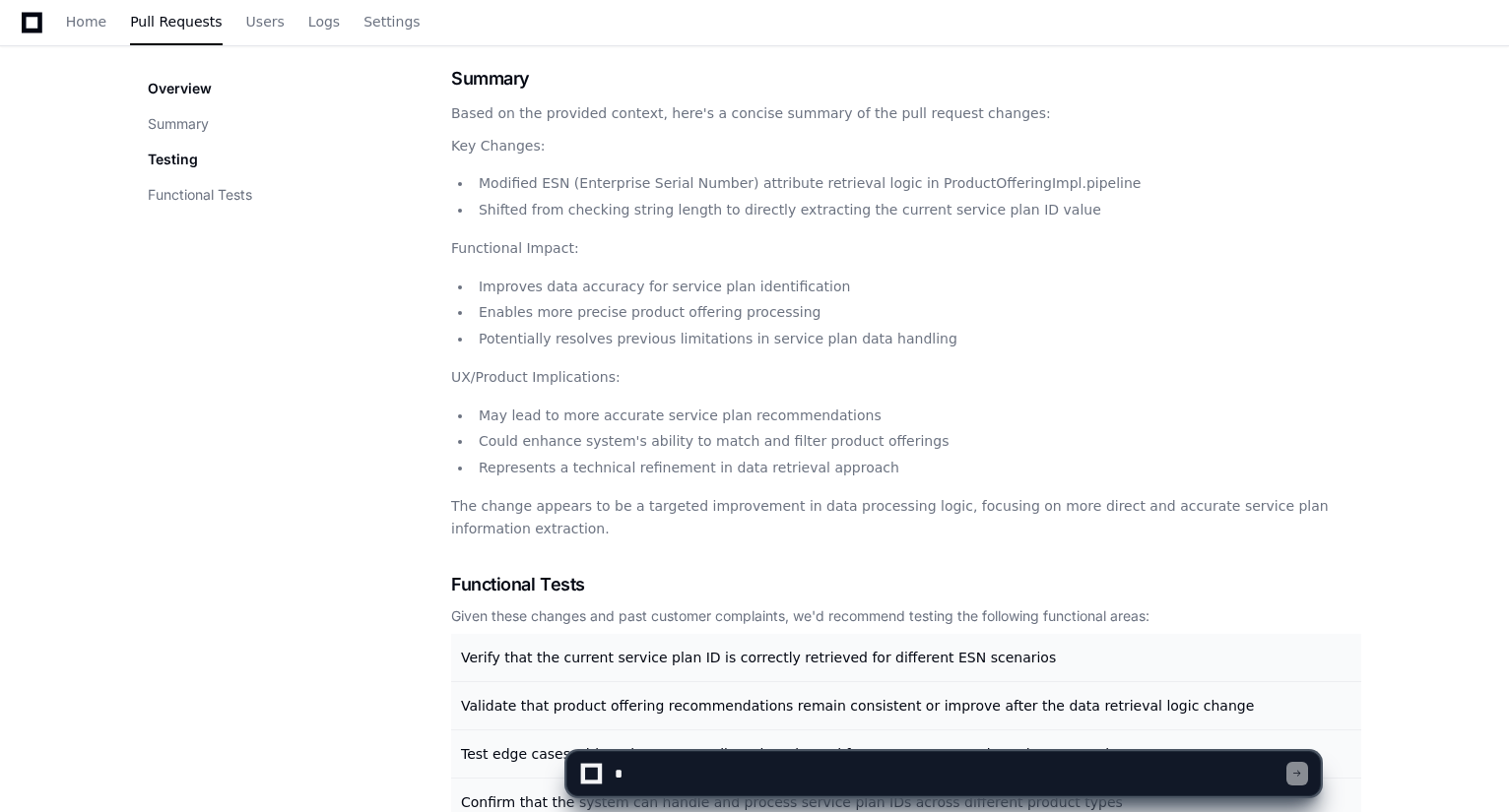
click at [1208, 424] on li "May lead to more accurate service plan recommendations" at bounding box center [917, 416] width 888 height 23
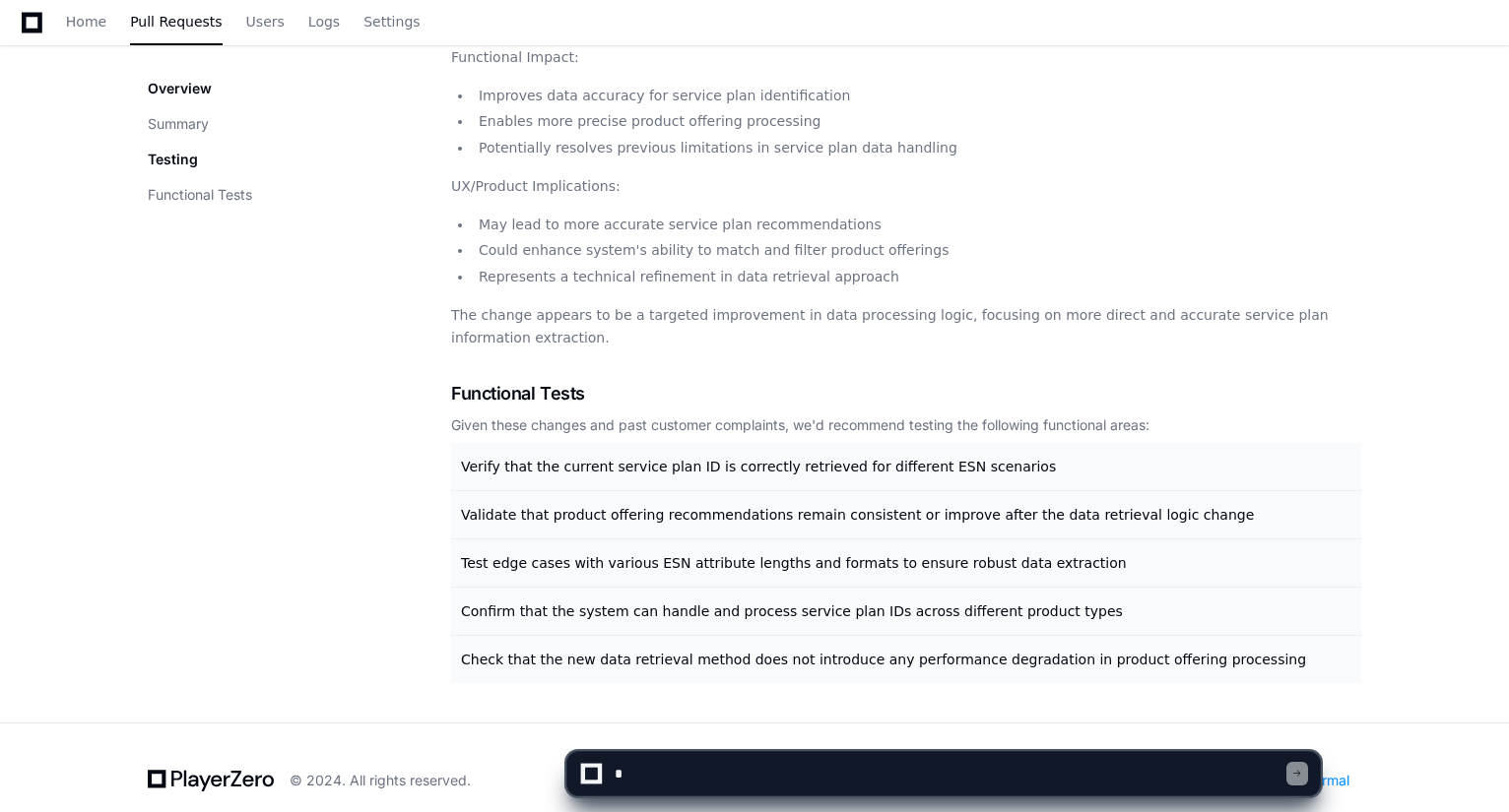
scroll to position [469, 0]
click at [981, 455] on p "Verify that the current service plan ID is correctly retrieved for different ES…" at bounding box center [908, 465] width 894 height 20
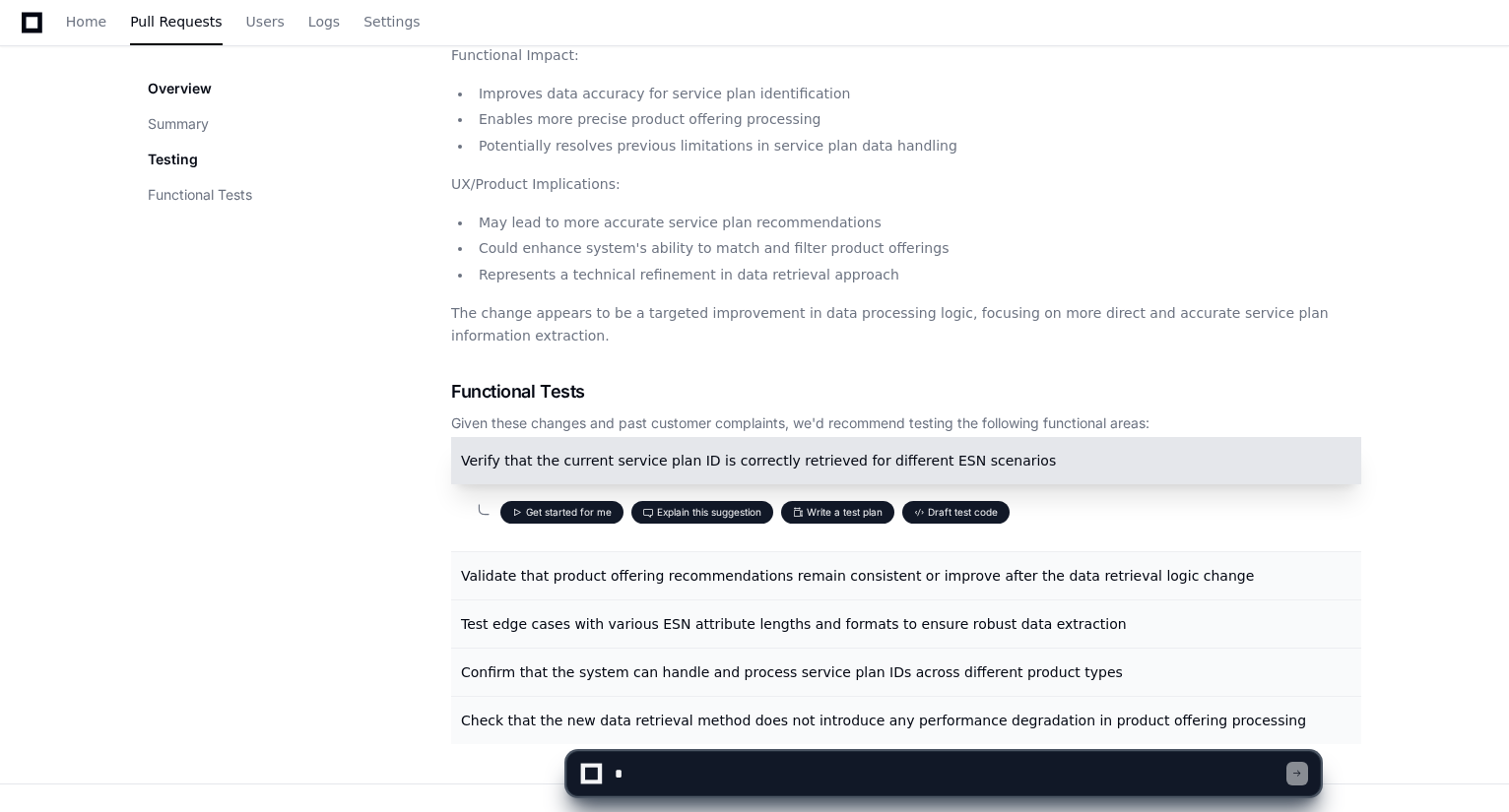
click at [1430, 392] on div "fixed variable path Active Merging into soa-12c release/REL25-41-1_SOA from fea…" at bounding box center [754, 231] width 1509 height 1104
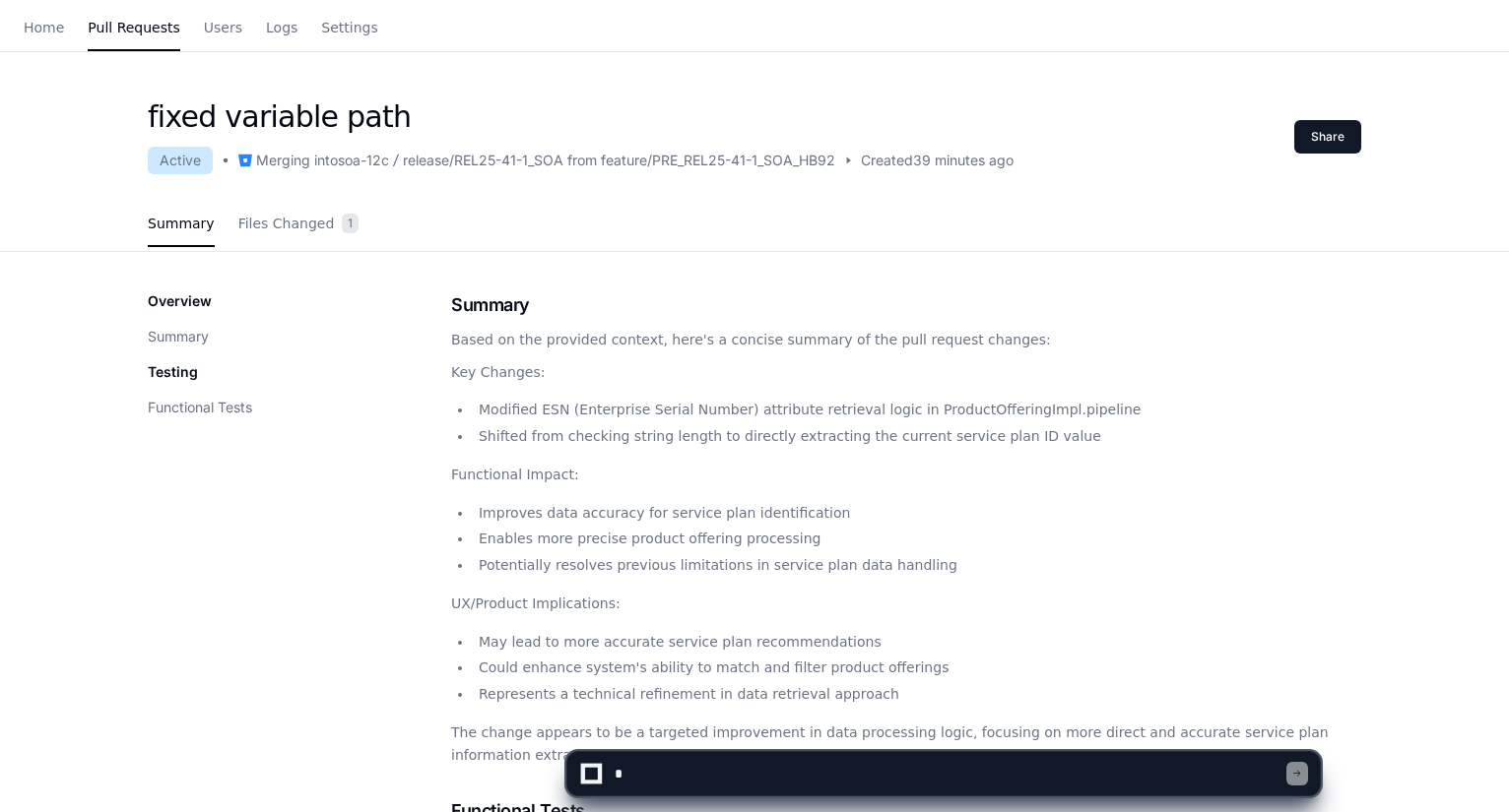
scroll to position [0, 0]
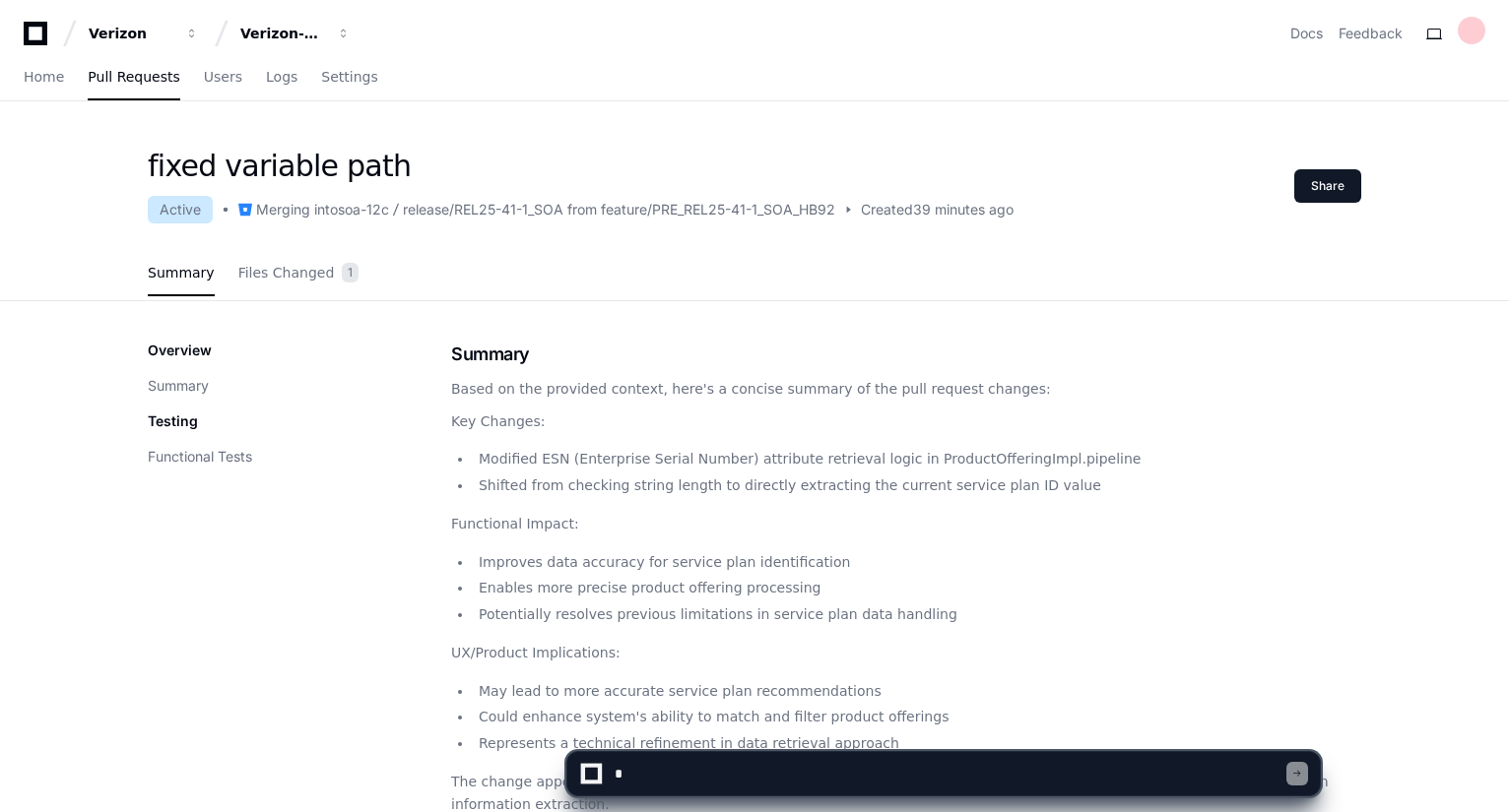
click at [1312, 498] on article "Based on the provided context, here's a concise summary of the pull request cha…" at bounding box center [906, 597] width 910 height 437
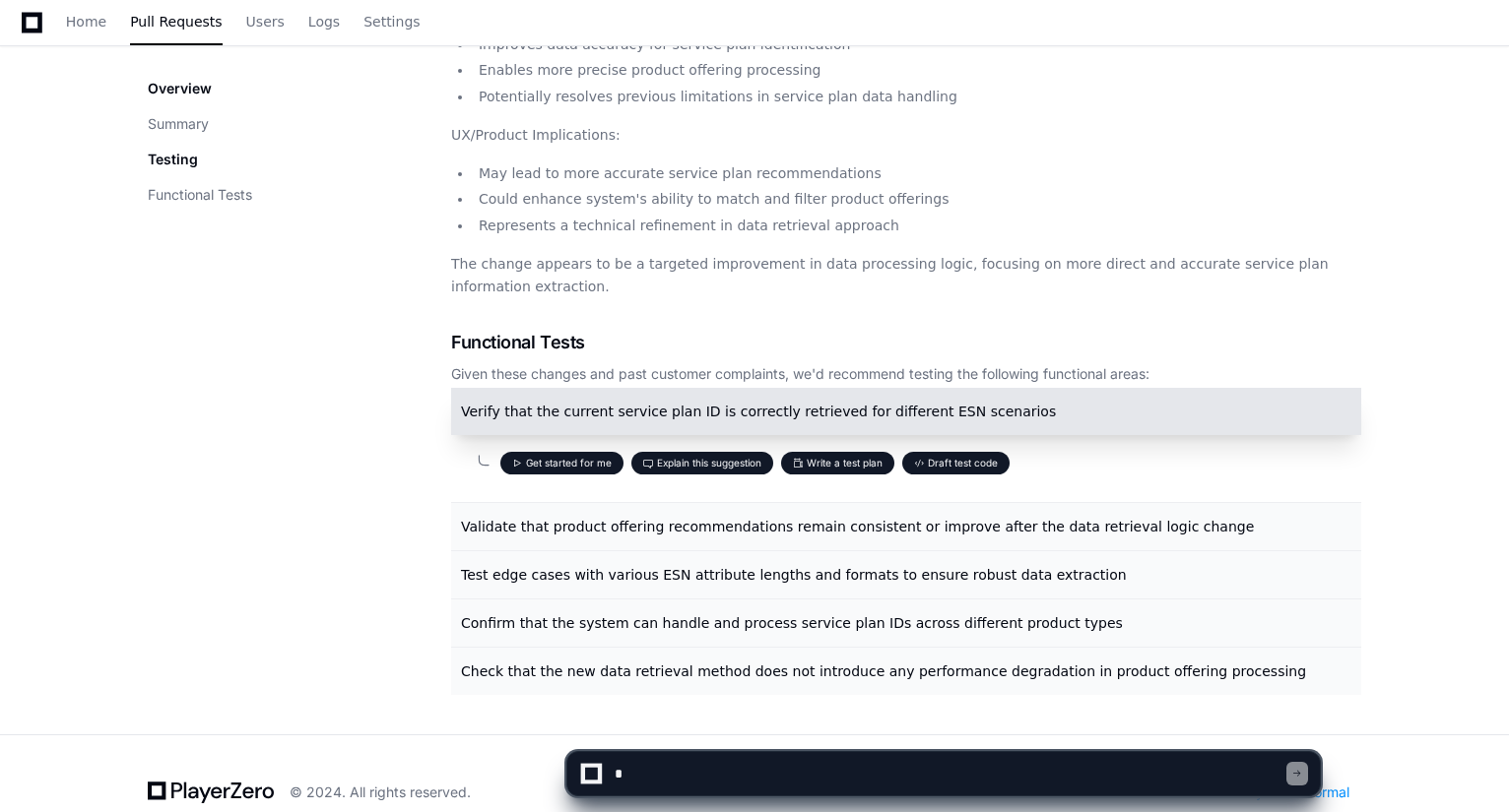
scroll to position [532, 0]
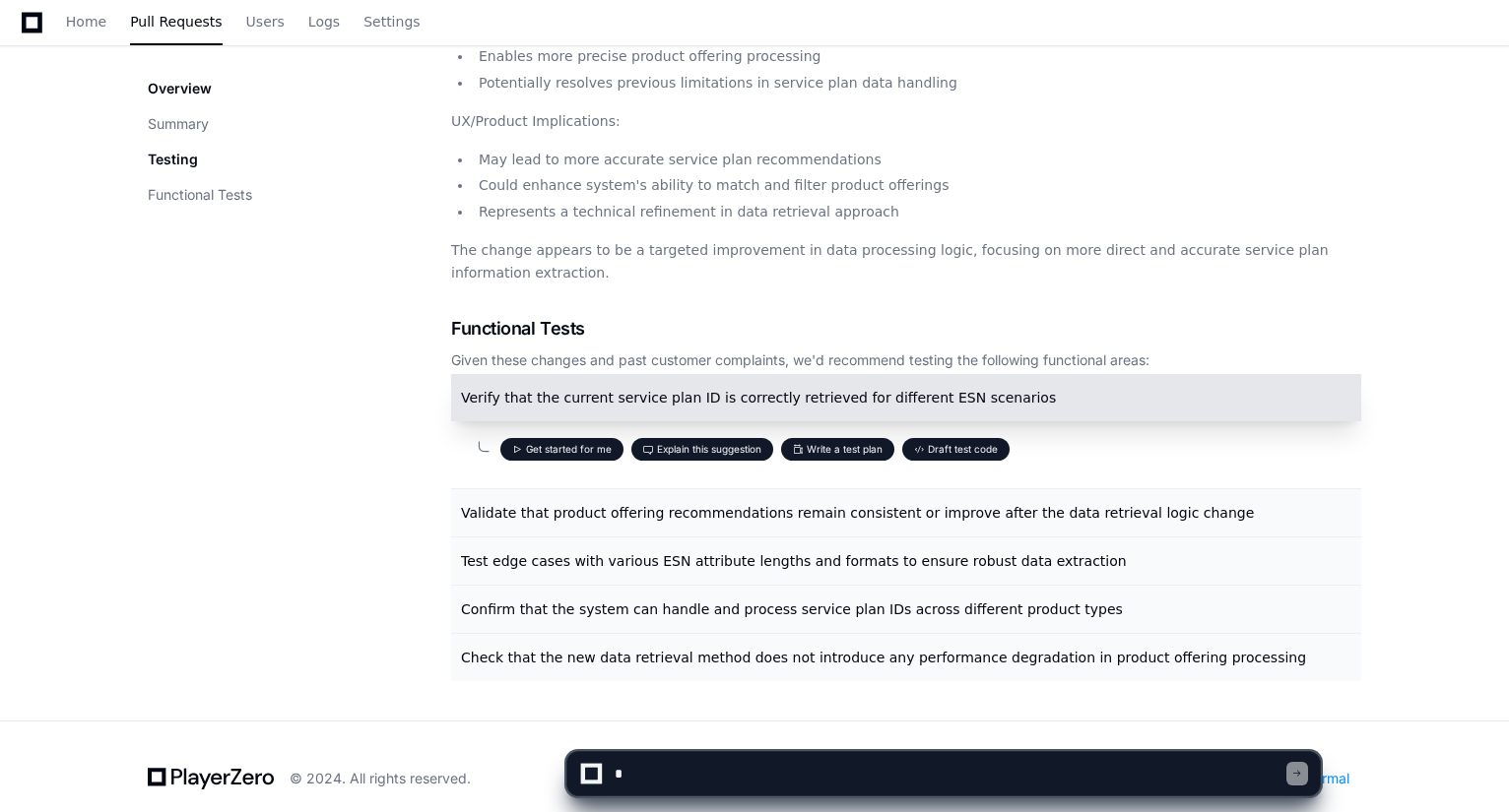
click at [1039, 315] on h2 "Functional Tests" at bounding box center [906, 329] width 910 height 28
click at [1407, 164] on div "fixed variable path Active Merging into soa-12c release/REL25-41-1_SOA from fea…" at bounding box center [754, 169] width 1509 height 1104
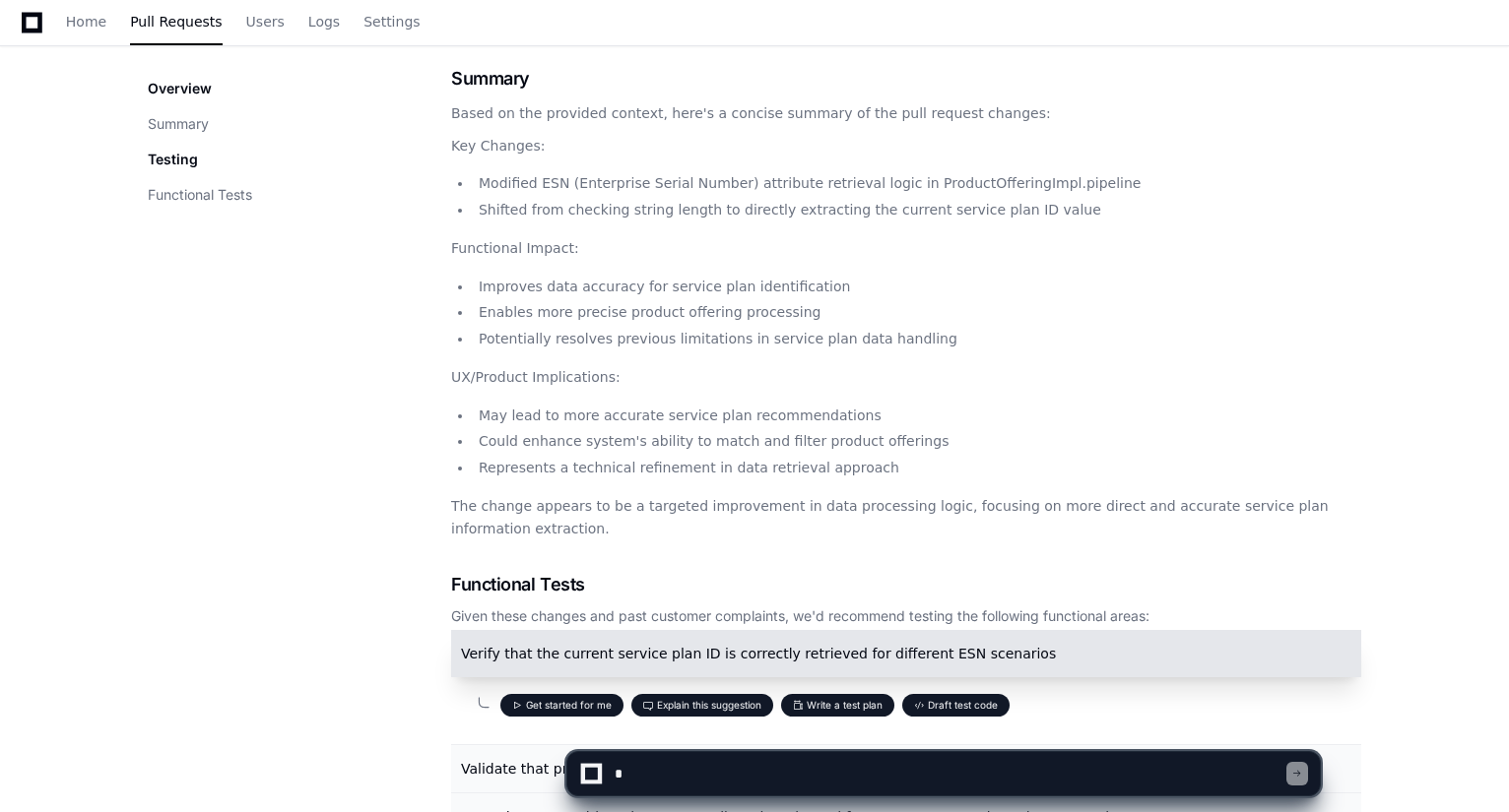
scroll to position [99, 0]
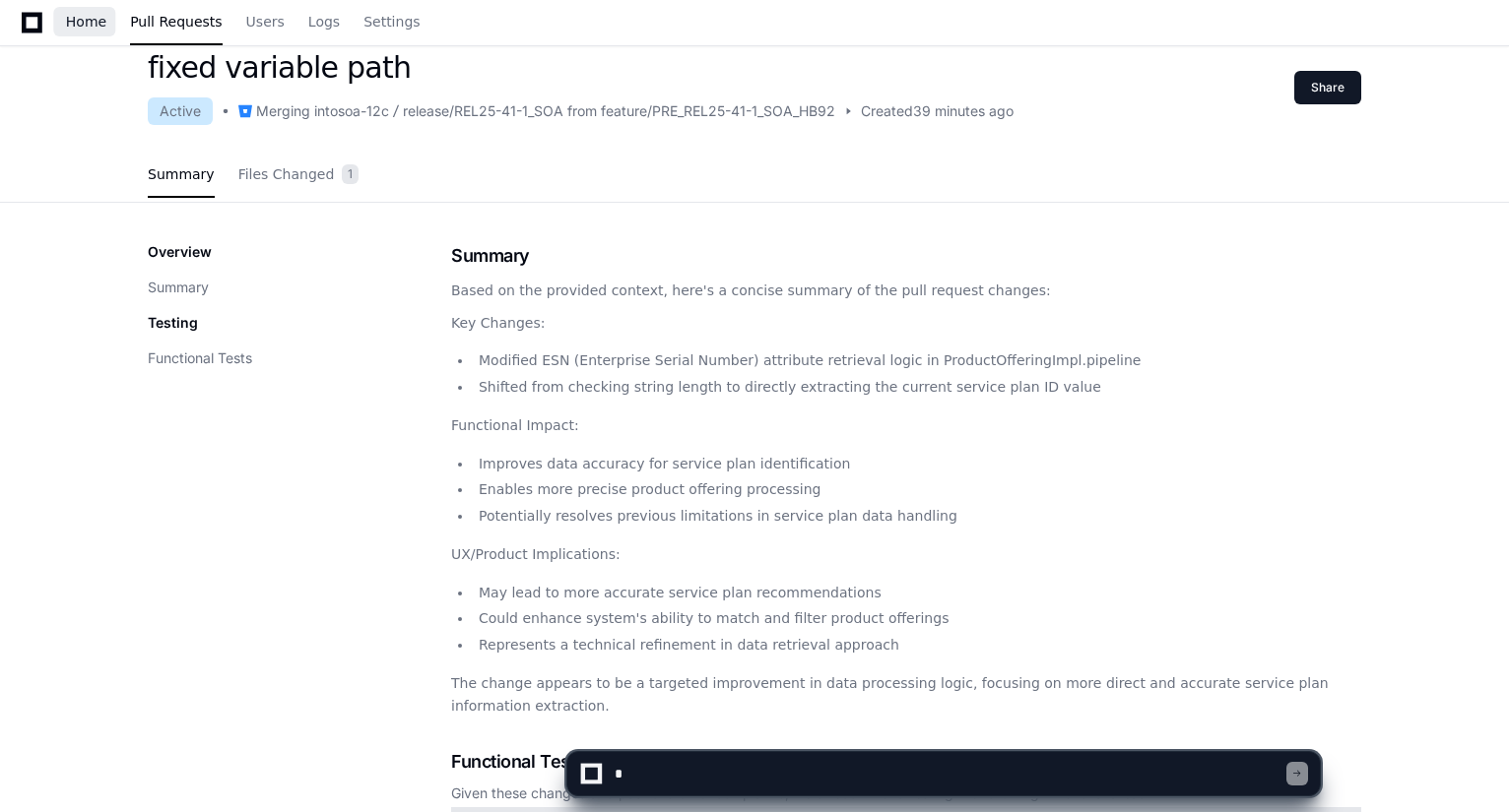
click at [82, 19] on span "Home" at bounding box center [86, 22] width 40 height 12
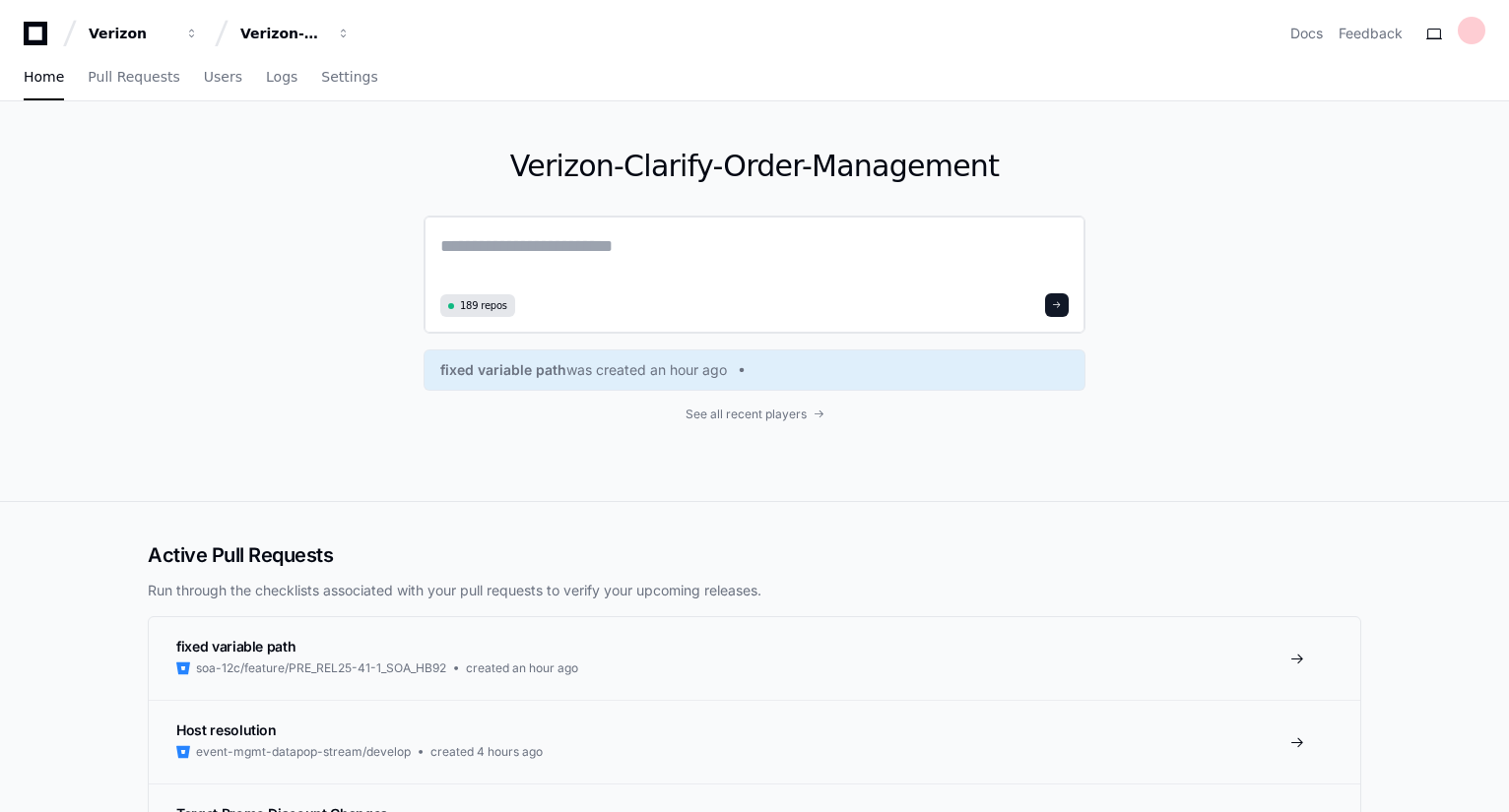
click at [453, 247] on textarea at bounding box center [754, 259] width 629 height 55
paste textarea "**********"
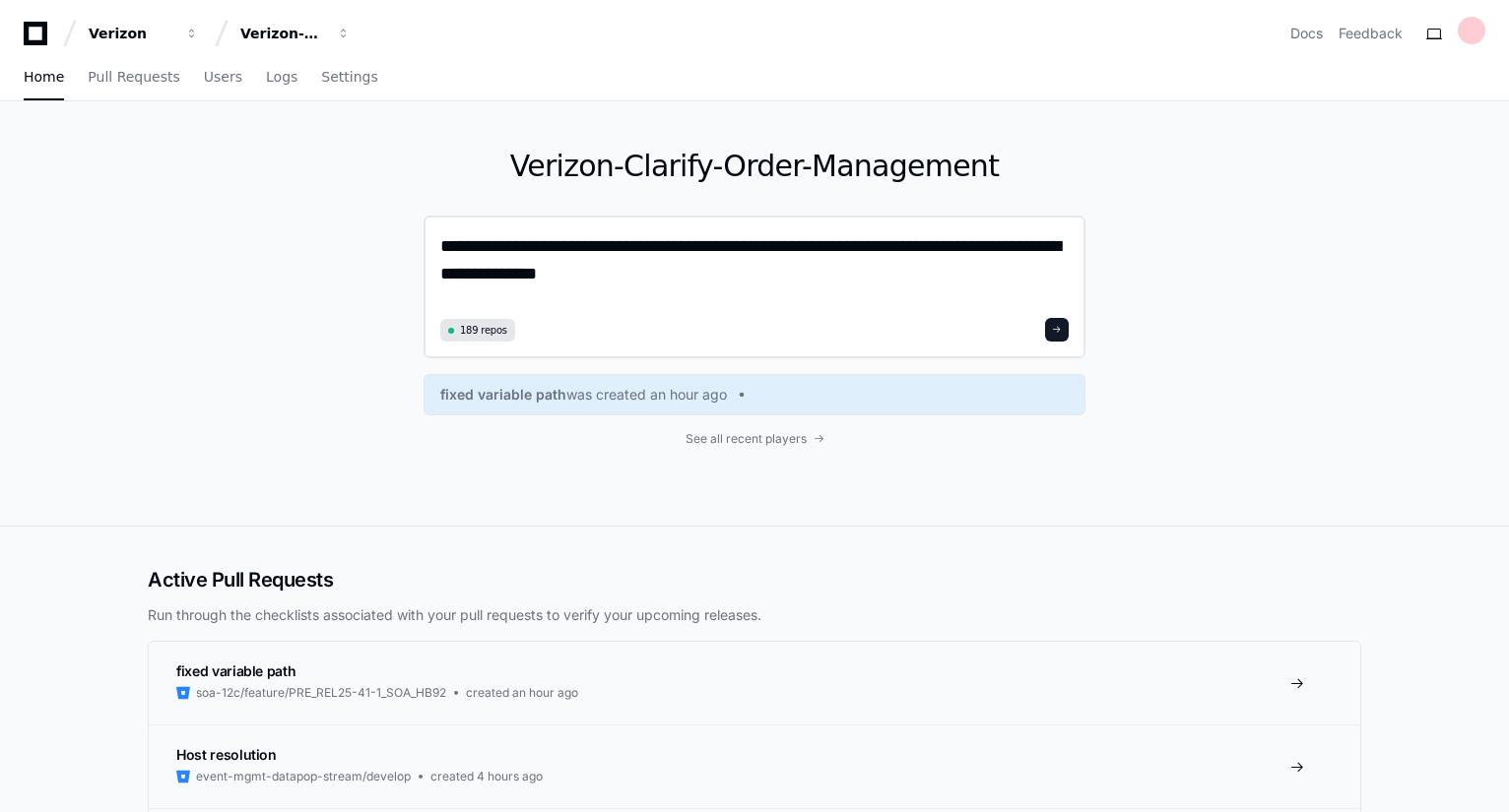
type textarea "**********"
click at [1065, 330] on button at bounding box center [1057, 330] width 24 height 24
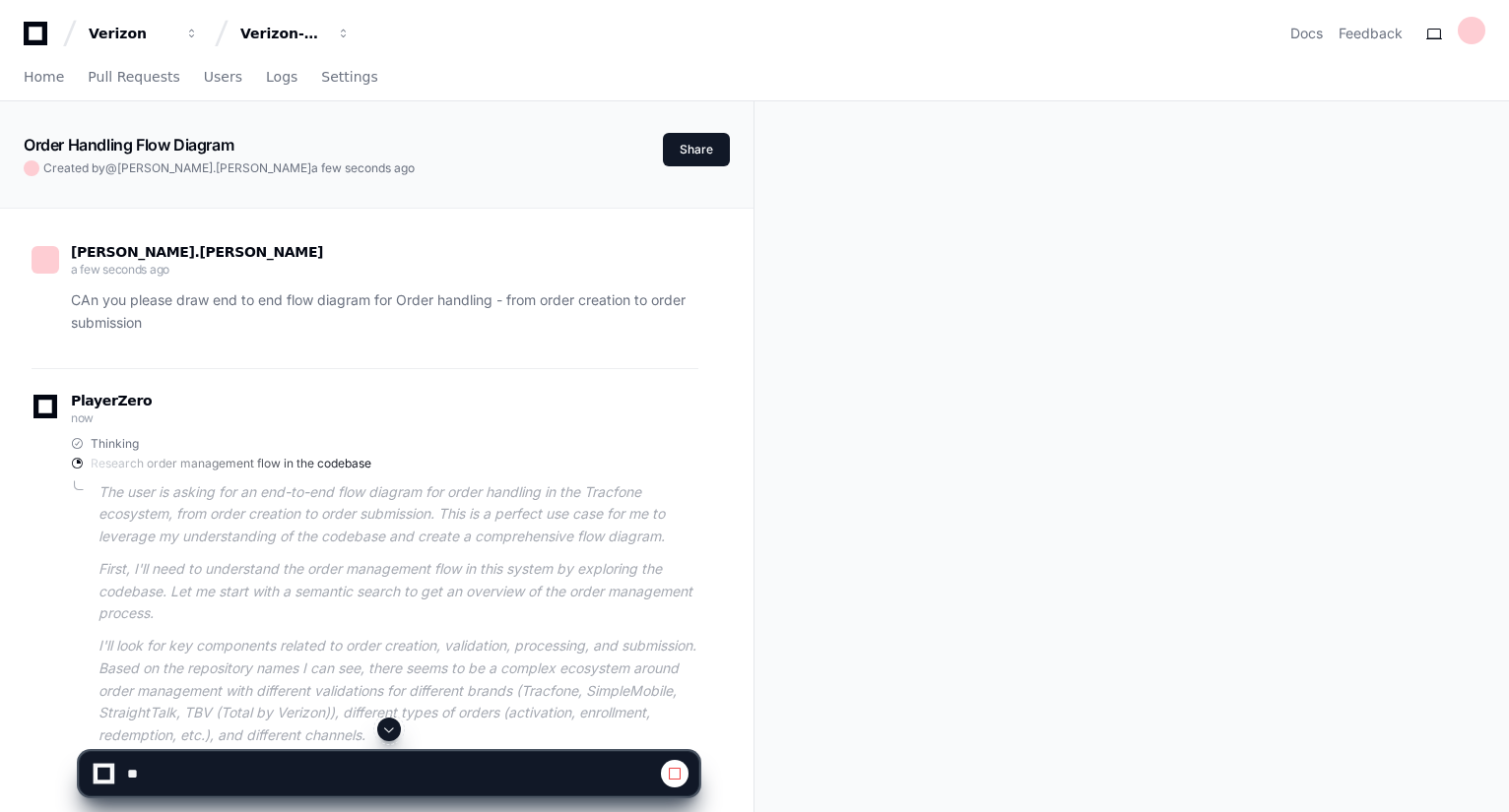
click at [721, 355] on div "aniruddha.bidkar a few seconds ago CAn you please draw end to end flow diagram …" at bounding box center [377, 517] width 707 height 616
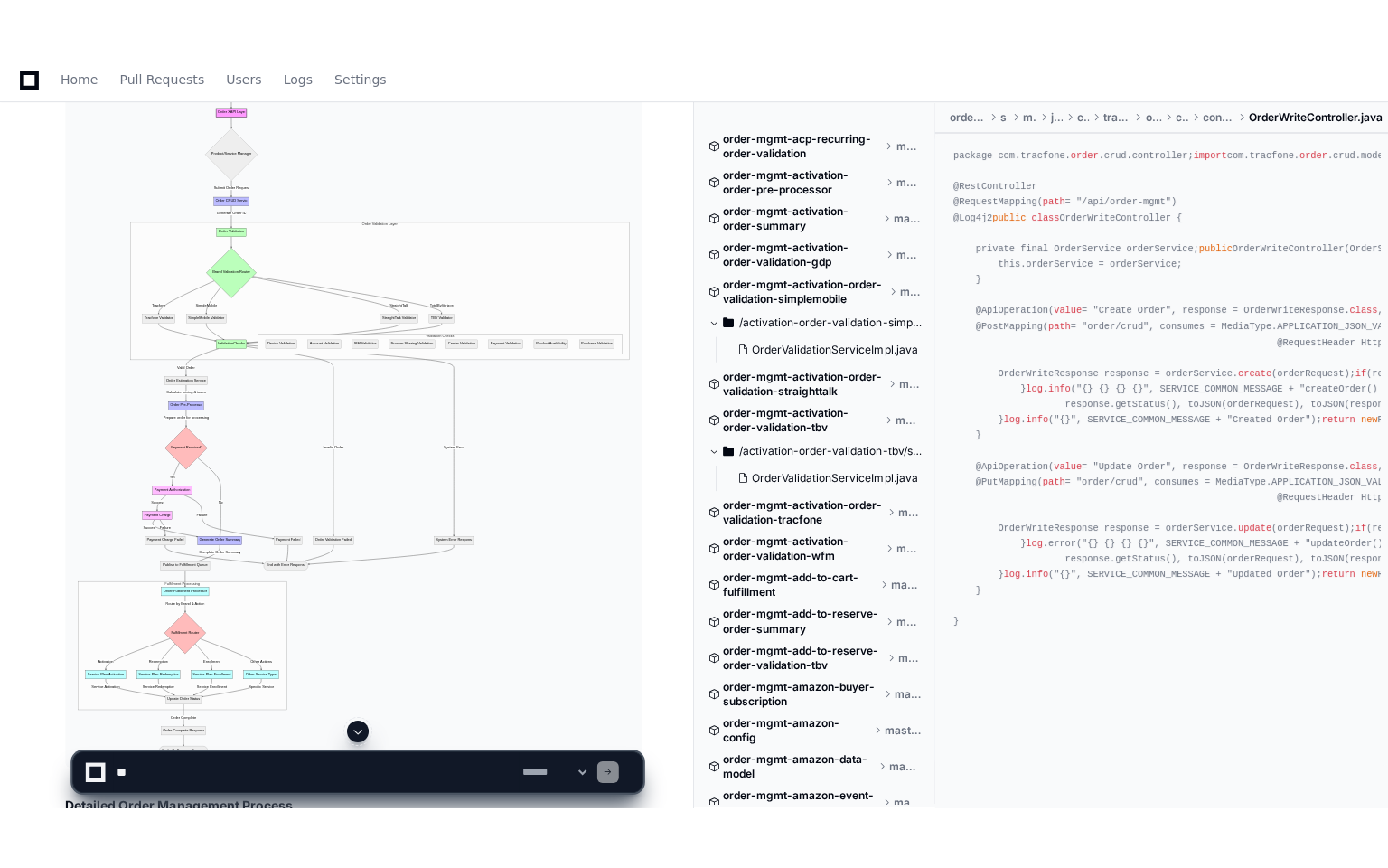
scroll to position [985, 0]
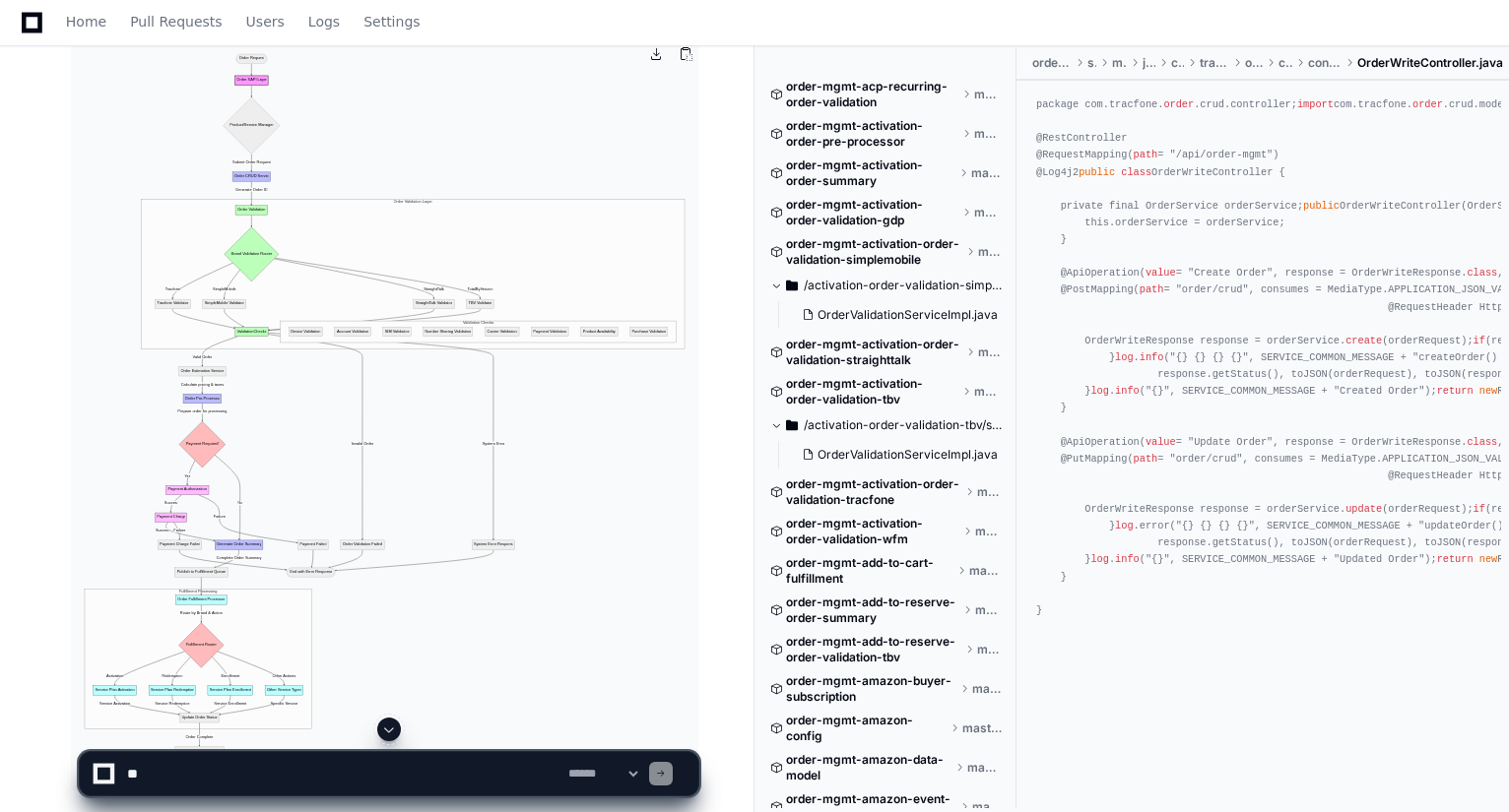
click at [433, 369] on img at bounding box center [384, 415] width 628 height 751
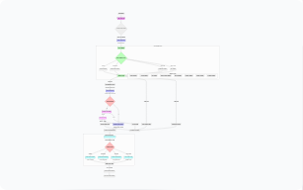
click at [129, 36] on img at bounding box center [151, 95] width 303 height 190
click at [172, 58] on img at bounding box center [151, 95] width 303 height 190
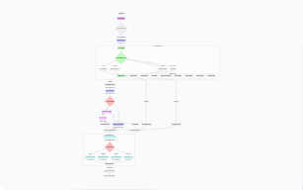
click at [172, 58] on img at bounding box center [151, 95] width 303 height 190
click at [137, 75] on img at bounding box center [151, 95] width 303 height 190
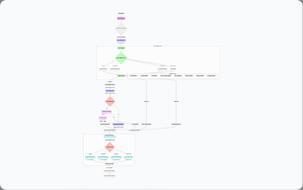
click at [137, 75] on img at bounding box center [151, 95] width 303 height 190
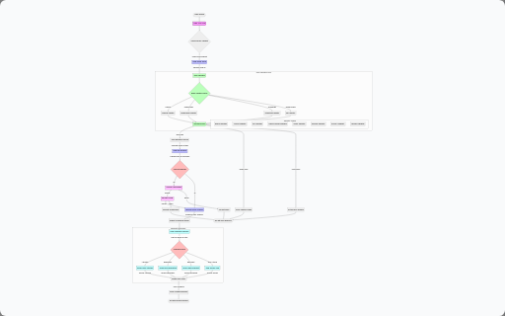
click at [197, 43] on img at bounding box center [252, 158] width 505 height 316
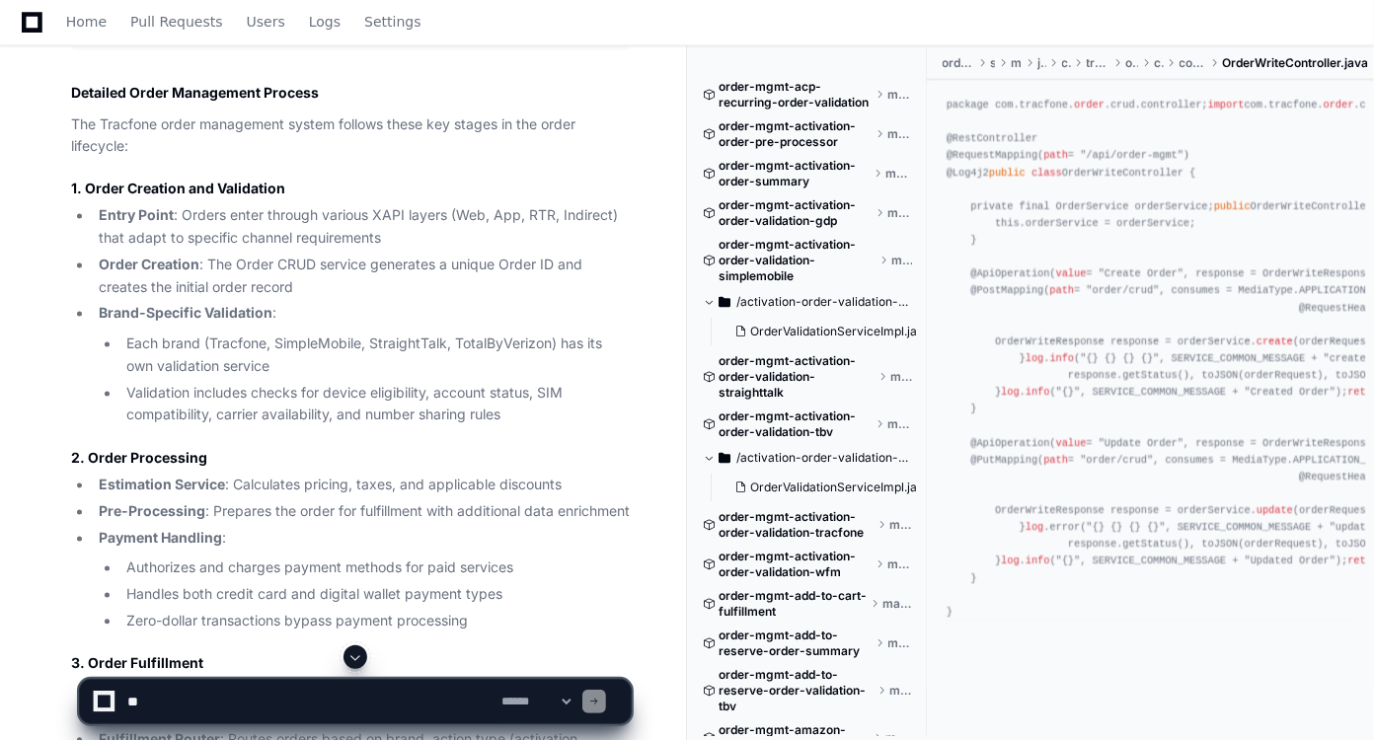
scroll to position [1795, 0]
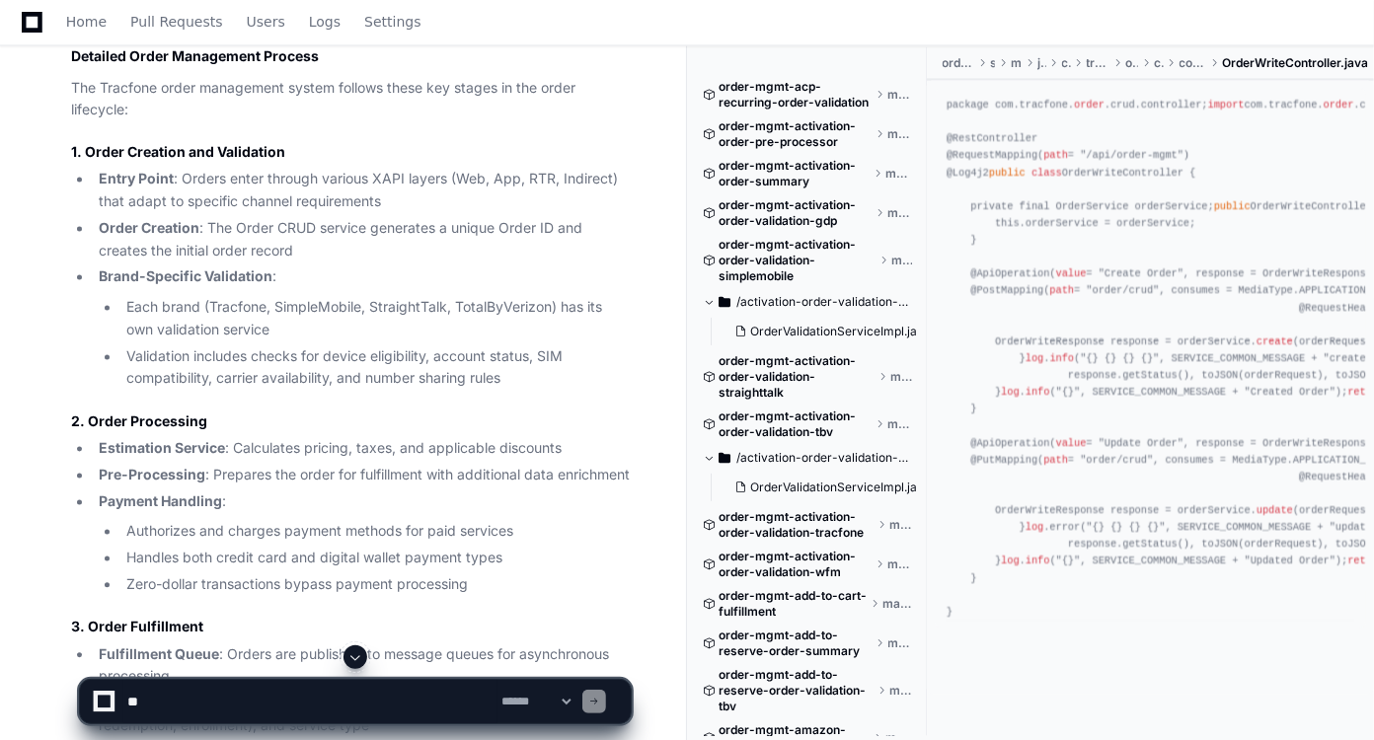
click at [218, 690] on textarea at bounding box center [310, 701] width 374 height 43
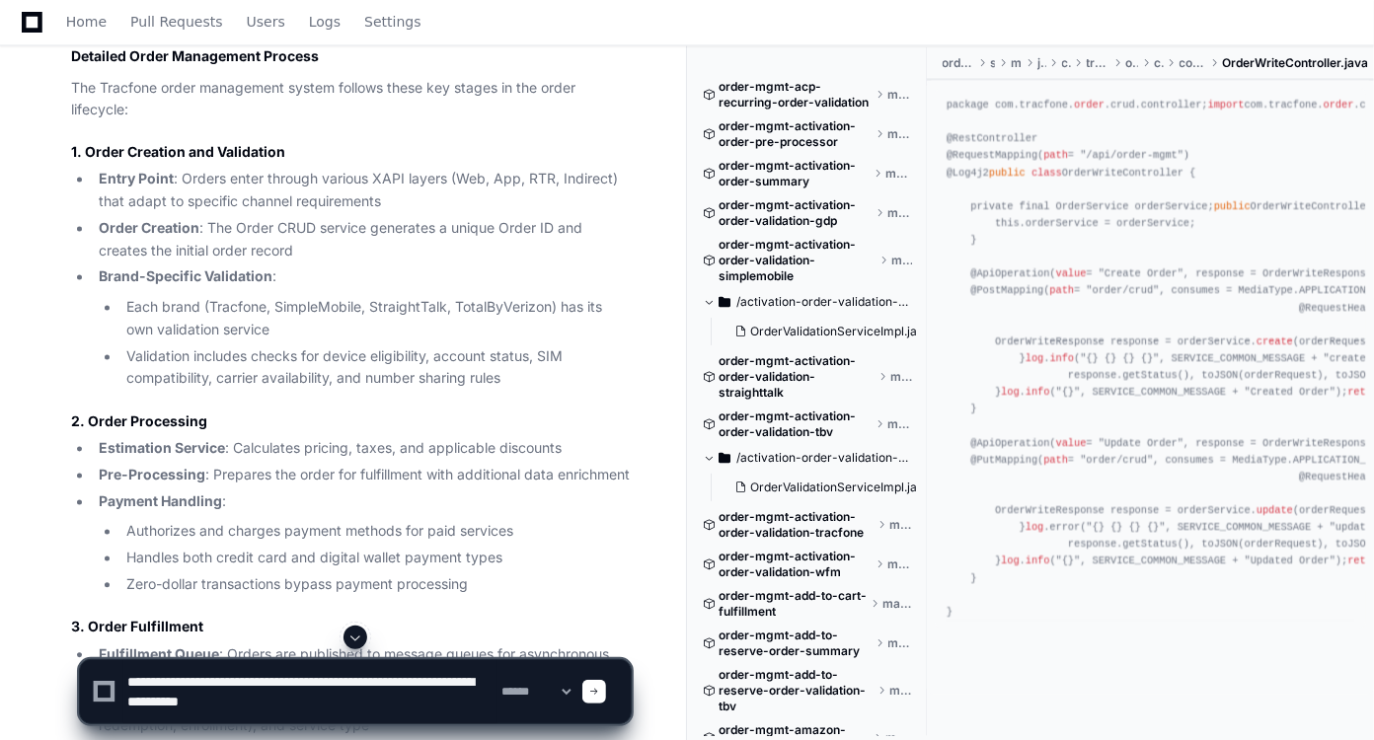
type textarea "**********"
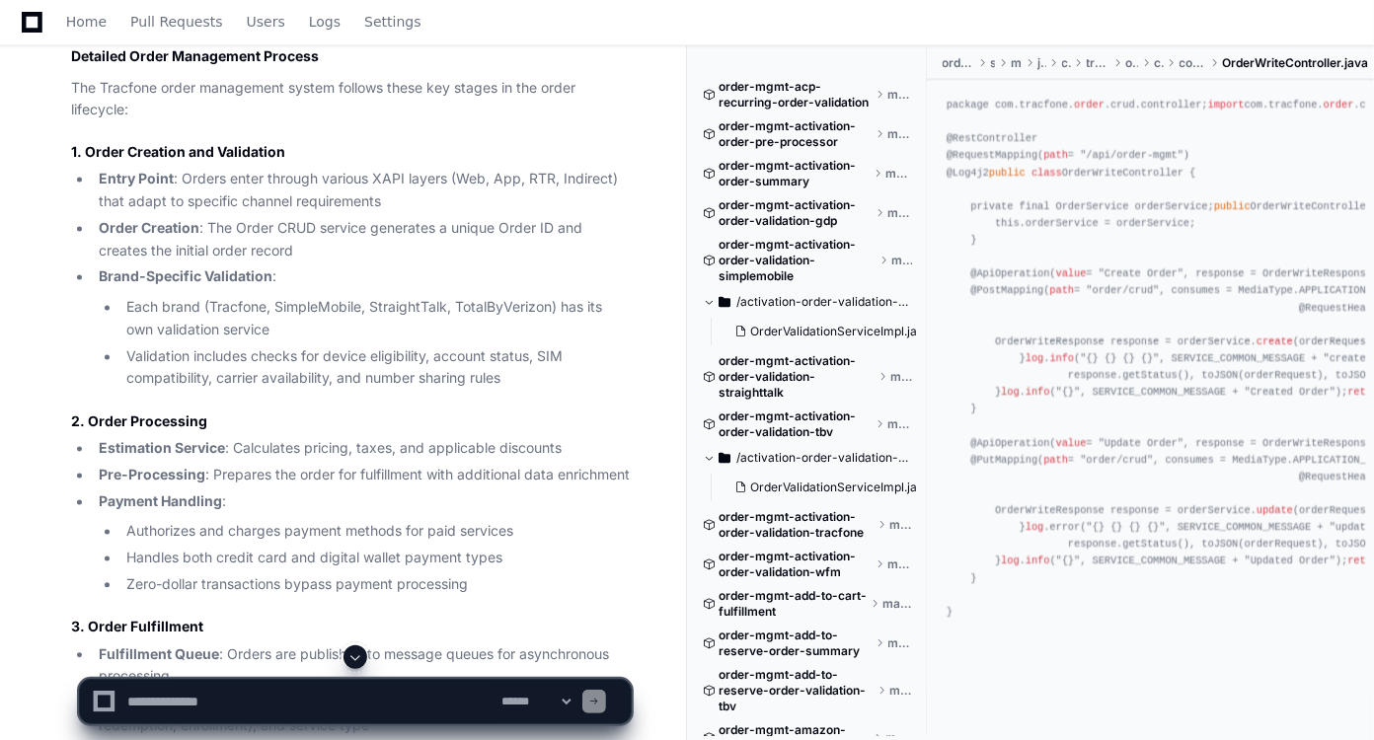
click at [620, 140] on article "End-to-End Order Handling Flow Diagram Based on my research of the Tracfone ord…" at bounding box center [351, 157] width 560 height 1891
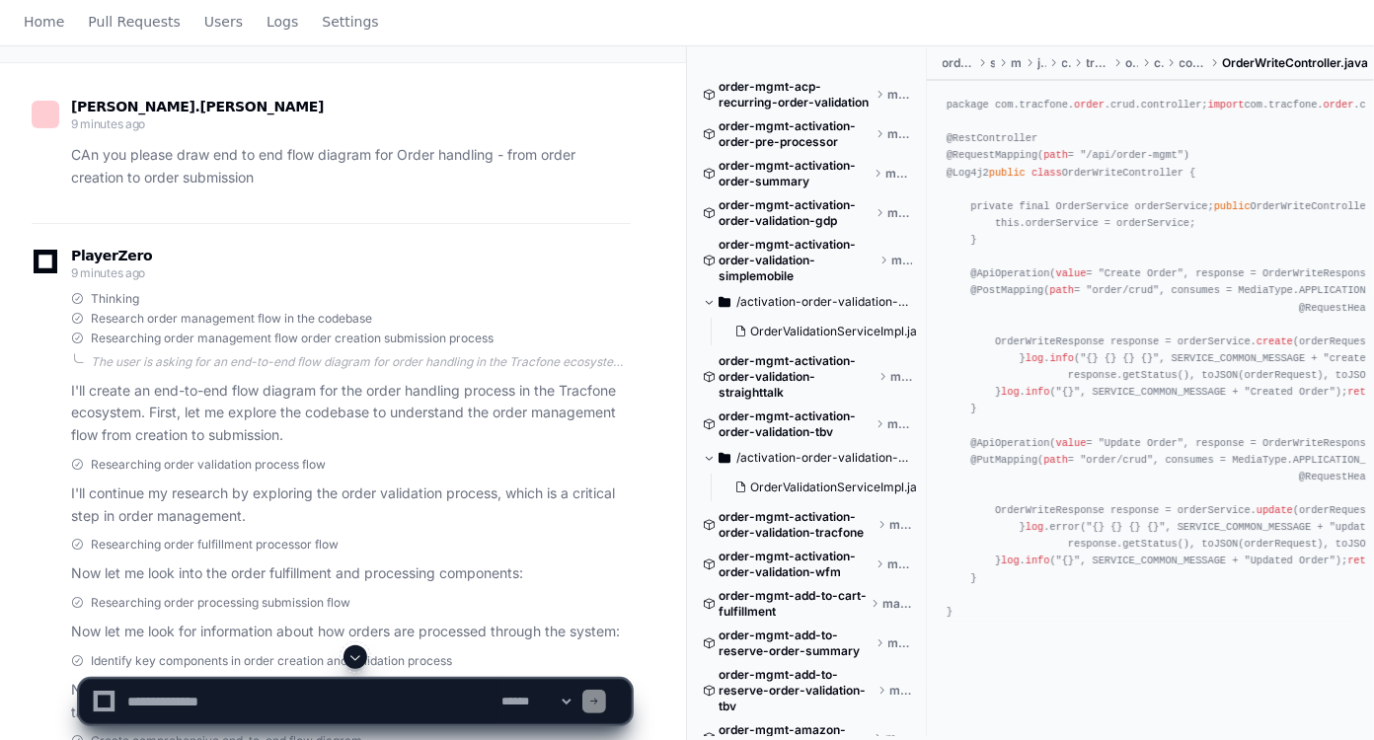
scroll to position [0, 0]
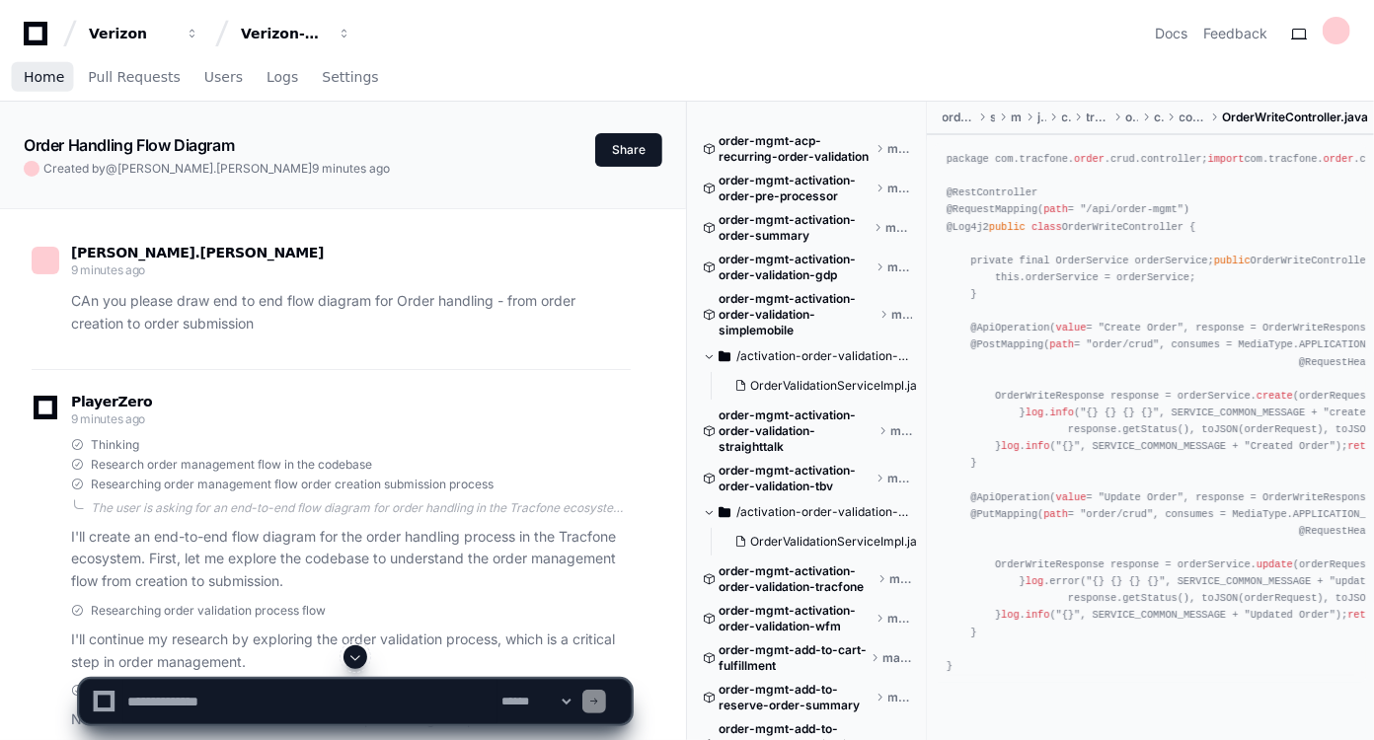
click at [43, 77] on span "Home" at bounding box center [44, 77] width 40 height 12
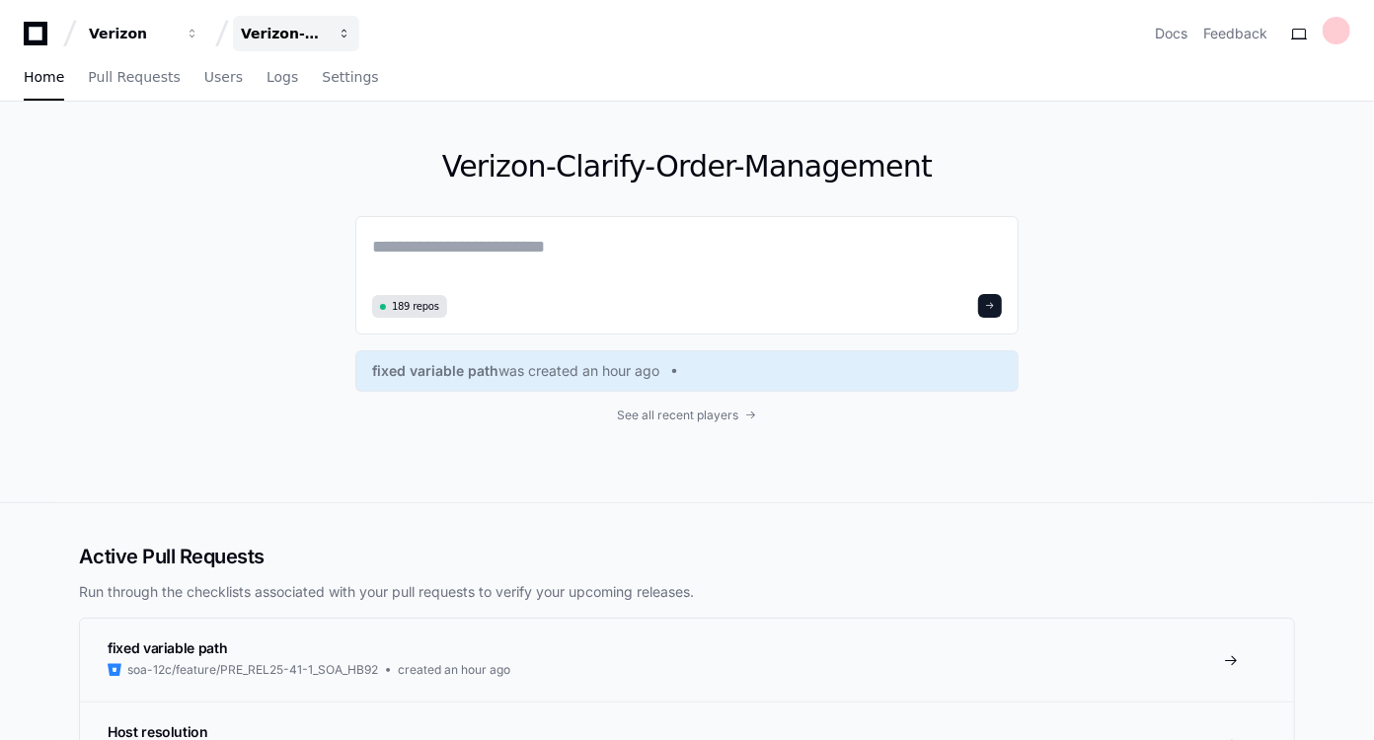
click at [346, 32] on span "button" at bounding box center [345, 34] width 14 height 14
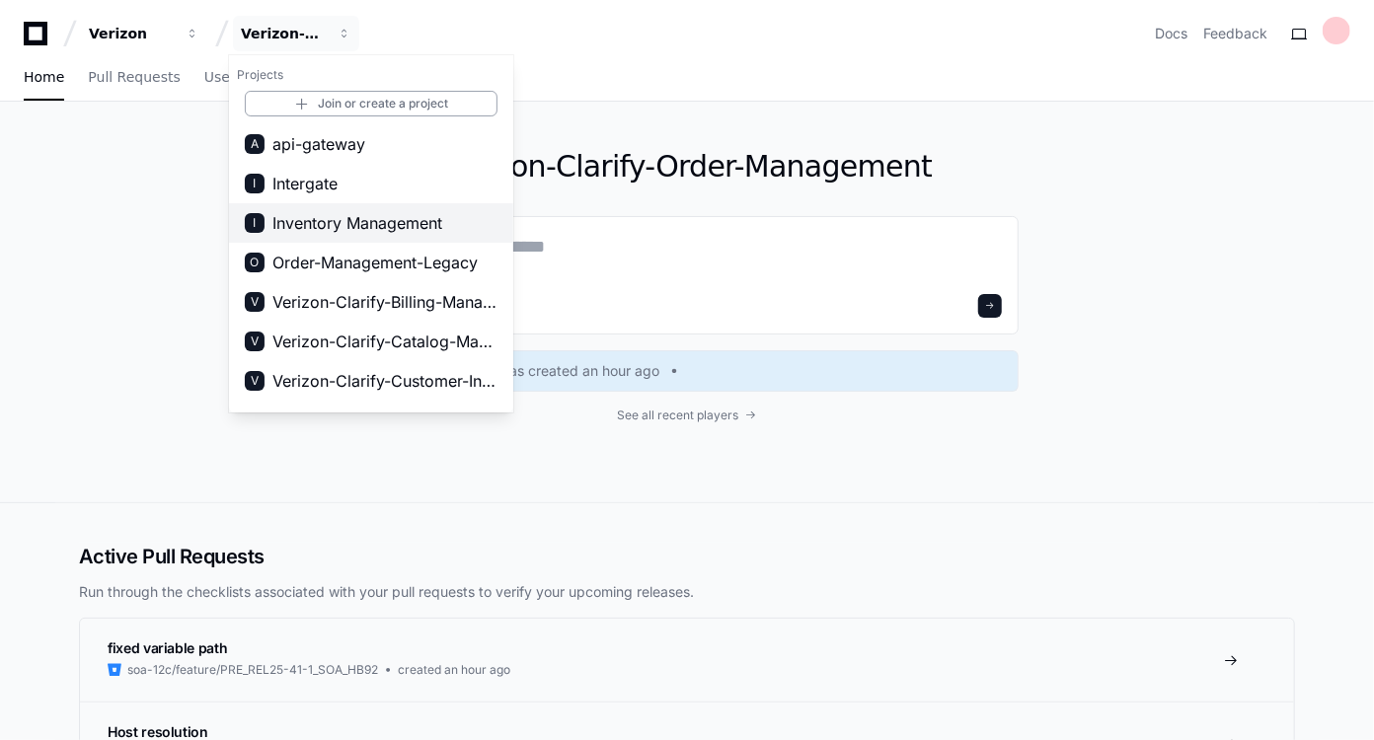
click at [361, 219] on span "Inventory Management" at bounding box center [357, 223] width 170 height 24
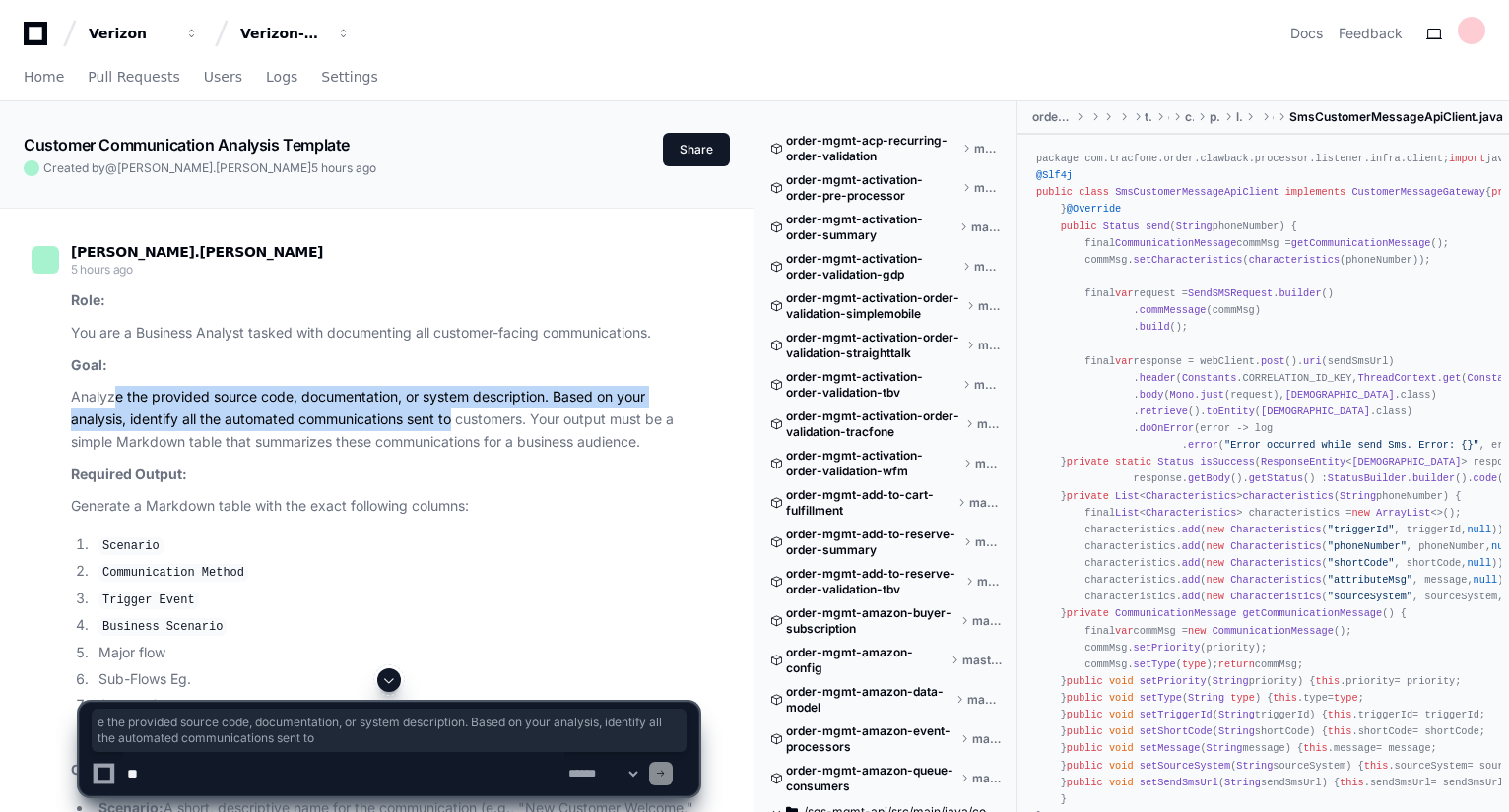
drag, startPoint x: 116, startPoint y: 392, endPoint x: 453, endPoint y: 427, distance: 338.8
click at [453, 427] on p "Analyze the provided source code, documentation, or system description. Based o…" at bounding box center [384, 419] width 628 height 67
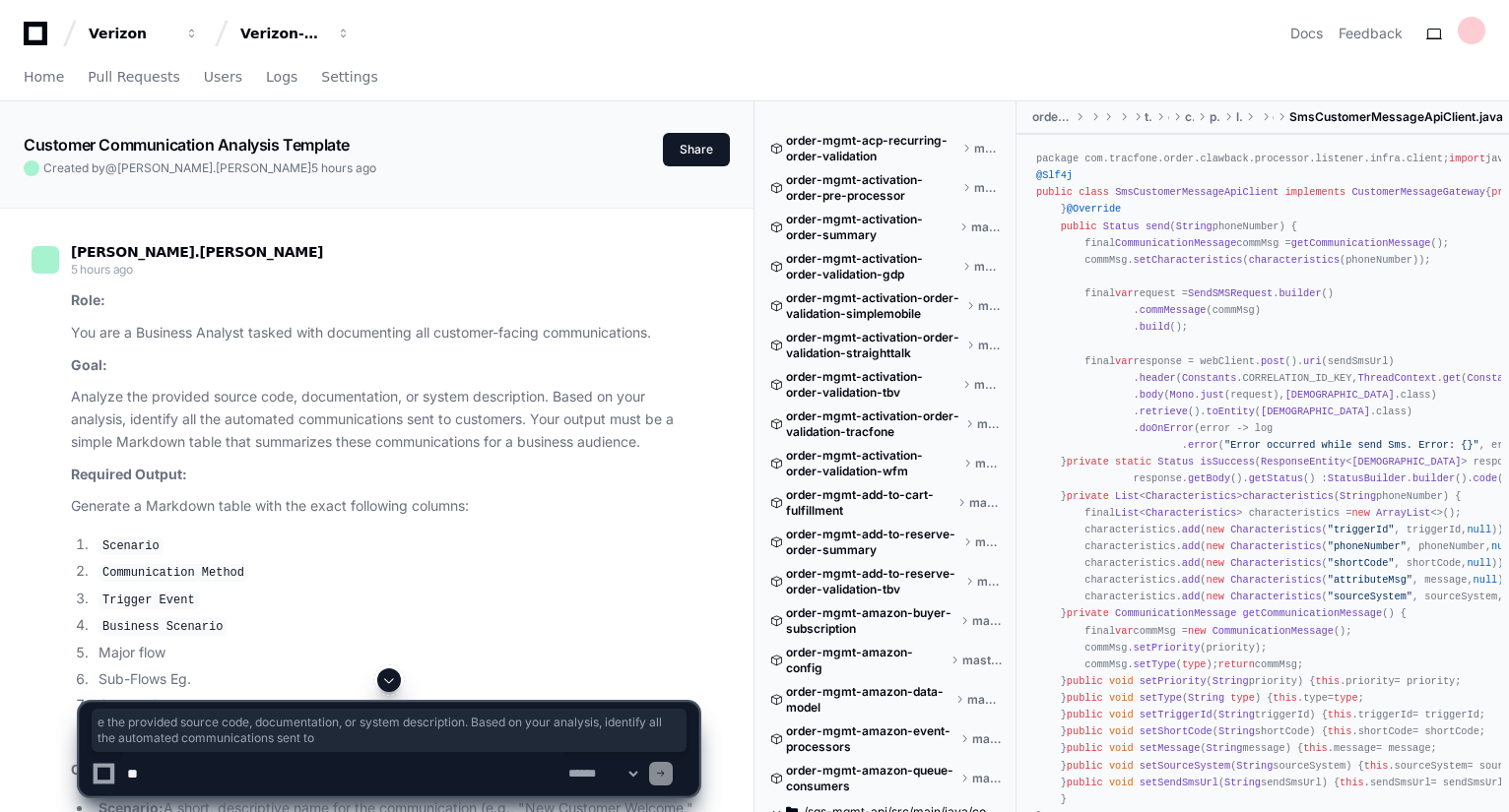
click at [426, 315] on article "Role: You are a Business Analyst tasked with documenting all customer-facing co…" at bounding box center [384, 828] width 628 height 1077
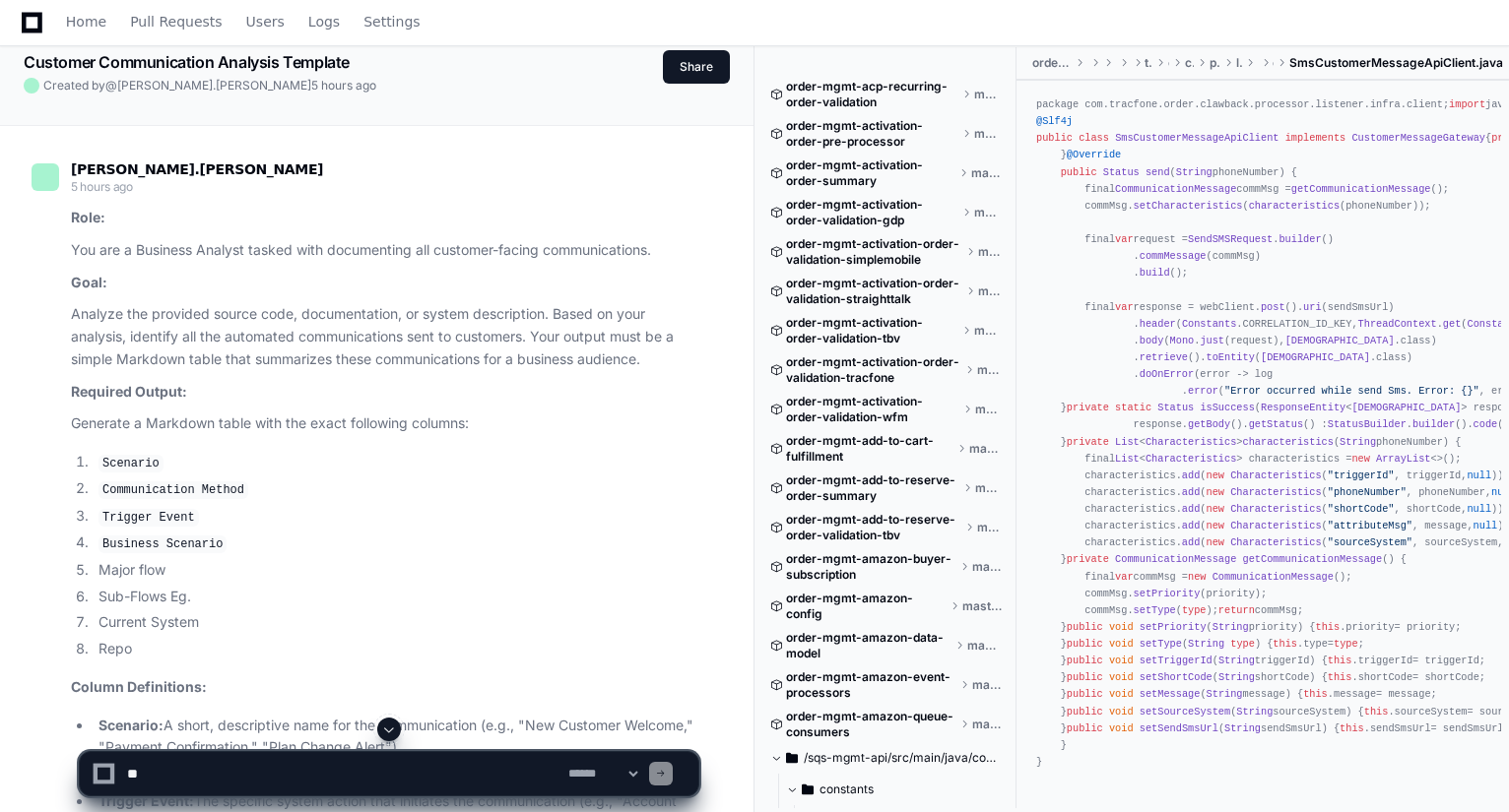
scroll to position [118, 0]
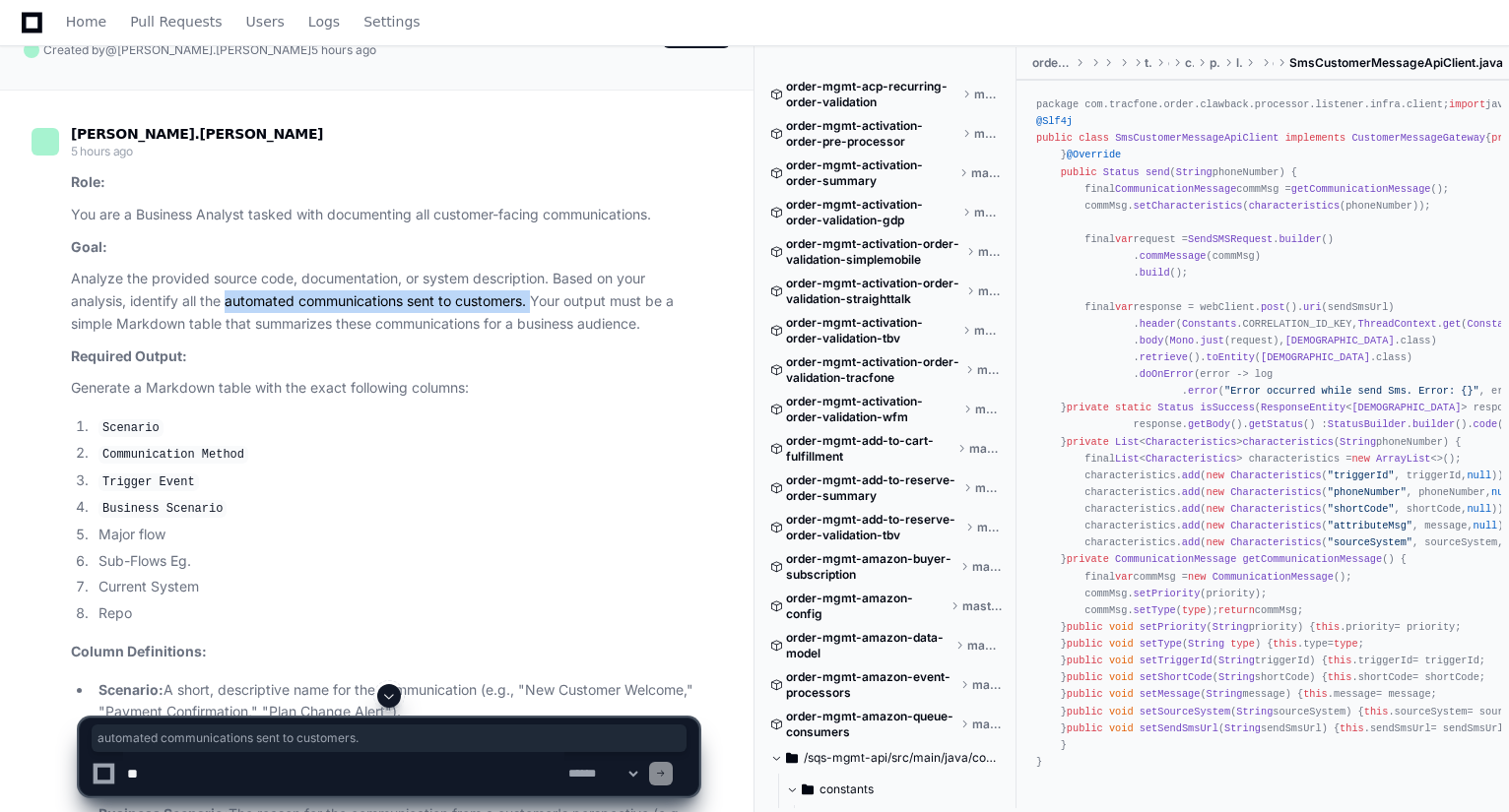
drag, startPoint x: 229, startPoint y: 300, endPoint x: 537, endPoint y: 308, distance: 308.1
click at [537, 308] on p "Analyze the provided source code, documentation, or system description. Based o…" at bounding box center [384, 301] width 628 height 67
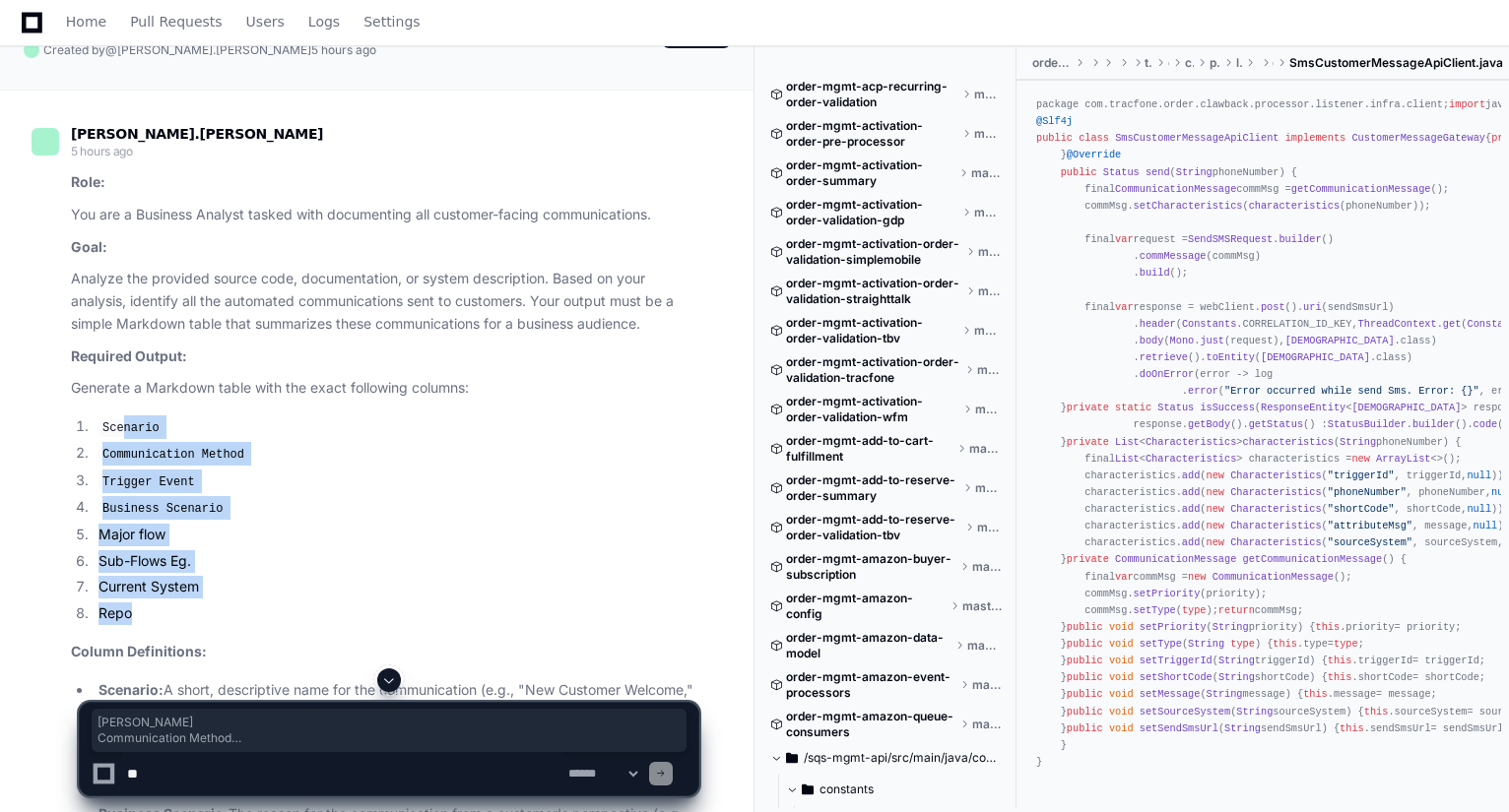
drag, startPoint x: 124, startPoint y: 411, endPoint x: 186, endPoint y: 606, distance: 204.6
click at [186, 606] on article "Role: You are a Business Analyst tasked with documenting all customer-facing co…" at bounding box center [384, 710] width 628 height 1077
click at [339, 525] on li "Major flow" at bounding box center [395, 535] width 606 height 23
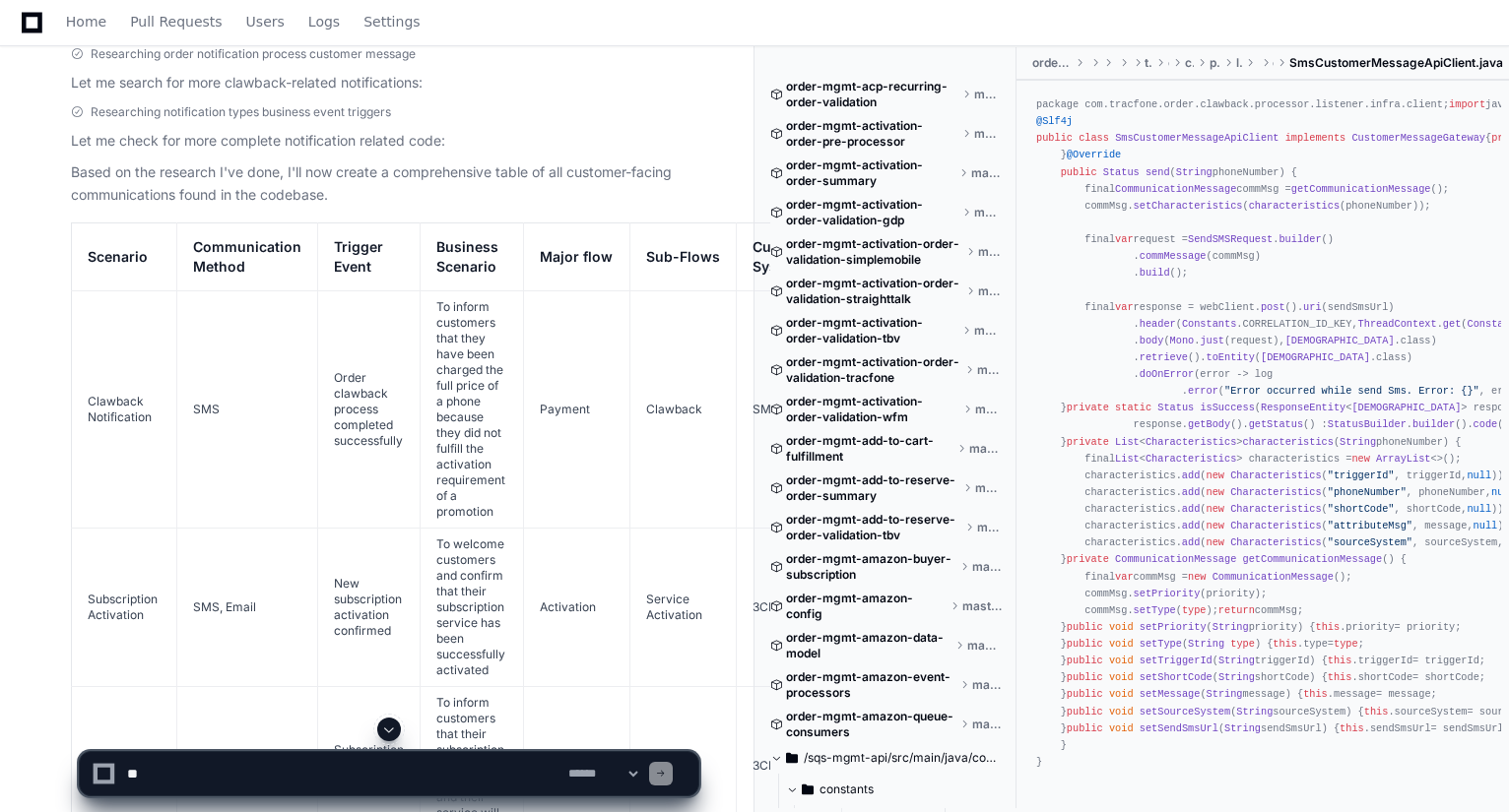
scroll to position [1930, 0]
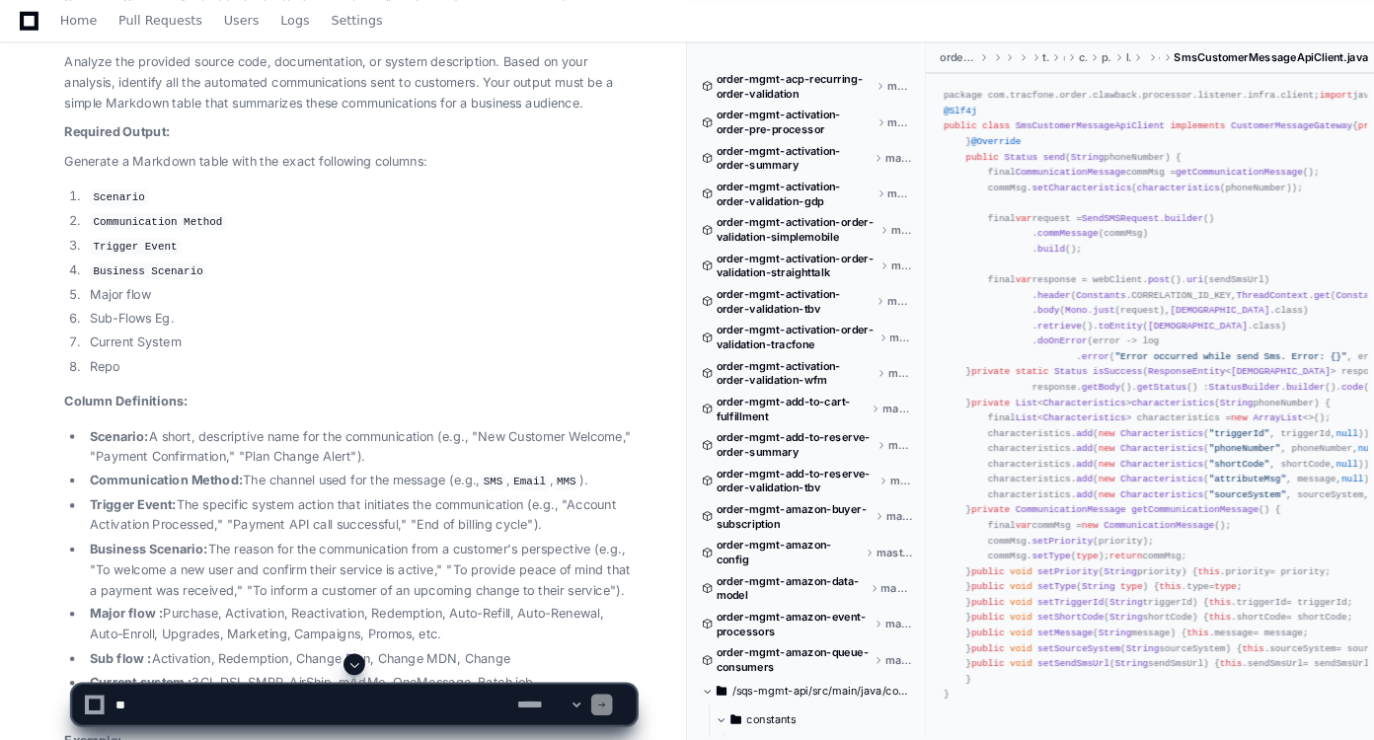
scroll to position [0, 0]
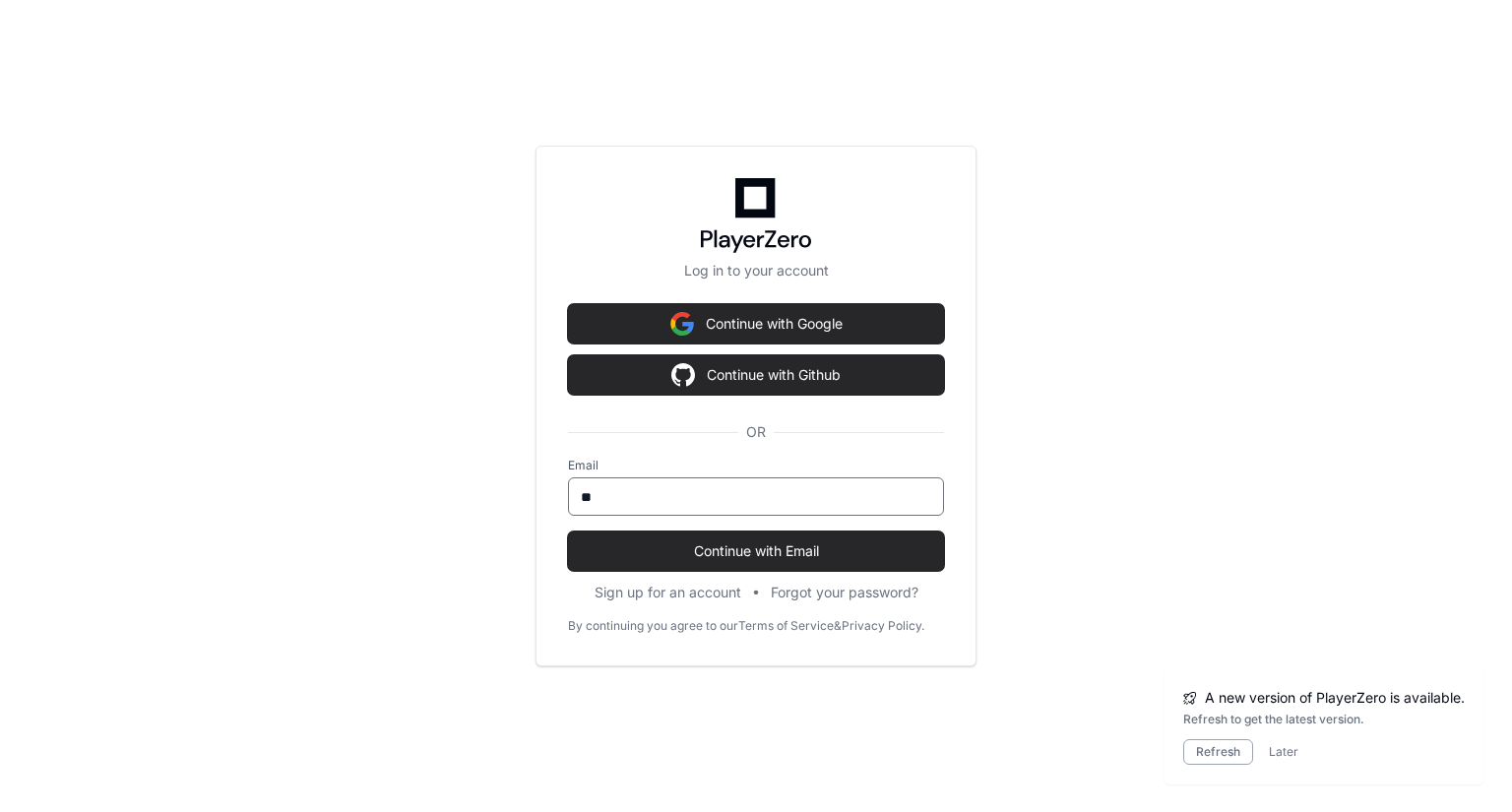
type input "*"
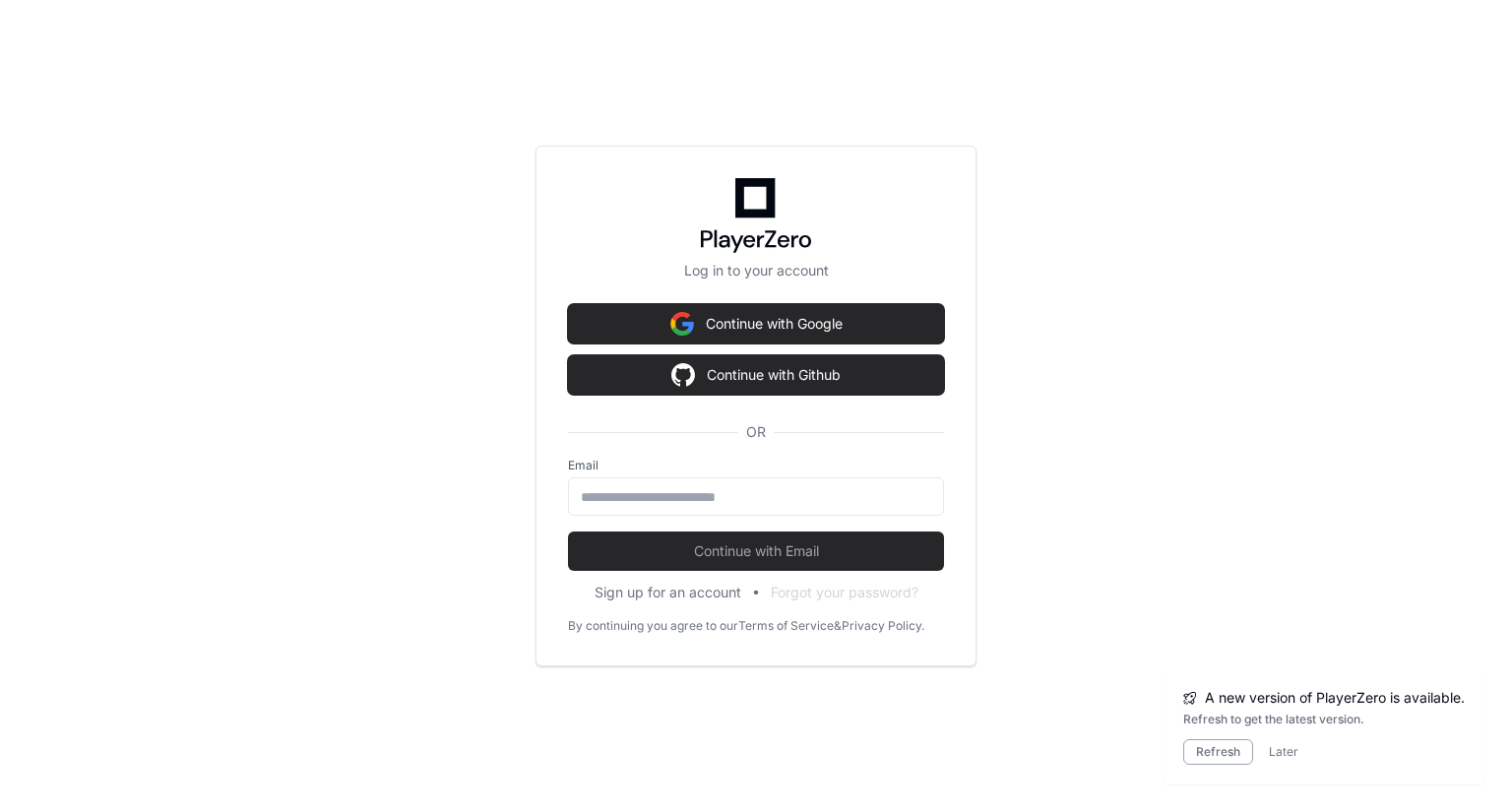
click at [490, 333] on div "Log in to your account Continue with Google Continue with Github OR Email Conti…" at bounding box center [756, 406] width 1512 height 812
click at [594, 499] on input "email" at bounding box center [755, 498] width 350 height 20
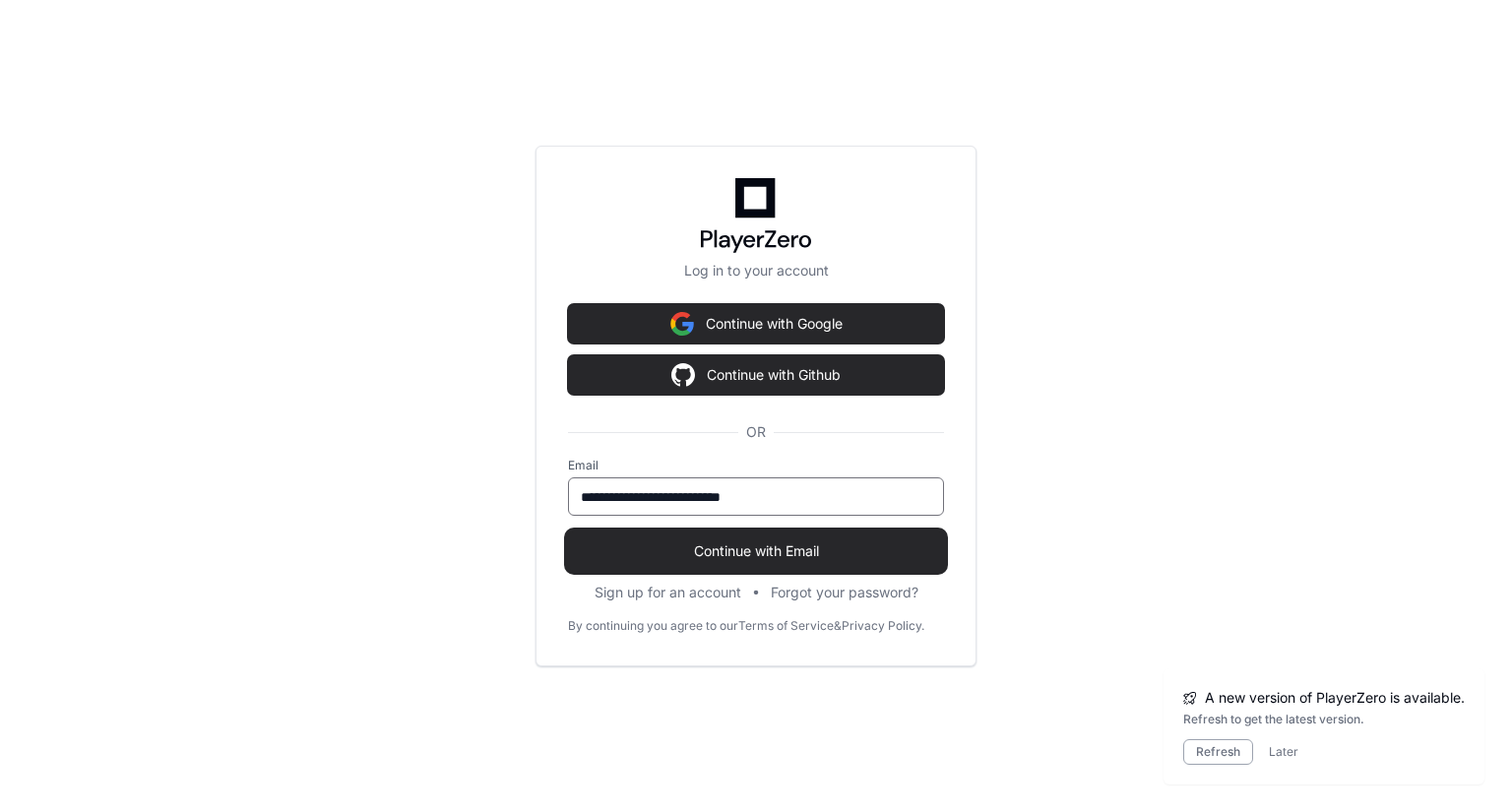
type input "**********"
click at [849, 544] on span "Continue with Email" at bounding box center [756, 552] width 376 height 20
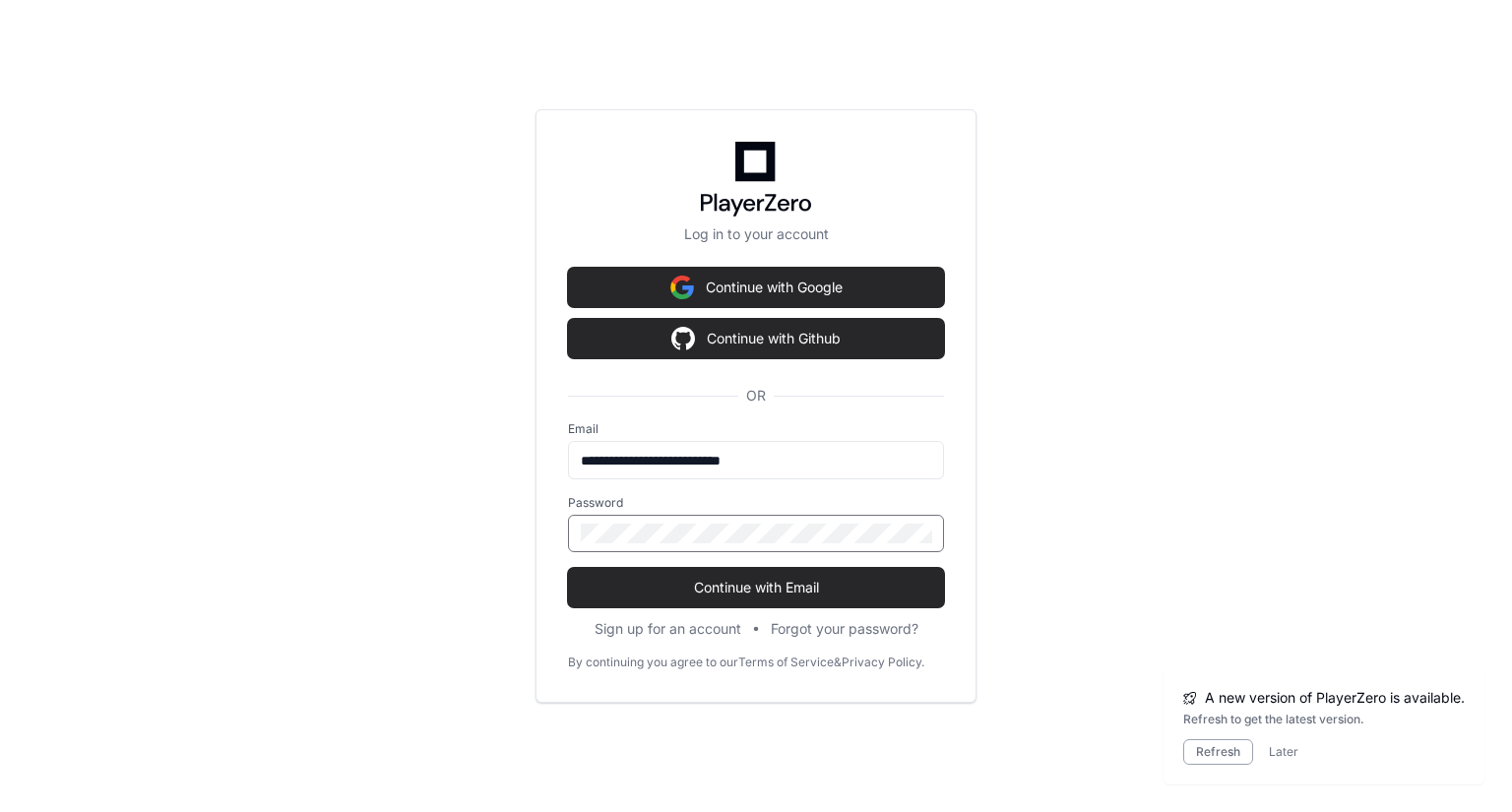
click at [568, 569] on button "Continue with Email" at bounding box center [756, 588] width 376 height 39
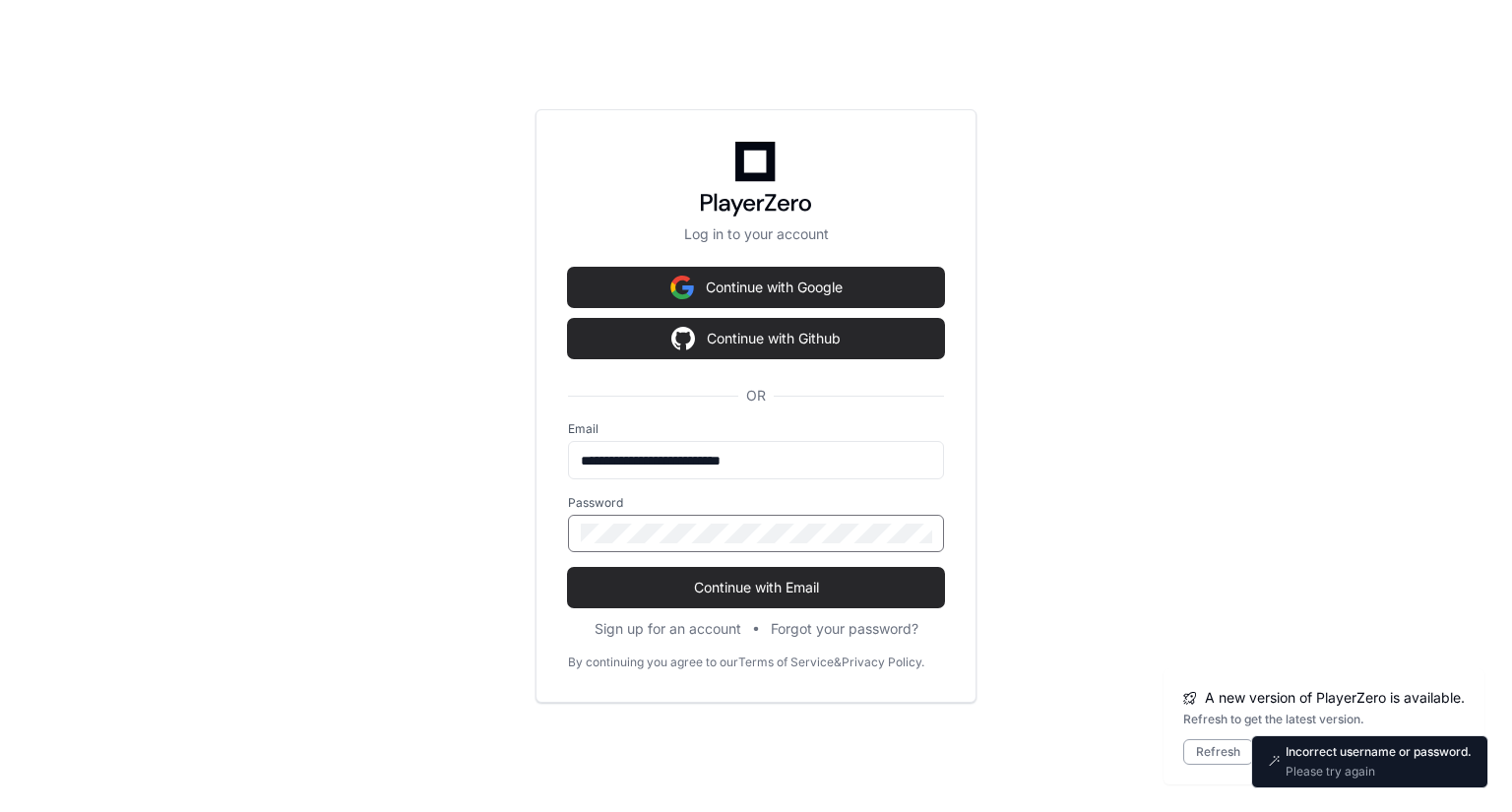
click at [380, 508] on div "**********" at bounding box center [756, 406] width 1512 height 812
click at [568, 569] on button "Continue with Email" at bounding box center [756, 588] width 376 height 39
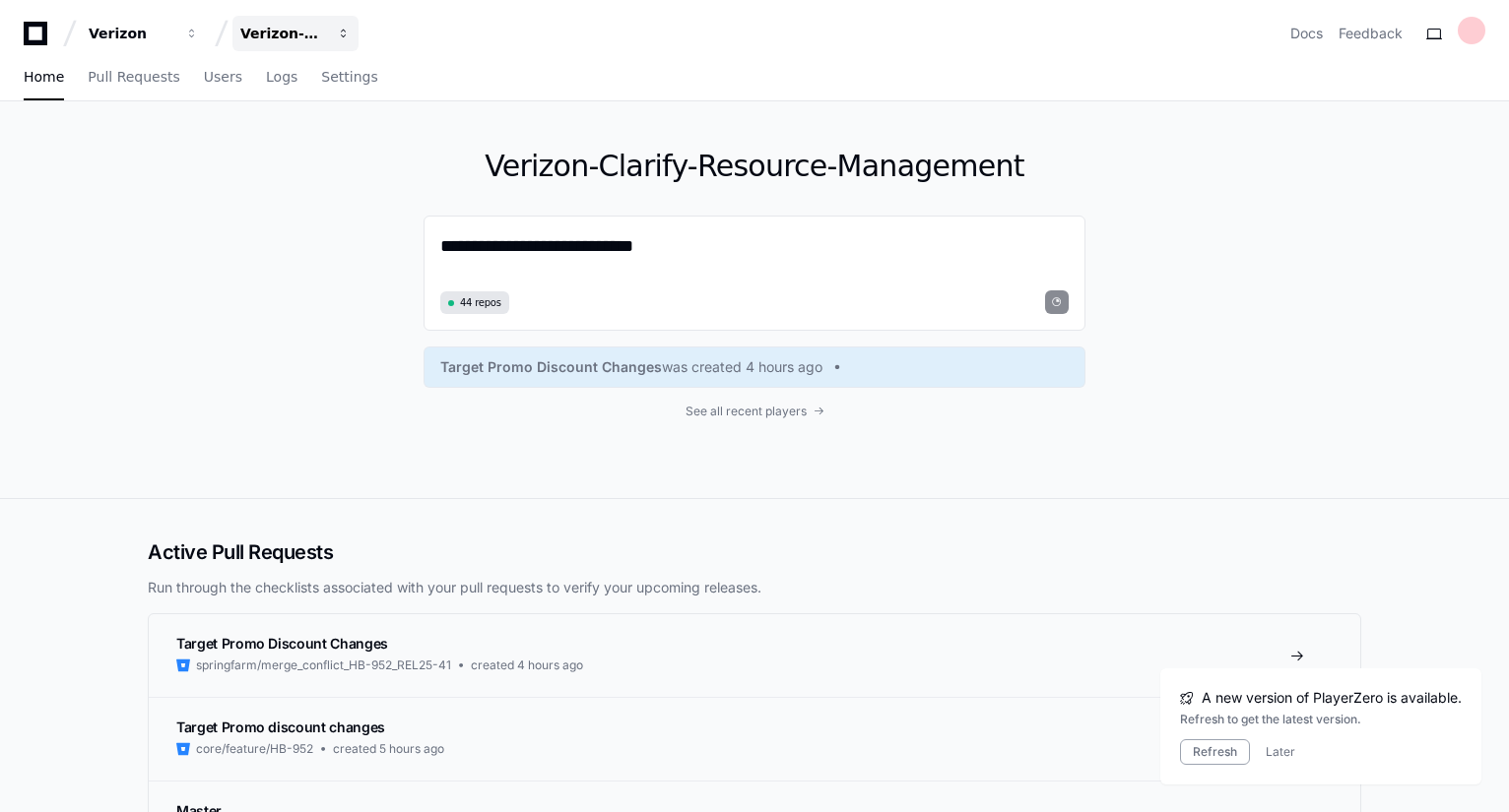
click at [347, 36] on span "button" at bounding box center [344, 34] width 14 height 14
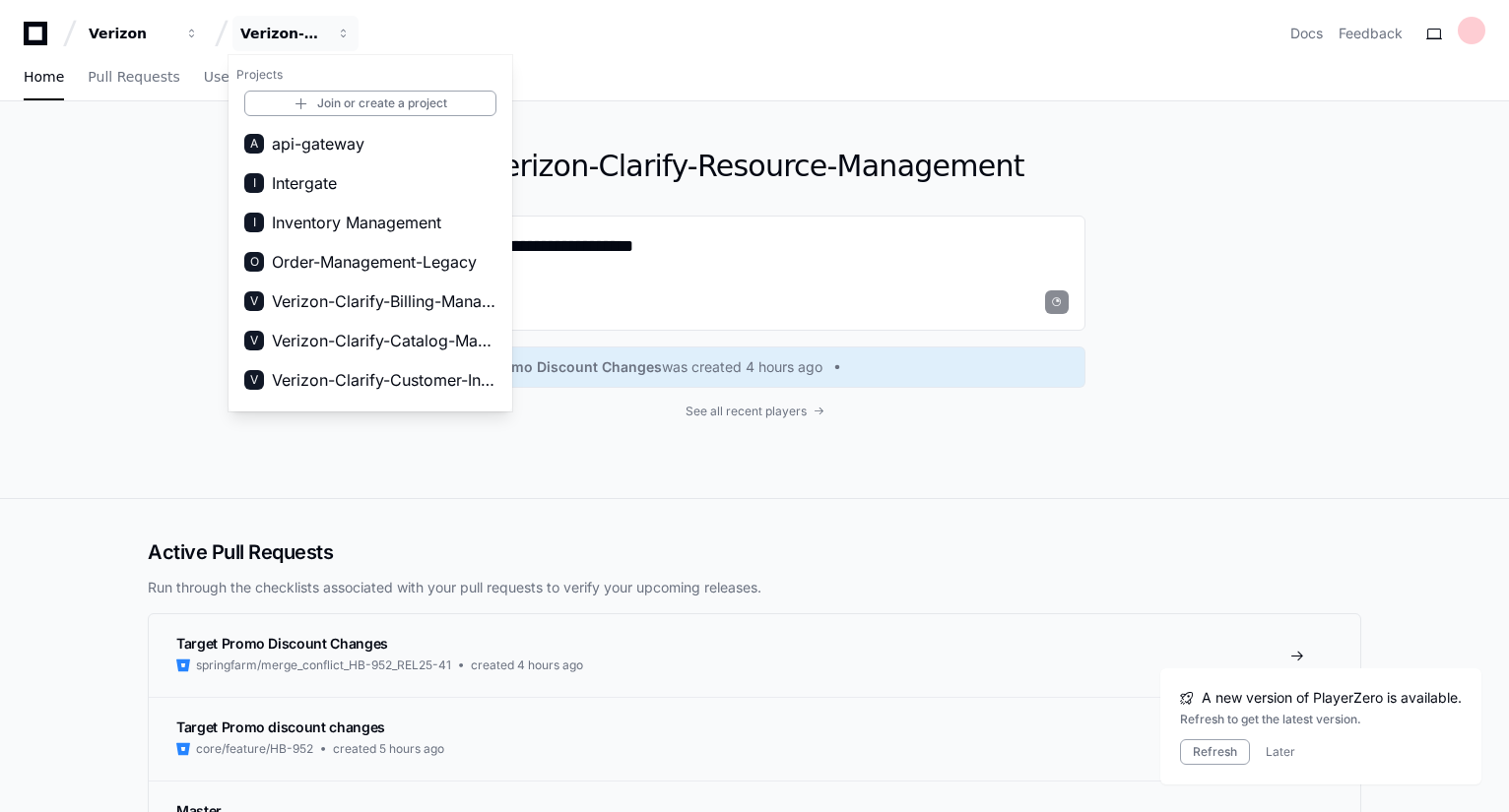
click at [1263, 229] on div "**********" at bounding box center [754, 300] width 1261 height 397
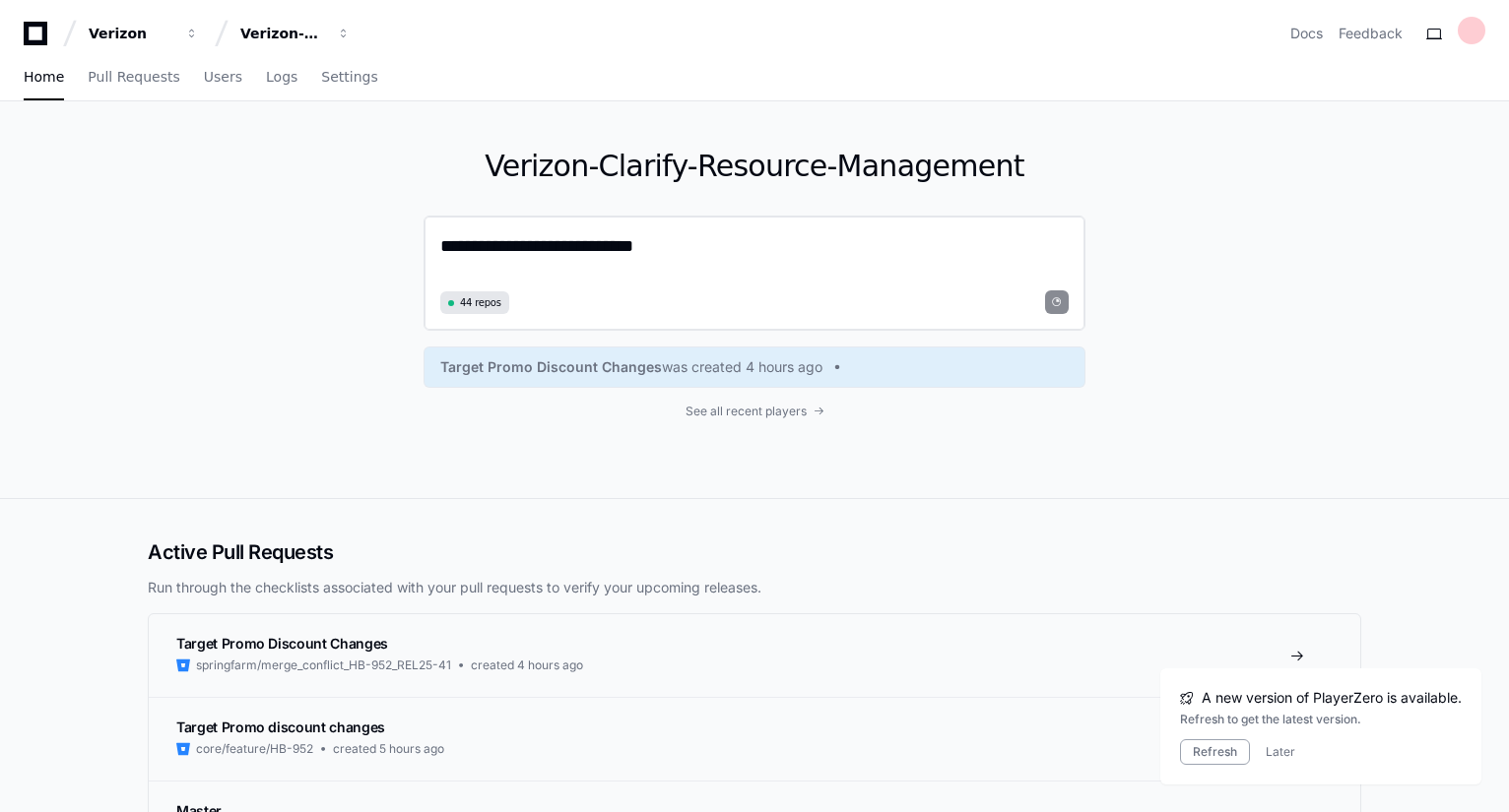
click at [512, 255] on textarea "**********" at bounding box center [754, 258] width 629 height 52
click at [440, 246] on div "**********" at bounding box center [754, 273] width 662 height 116
click at [345, 34] on span "button" at bounding box center [344, 34] width 14 height 14
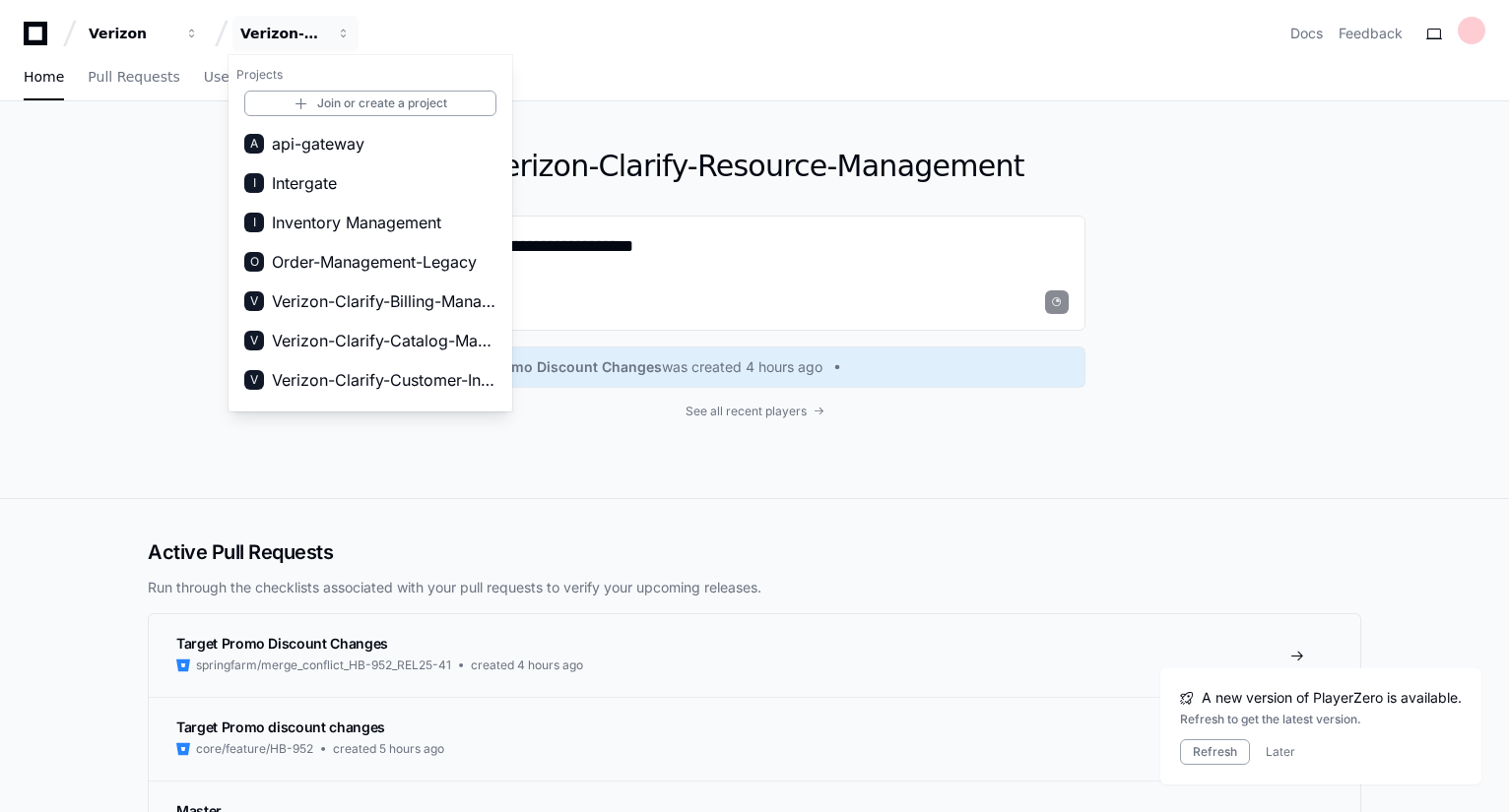
click at [424, 382] on span "Verizon-Clarify-Customer-Integrations" at bounding box center [383, 380] width 225 height 24
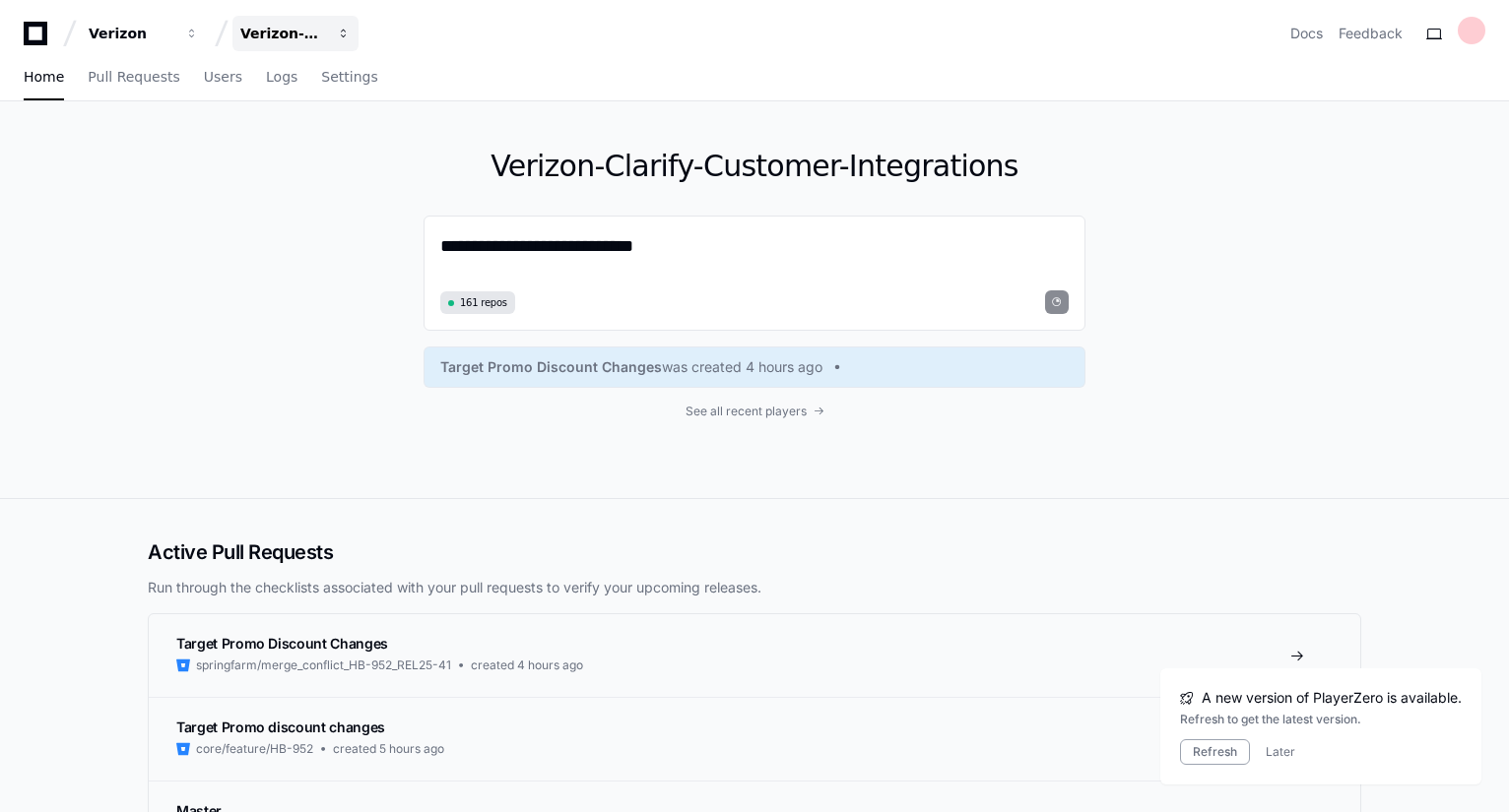
click at [344, 35] on span "button" at bounding box center [344, 34] width 14 height 14
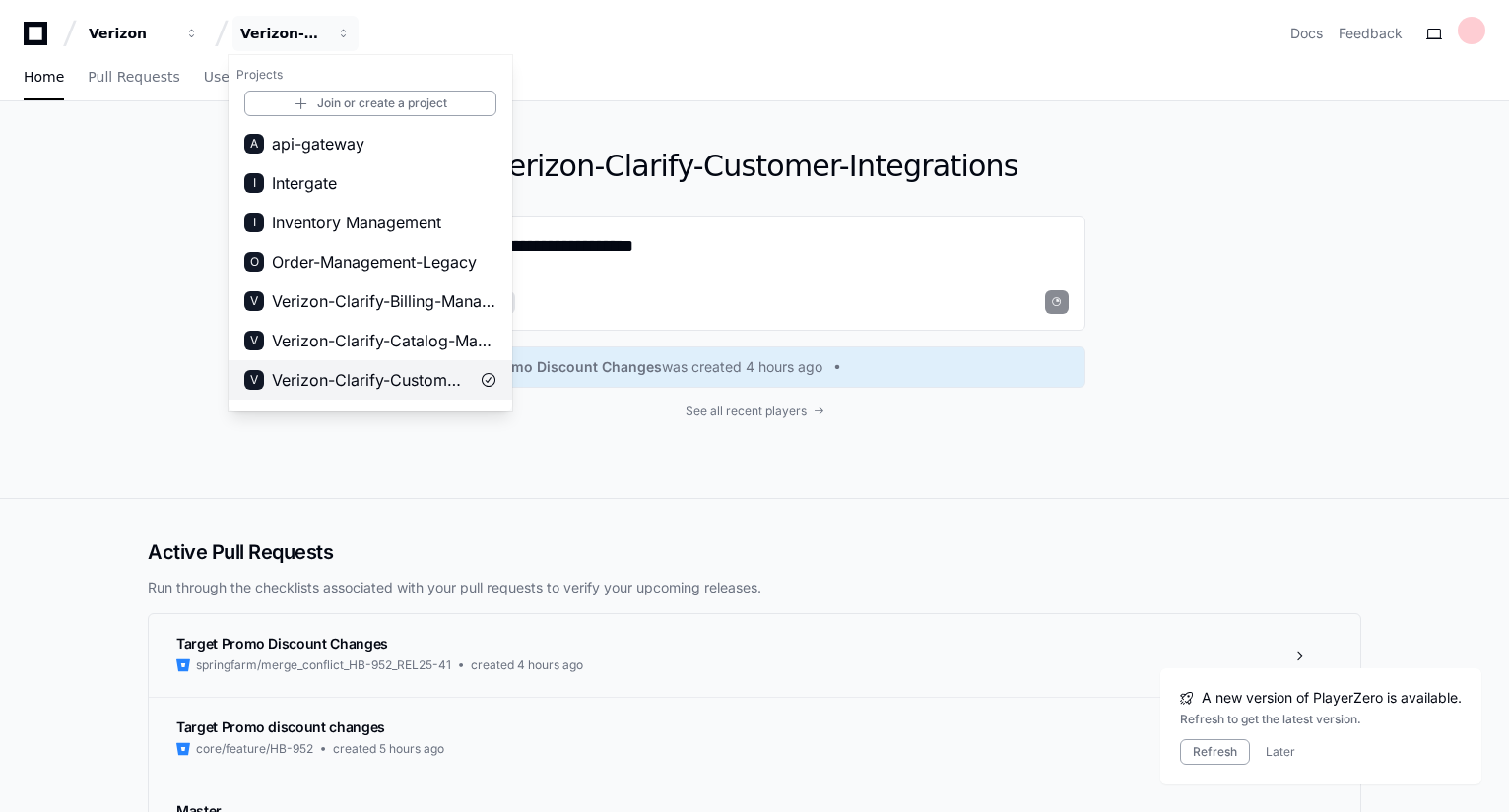
click at [391, 375] on span "Verizon-Clarify-Customer-Integrations" at bounding box center [369, 380] width 197 height 24
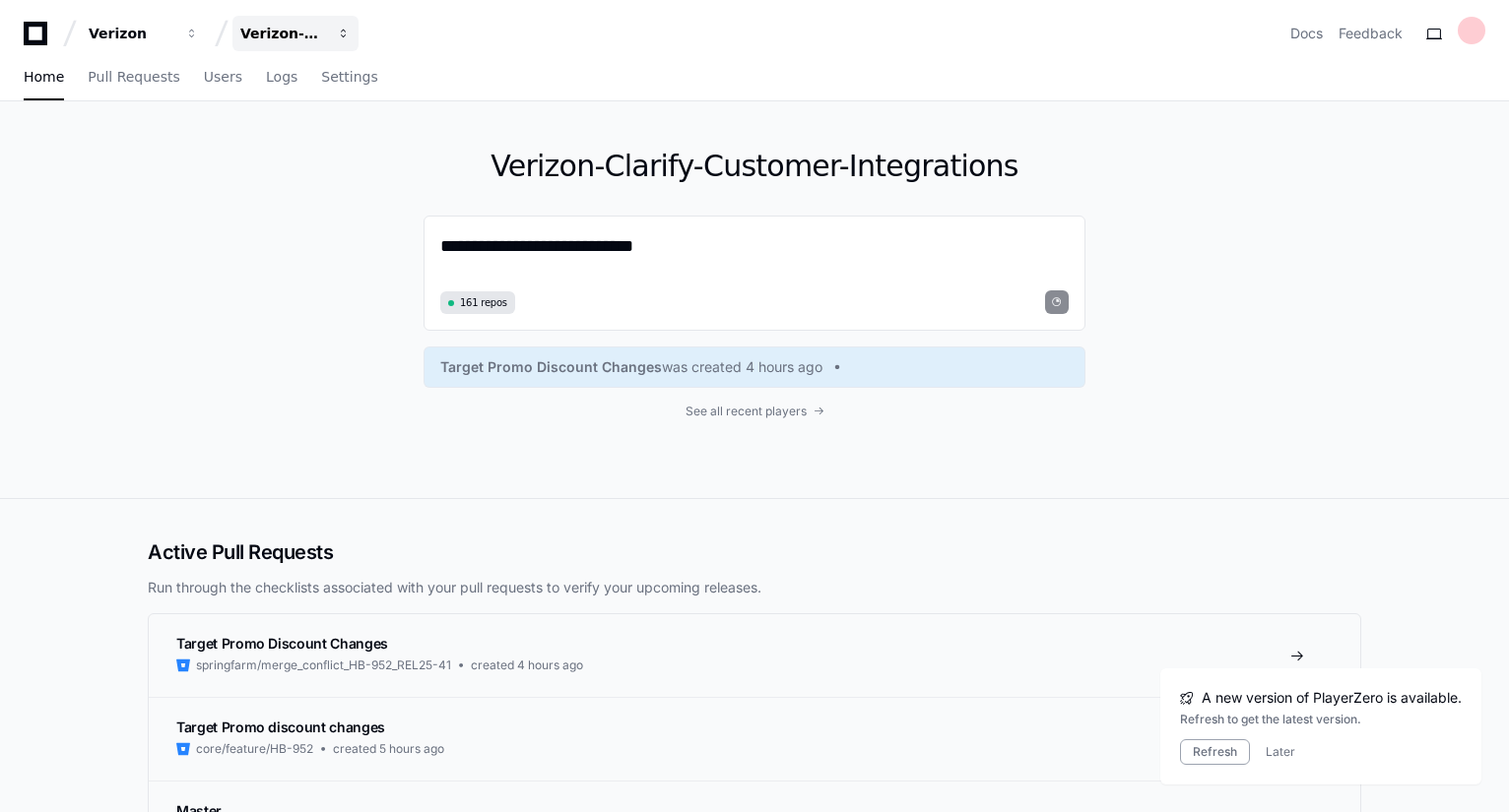
click at [336, 30] on button "Verizon-Clarify-Customer-Integrations" at bounding box center [295, 34] width 126 height 36
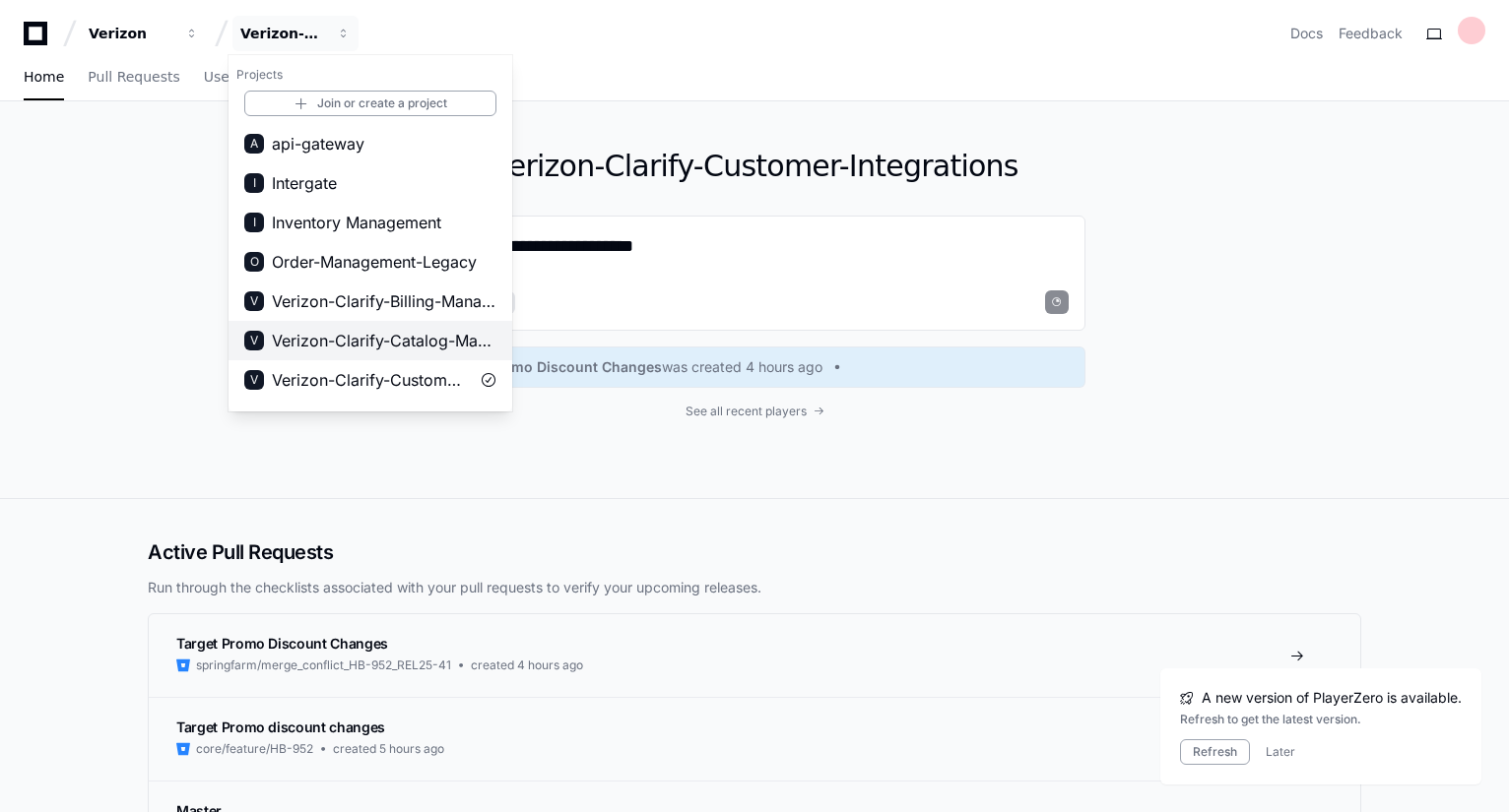
click at [396, 339] on span "Verizon-Clarify-Catalog-Management" at bounding box center [383, 341] width 225 height 24
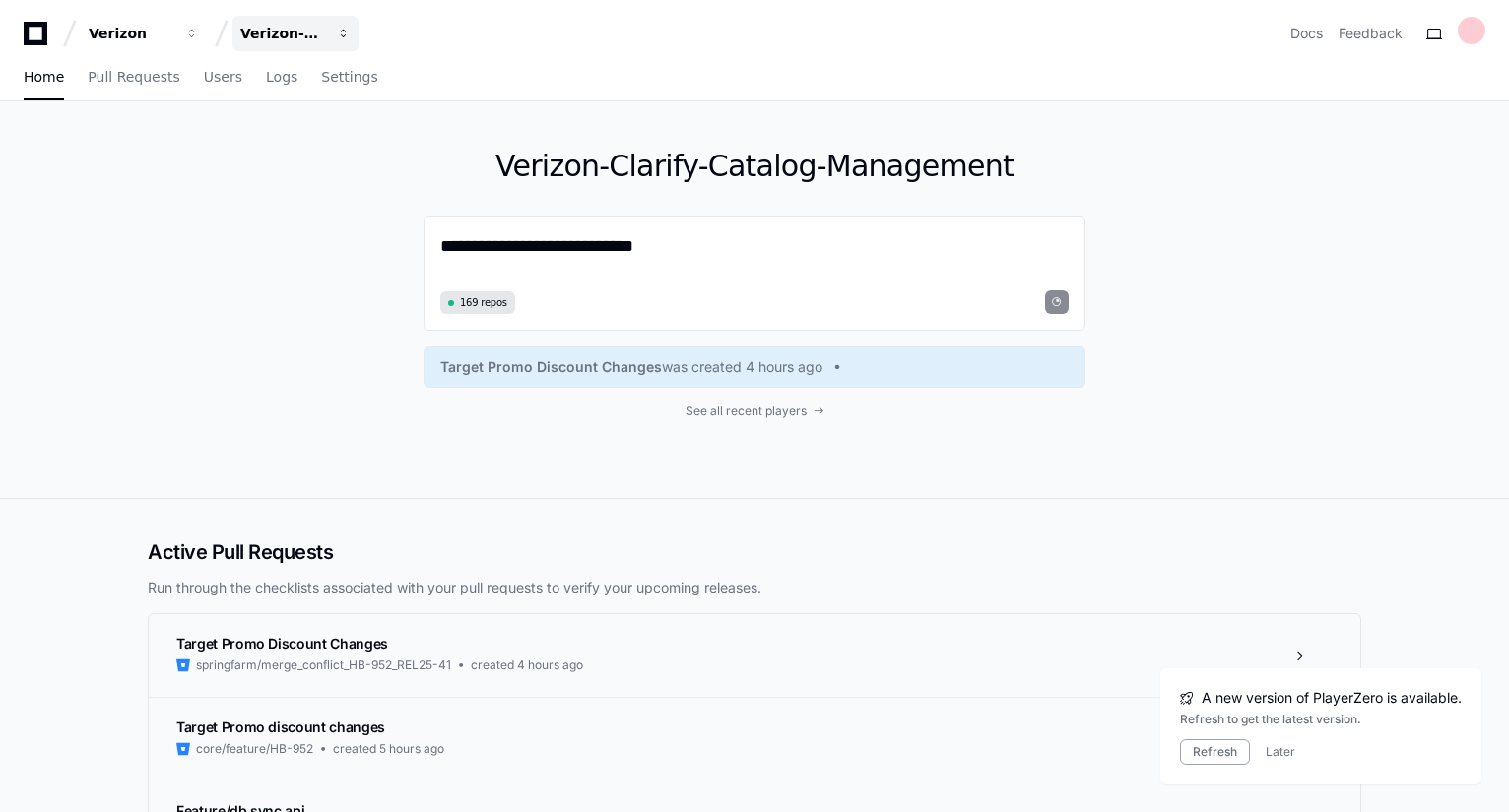
click at [347, 29] on span "button" at bounding box center [344, 34] width 14 height 14
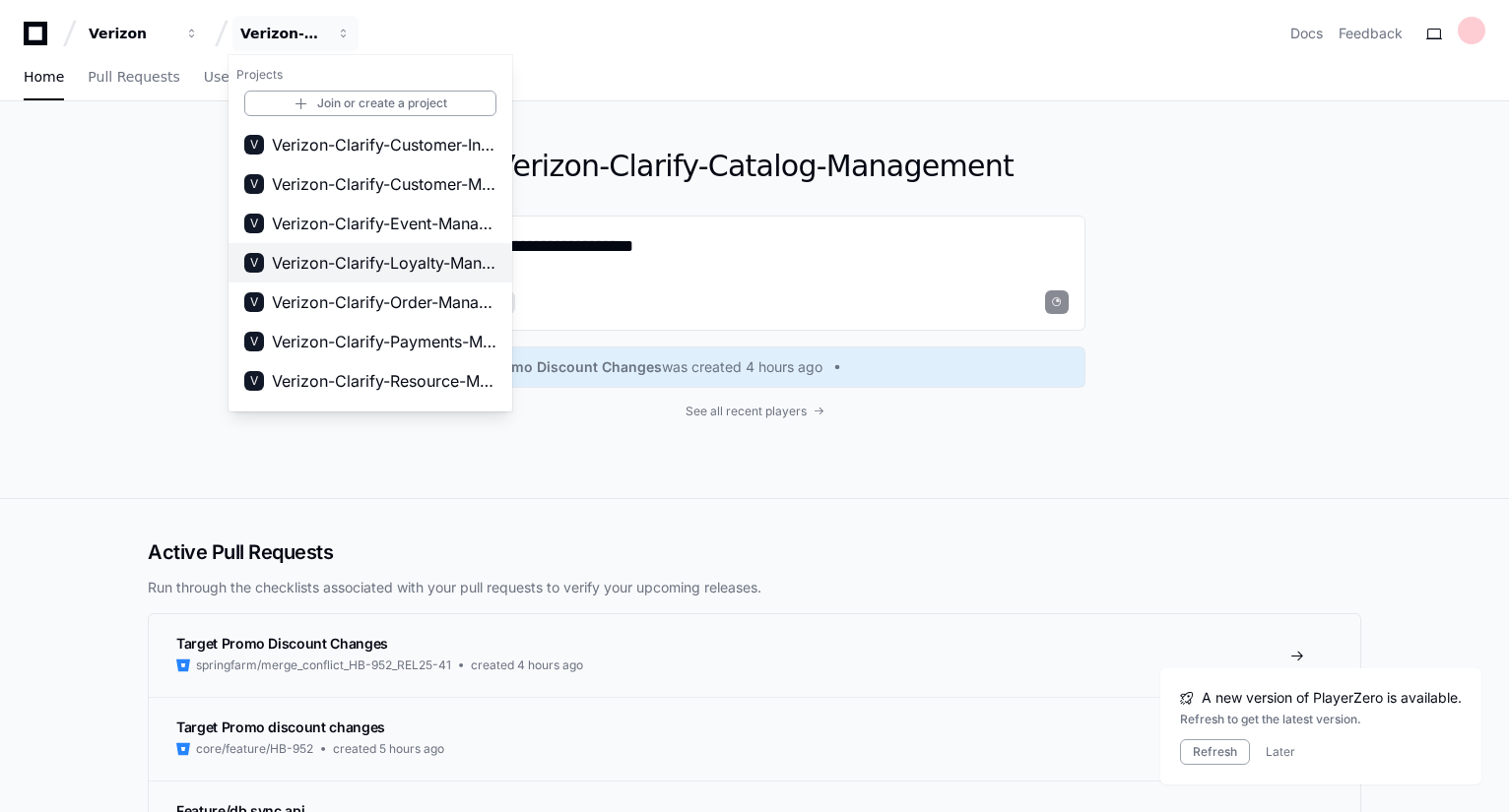
scroll to position [235, 0]
click at [403, 304] on span "Verizon-Clarify-Order-Management" at bounding box center [383, 302] width 225 height 24
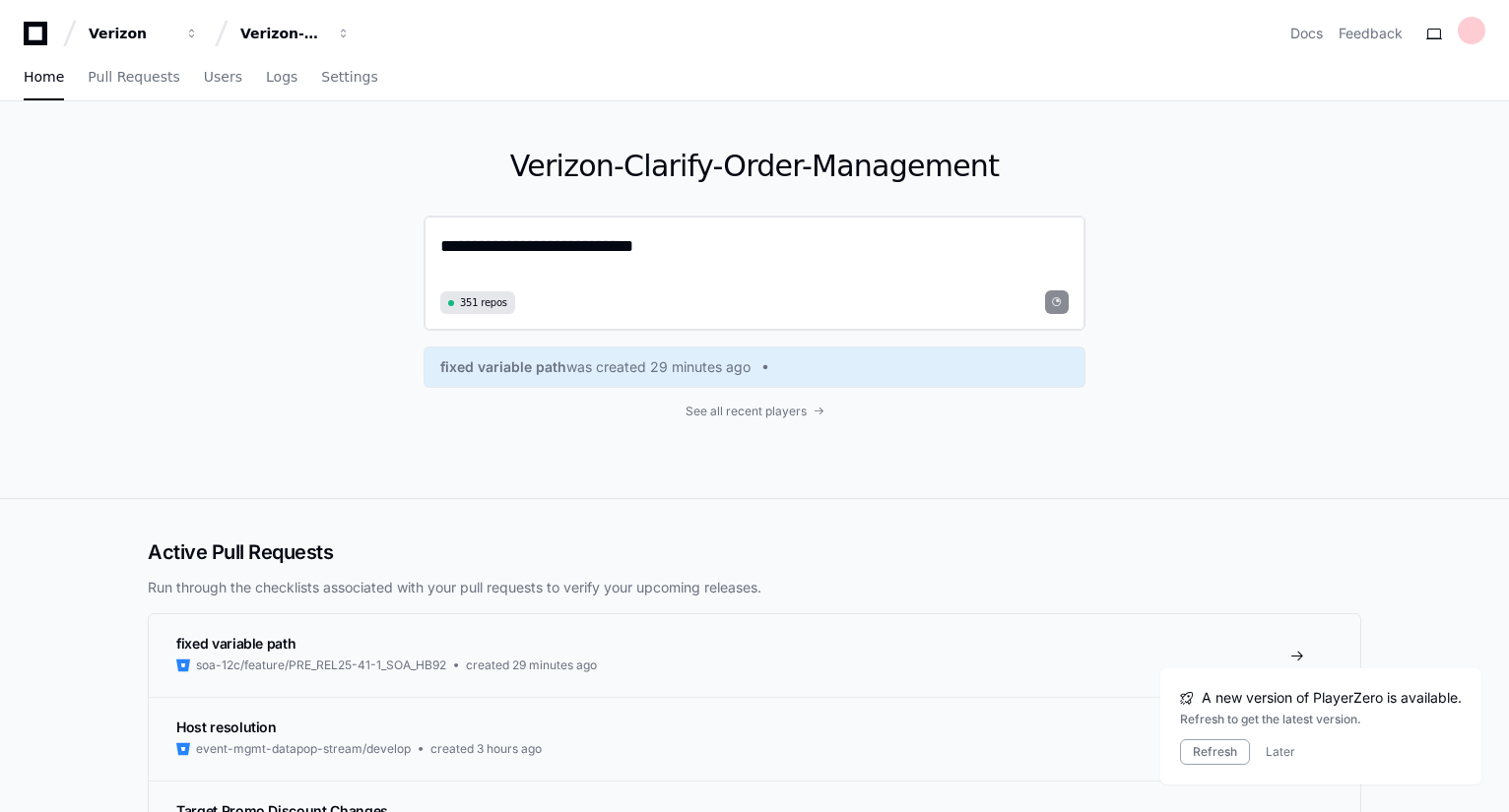
click at [450, 247] on textarea "**********" at bounding box center [754, 258] width 629 height 52
click at [44, 76] on span "Home" at bounding box center [44, 77] width 40 height 12
click at [767, 408] on span "See all recent players" at bounding box center [746, 412] width 121 height 16
click at [321, 76] on span "Settings" at bounding box center [349, 77] width 56 height 12
click at [699, 248] on textarea "**********" at bounding box center [754, 258] width 629 height 52
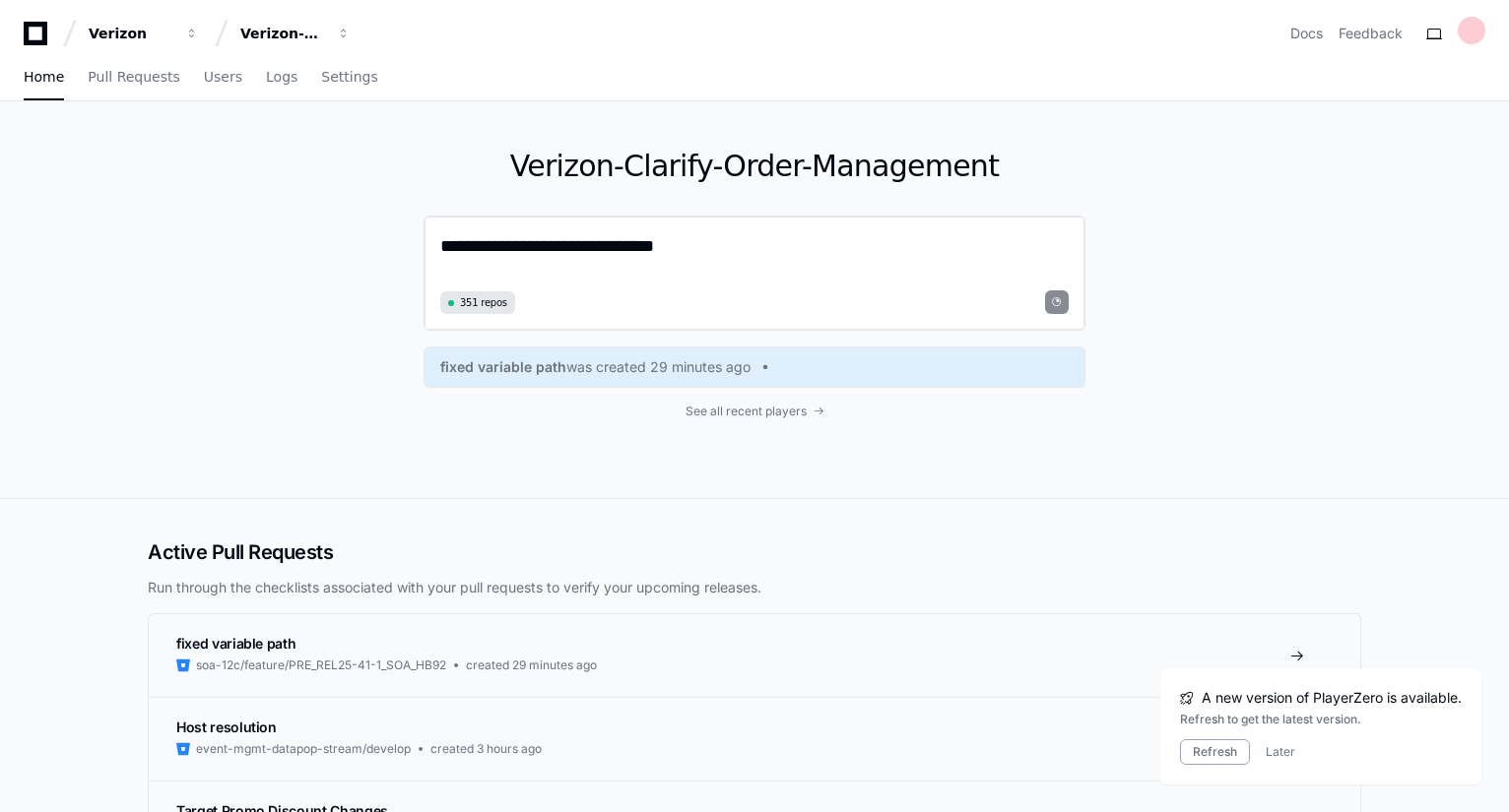
drag, startPoint x: 726, startPoint y: 251, endPoint x: 429, endPoint y: 231, distance: 297.7
click at [429, 231] on div "**********" at bounding box center [754, 273] width 662 height 116
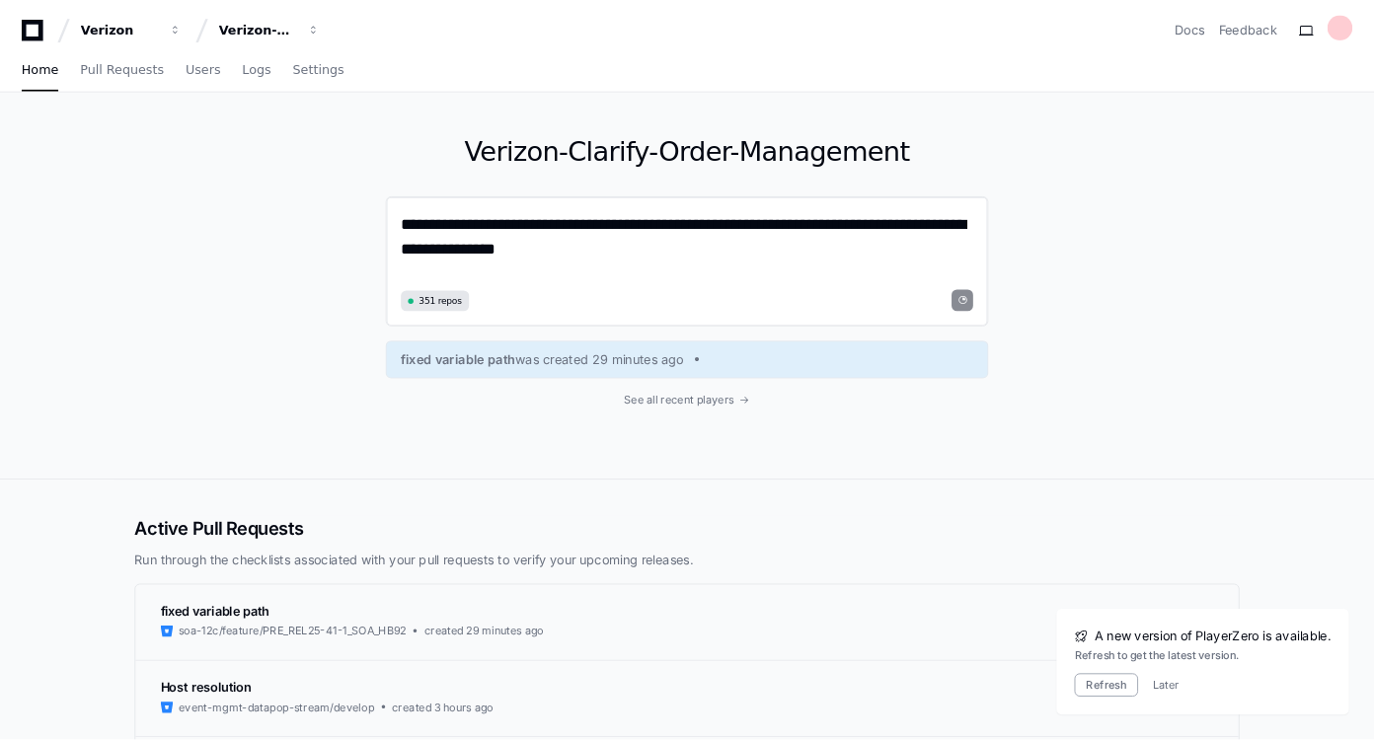
scroll to position [0, 0]
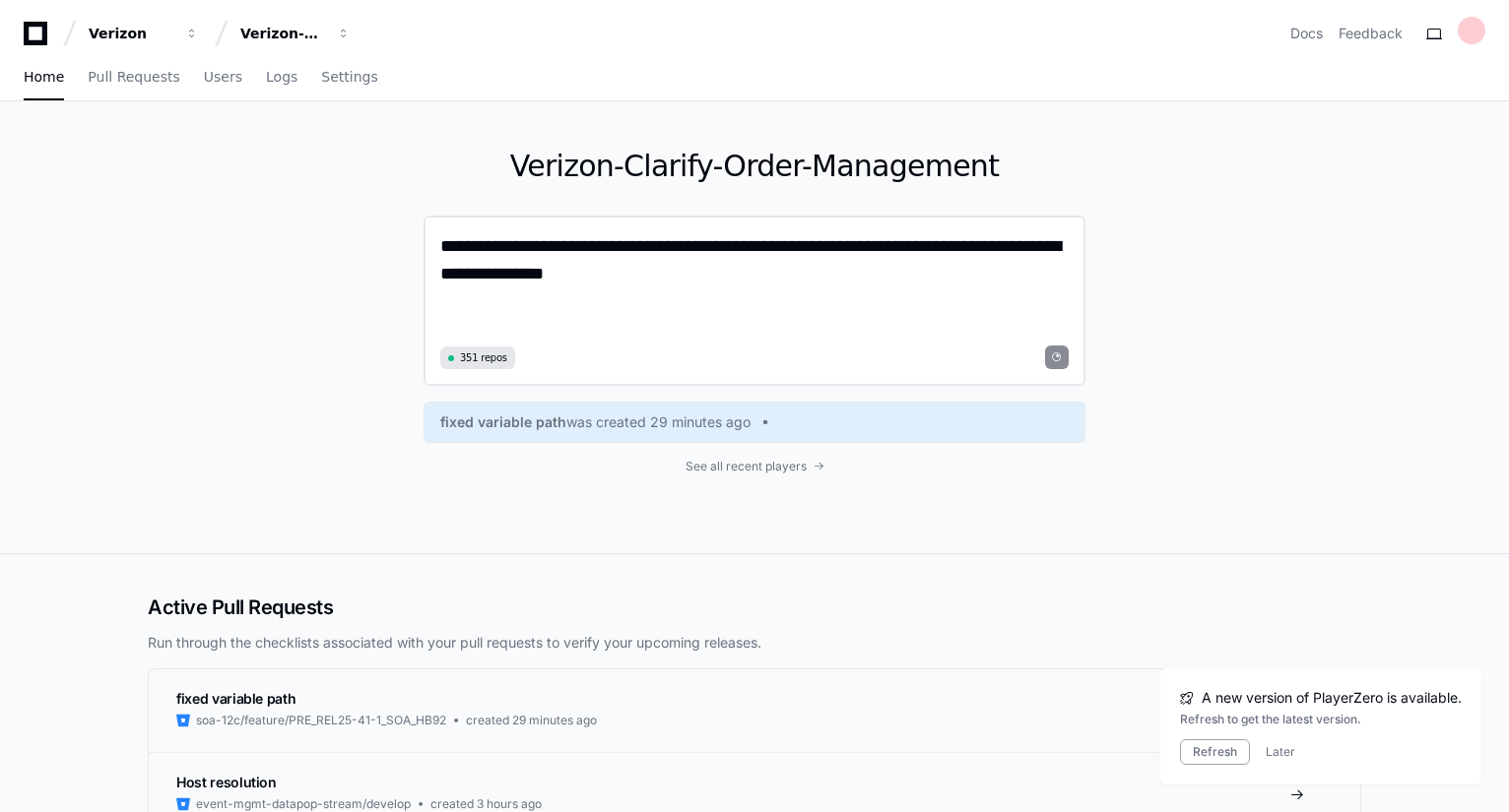
drag, startPoint x: 662, startPoint y: 272, endPoint x: 438, endPoint y: 247, distance: 225.4
click at [438, 247] on div "**********" at bounding box center [754, 300] width 662 height 171
type textarea "**********"
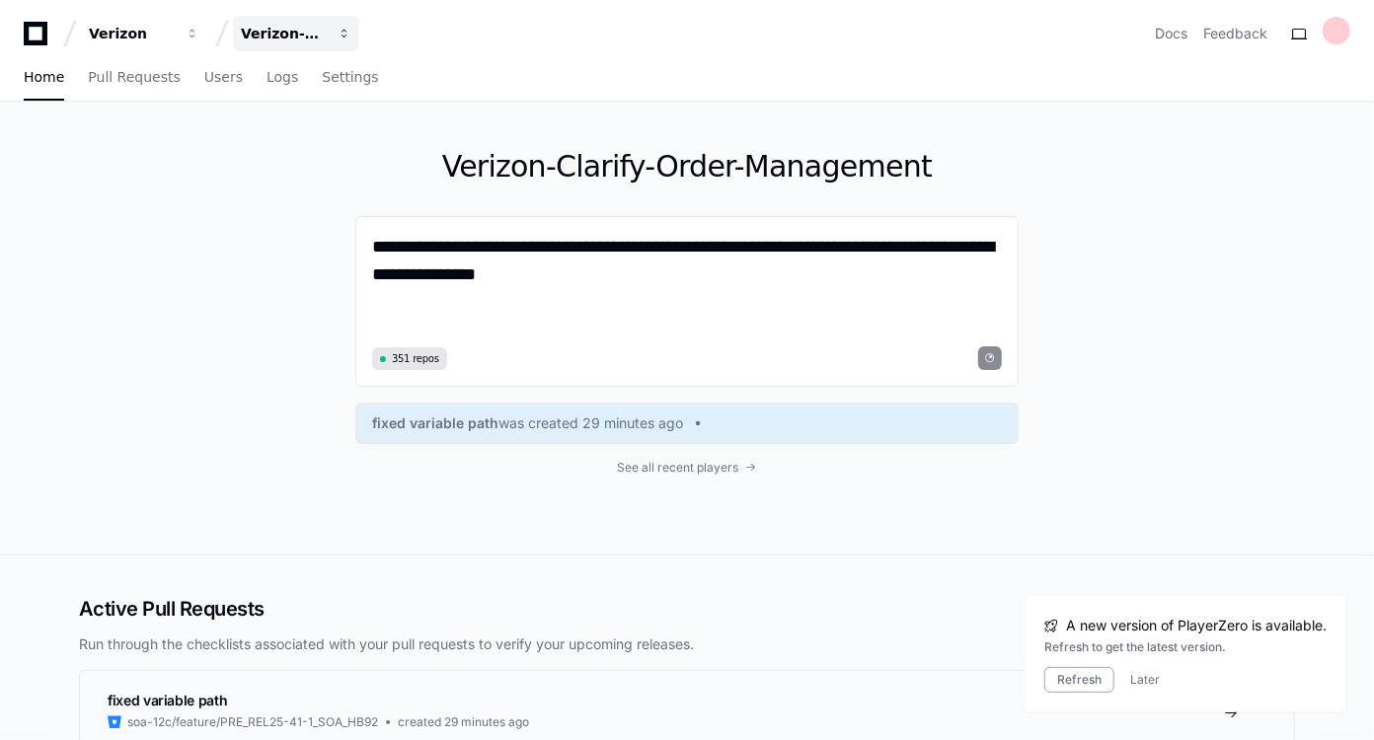
click at [343, 32] on span "button" at bounding box center [345, 34] width 14 height 14
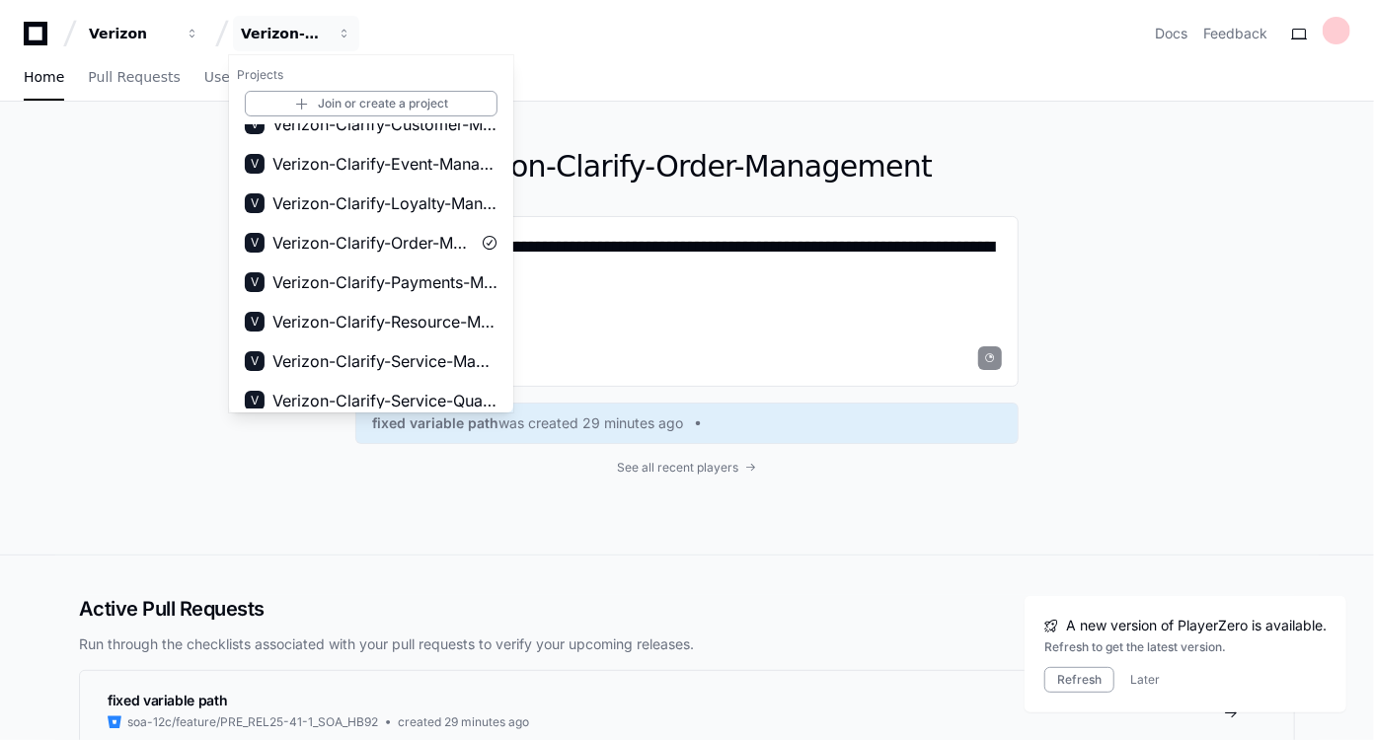
scroll to position [308, 0]
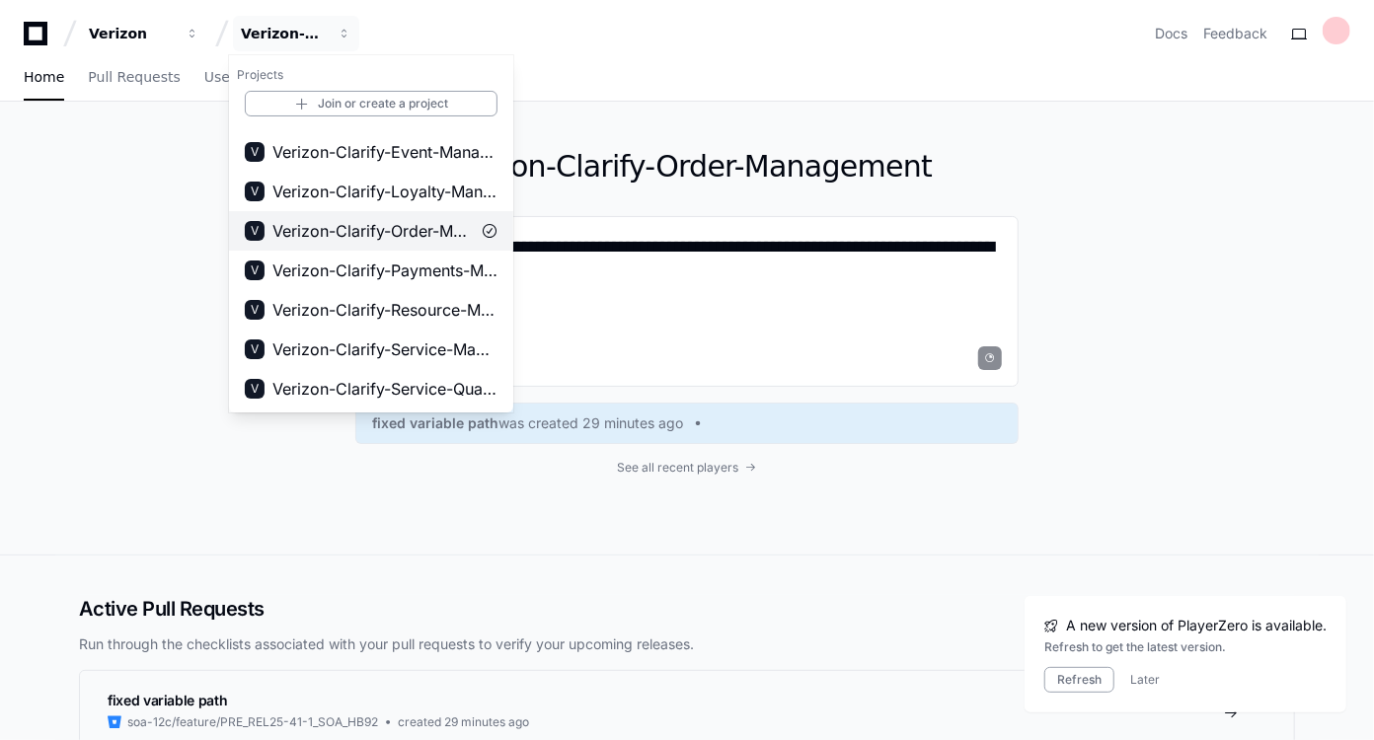
click at [409, 231] on span "Verizon-Clarify-Order-Management" at bounding box center [370, 231] width 197 height 24
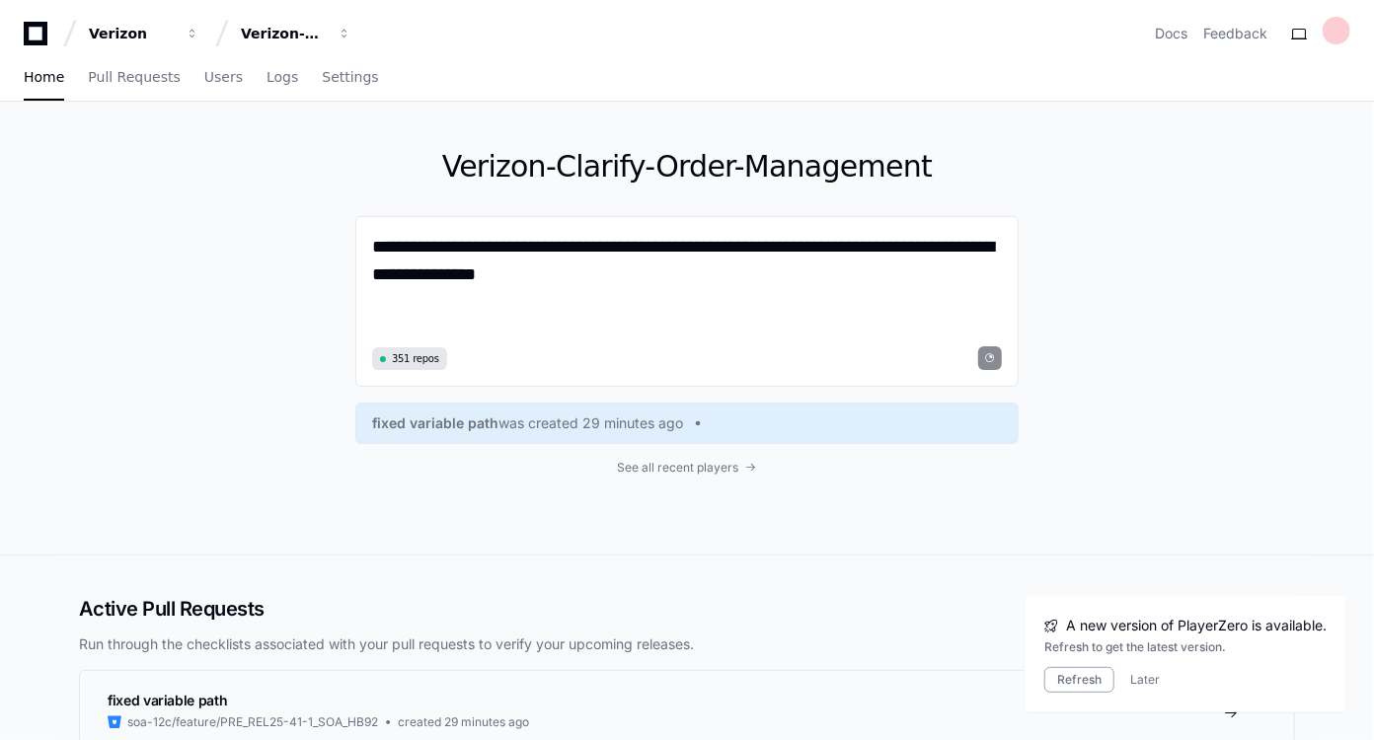
click at [38, 38] on icon at bounding box center [35, 34] width 39 height 24
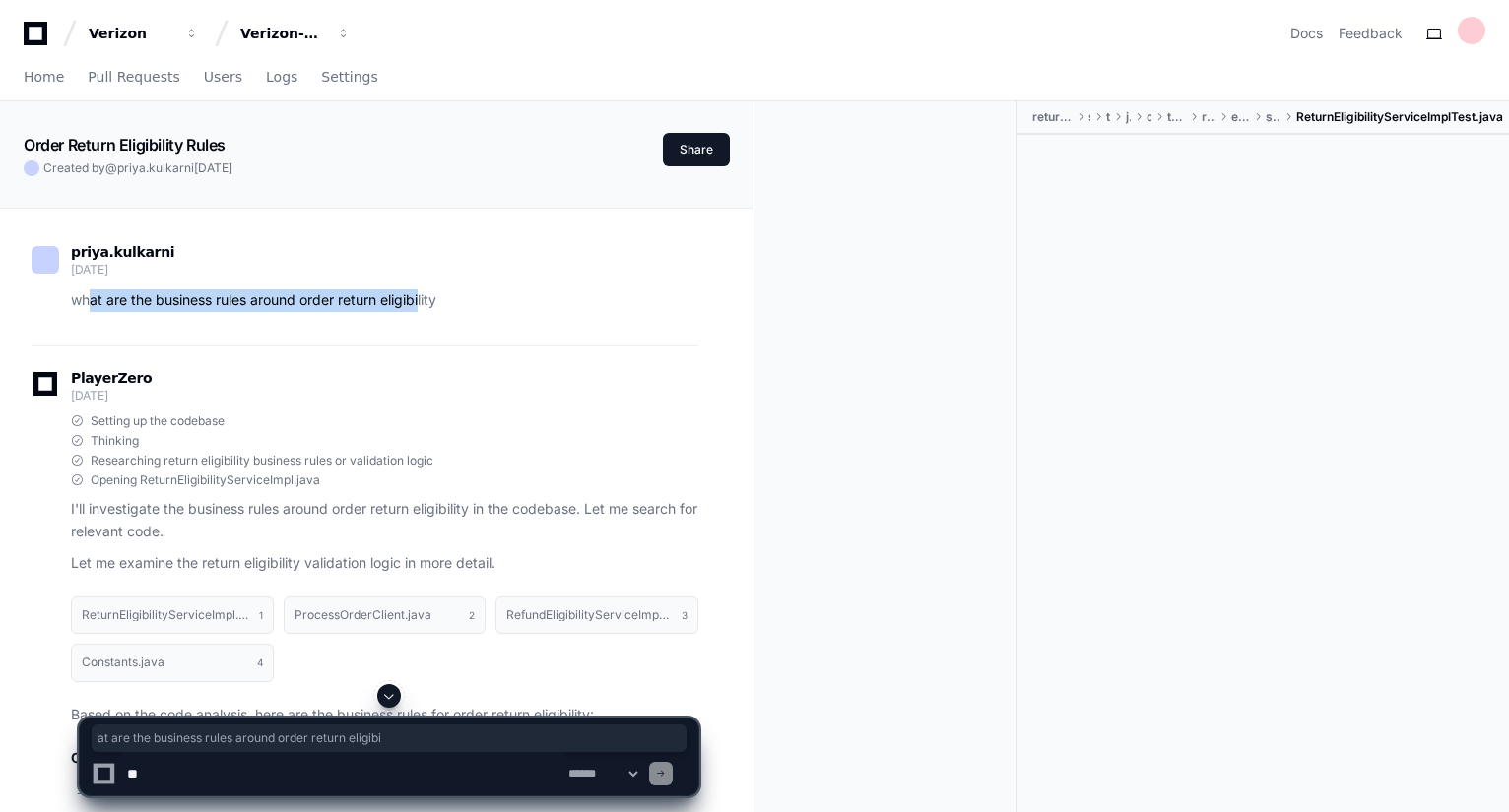
drag, startPoint x: 88, startPoint y: 304, endPoint x: 424, endPoint y: 296, distance: 336.1
click at [424, 296] on p "what are the business rules around order return eligibility" at bounding box center [384, 300] width 628 height 23
click at [537, 331] on div "priya.kulkarni [DATE] what are the business rules around order return eligibili…" at bounding box center [365, 282] width 667 height 125
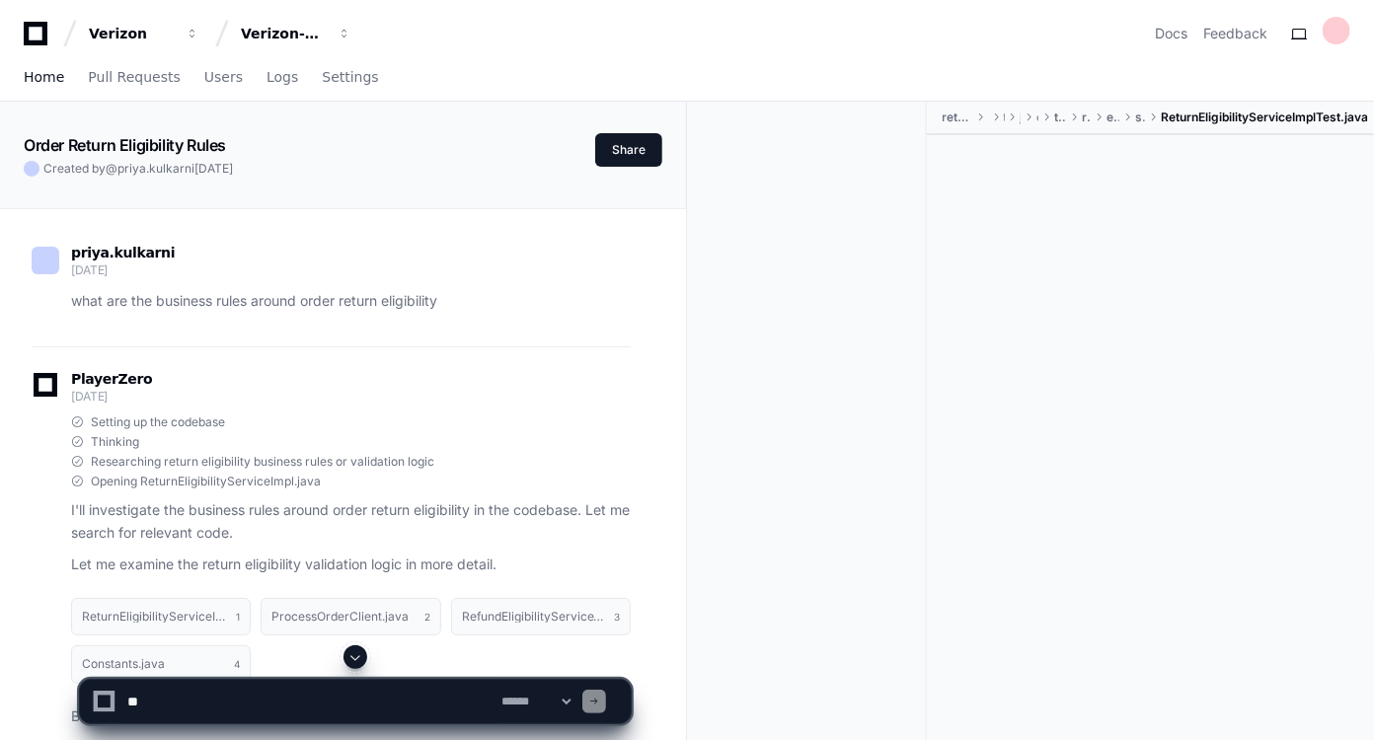
click at [25, 83] on span "Home" at bounding box center [44, 77] width 40 height 12
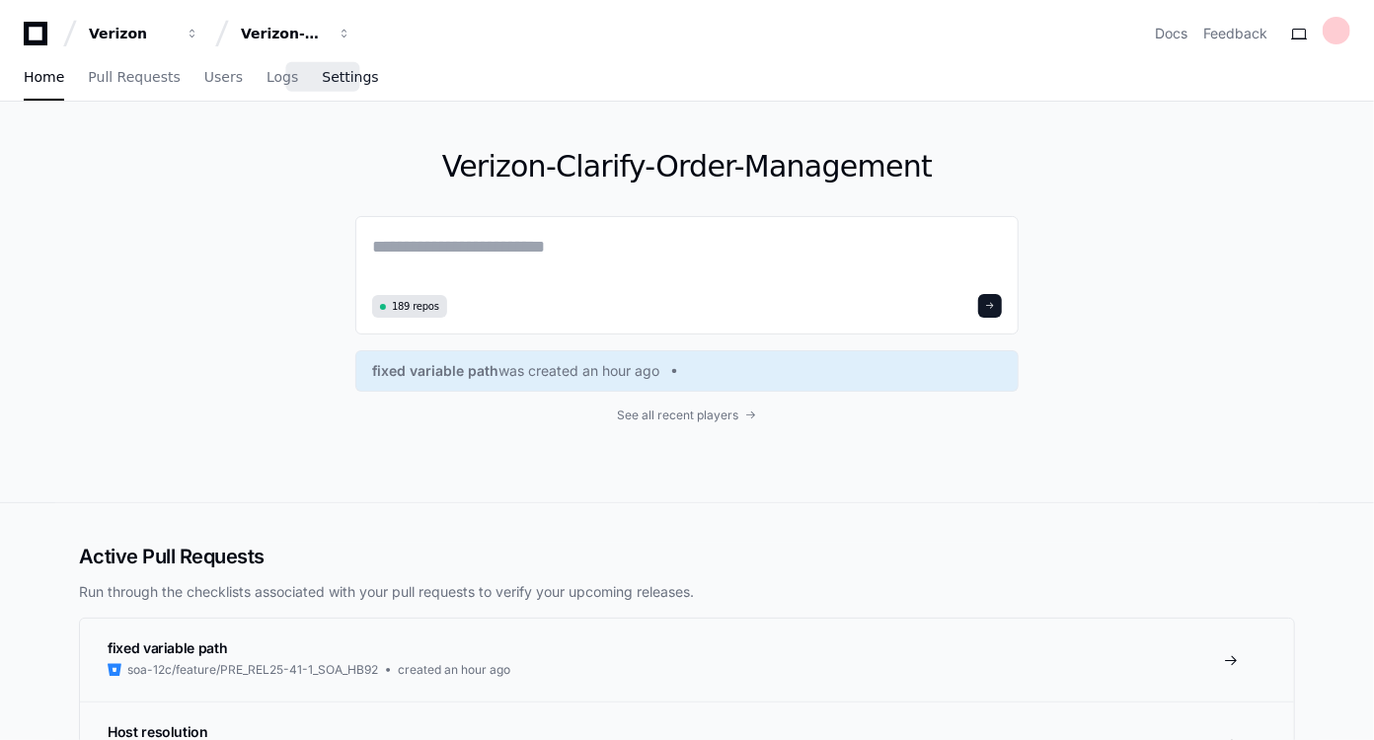
click at [322, 77] on span "Settings" at bounding box center [350, 77] width 56 height 12
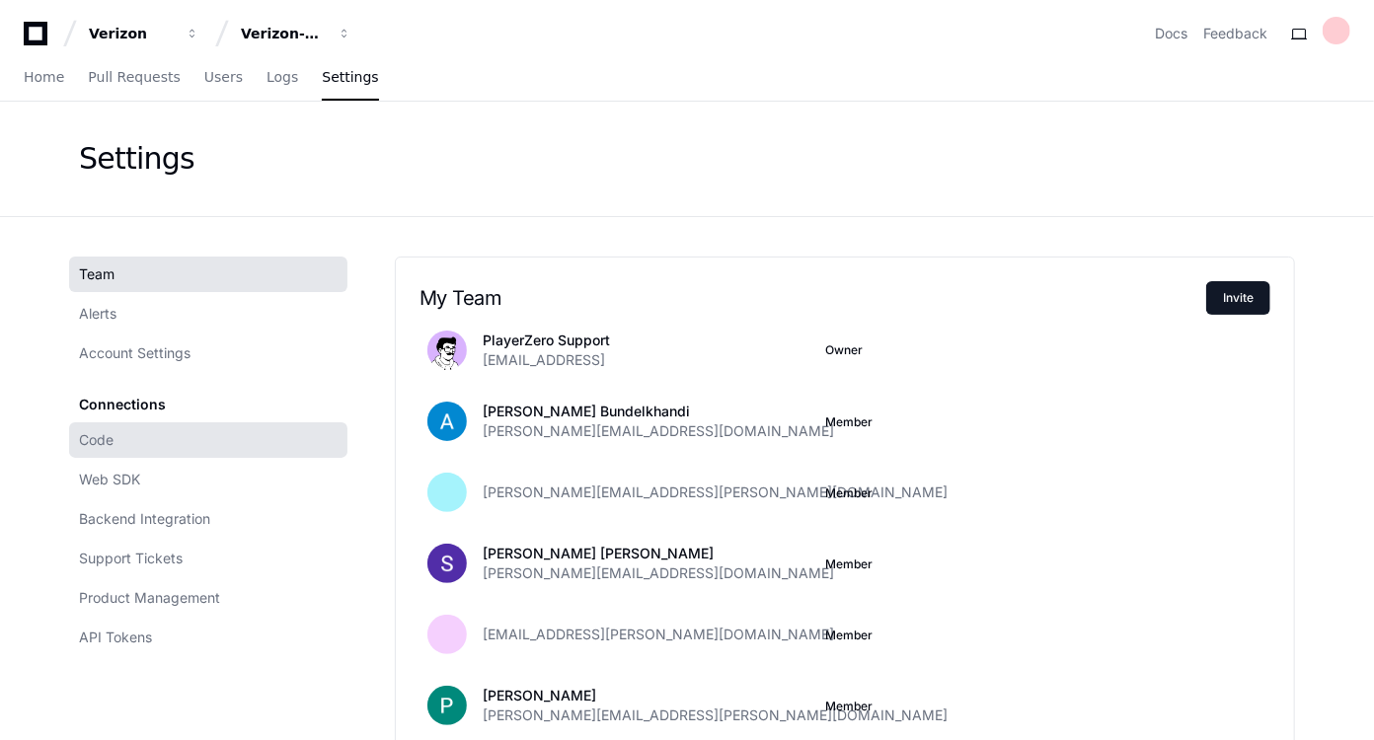
click at [146, 445] on link "Code" at bounding box center [208, 441] width 278 height 36
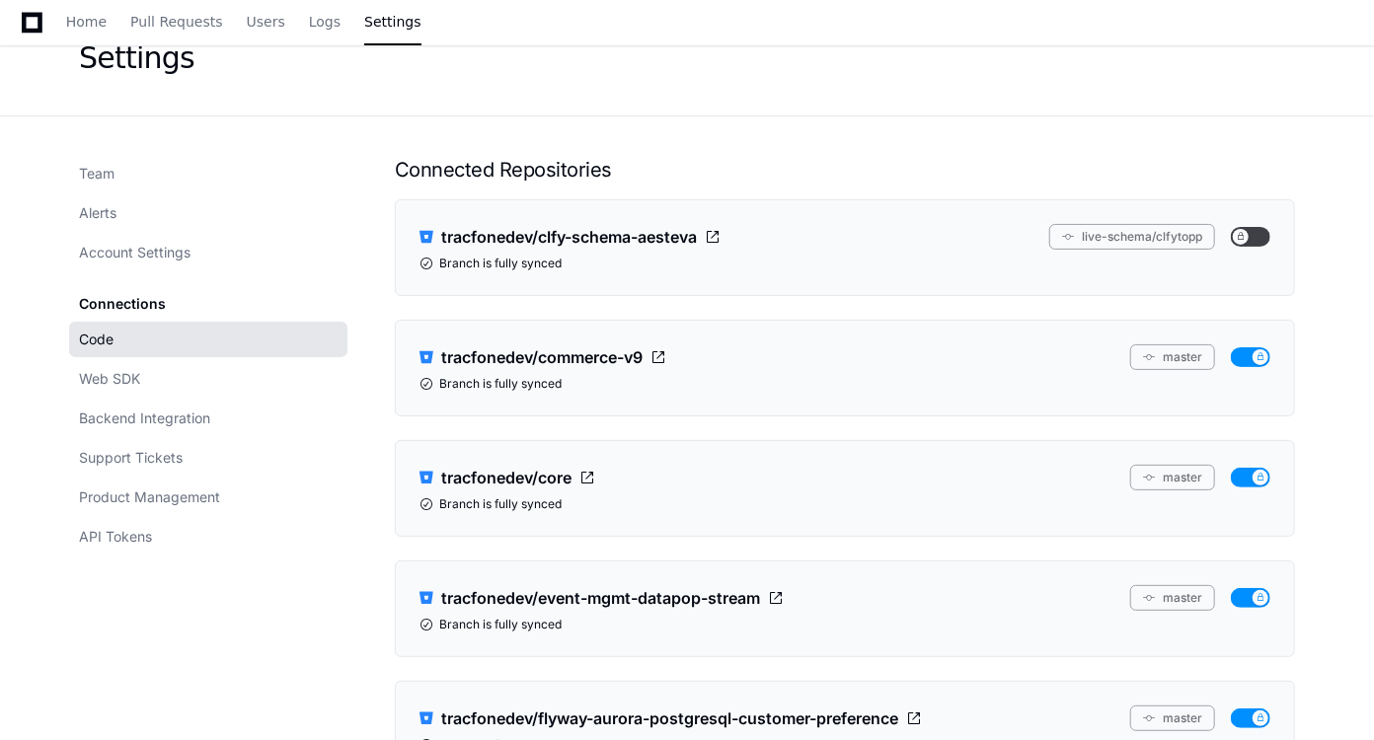
scroll to position [179, 0]
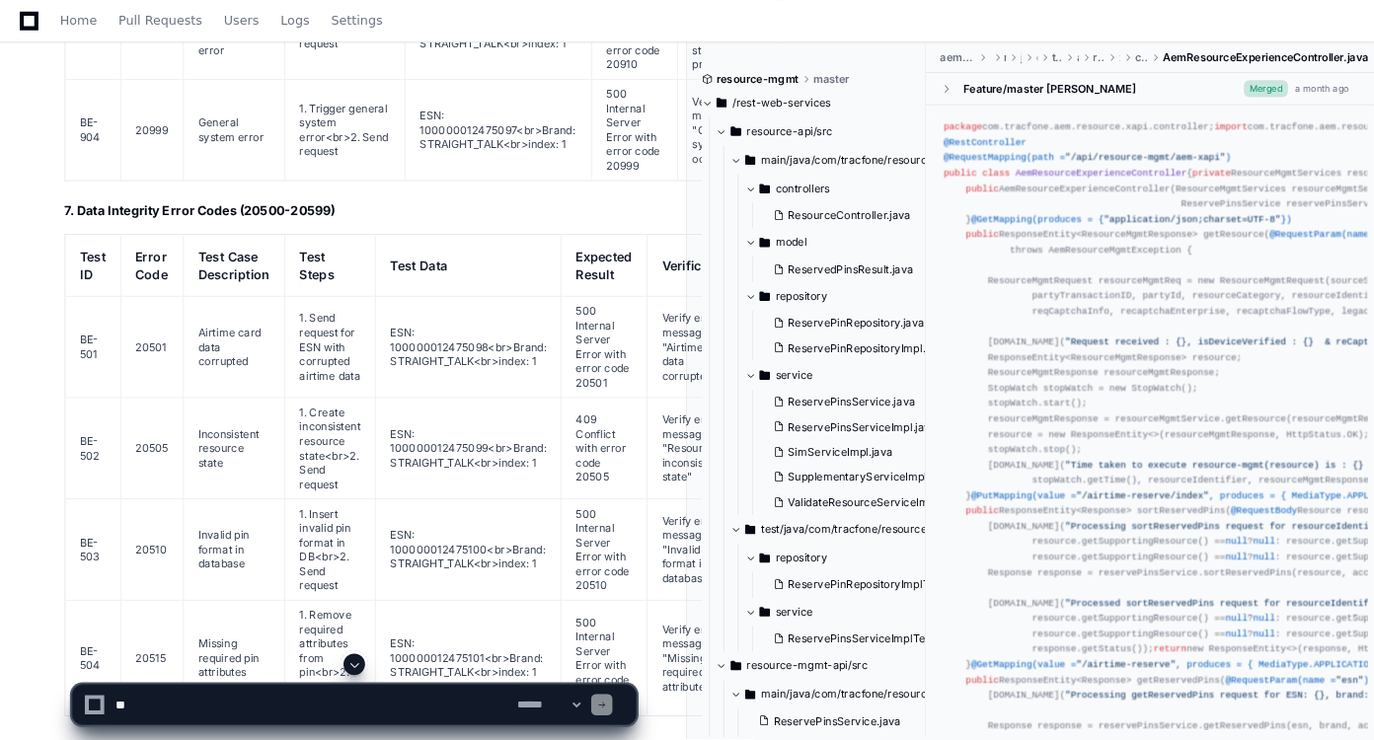
scroll to position [17346, 0]
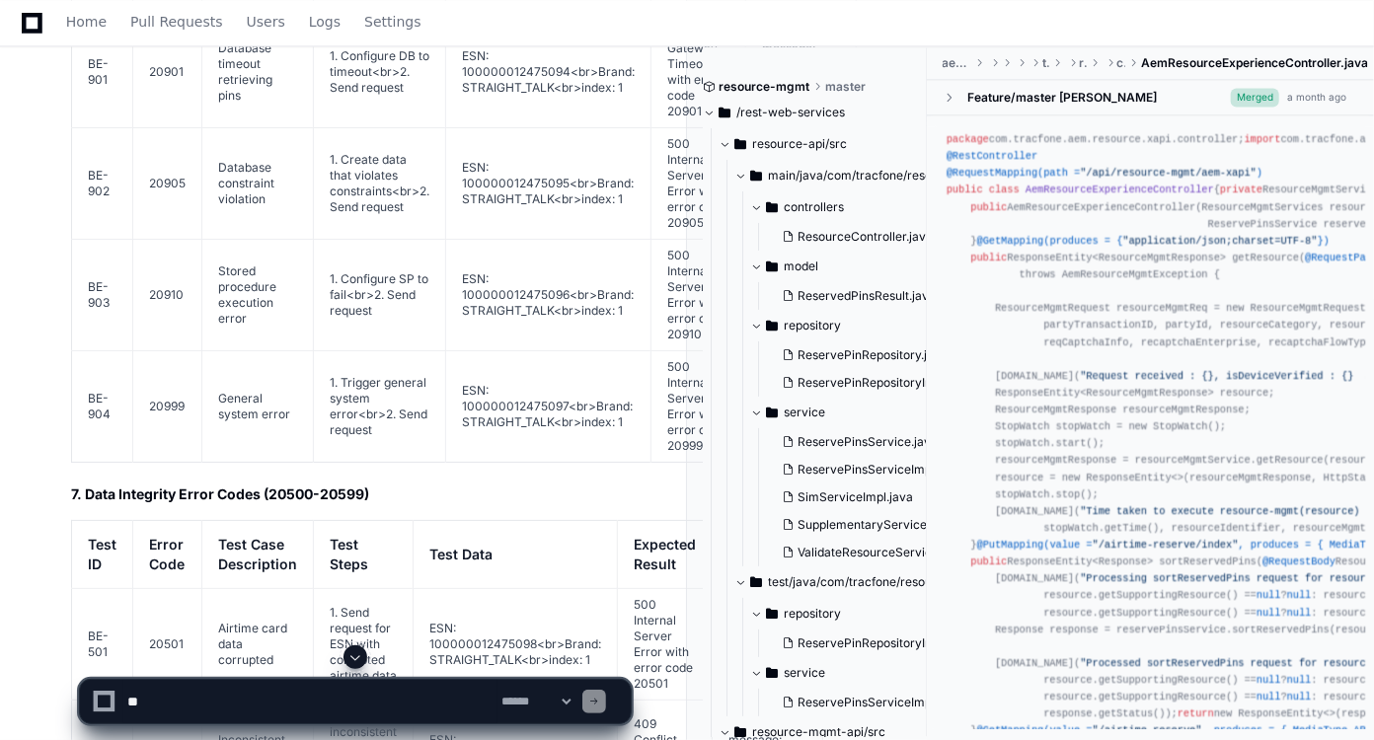
click at [565, 504] on h2 "7. Data Integrity Error Codes (20500-20599)" at bounding box center [351, 495] width 560 height 20
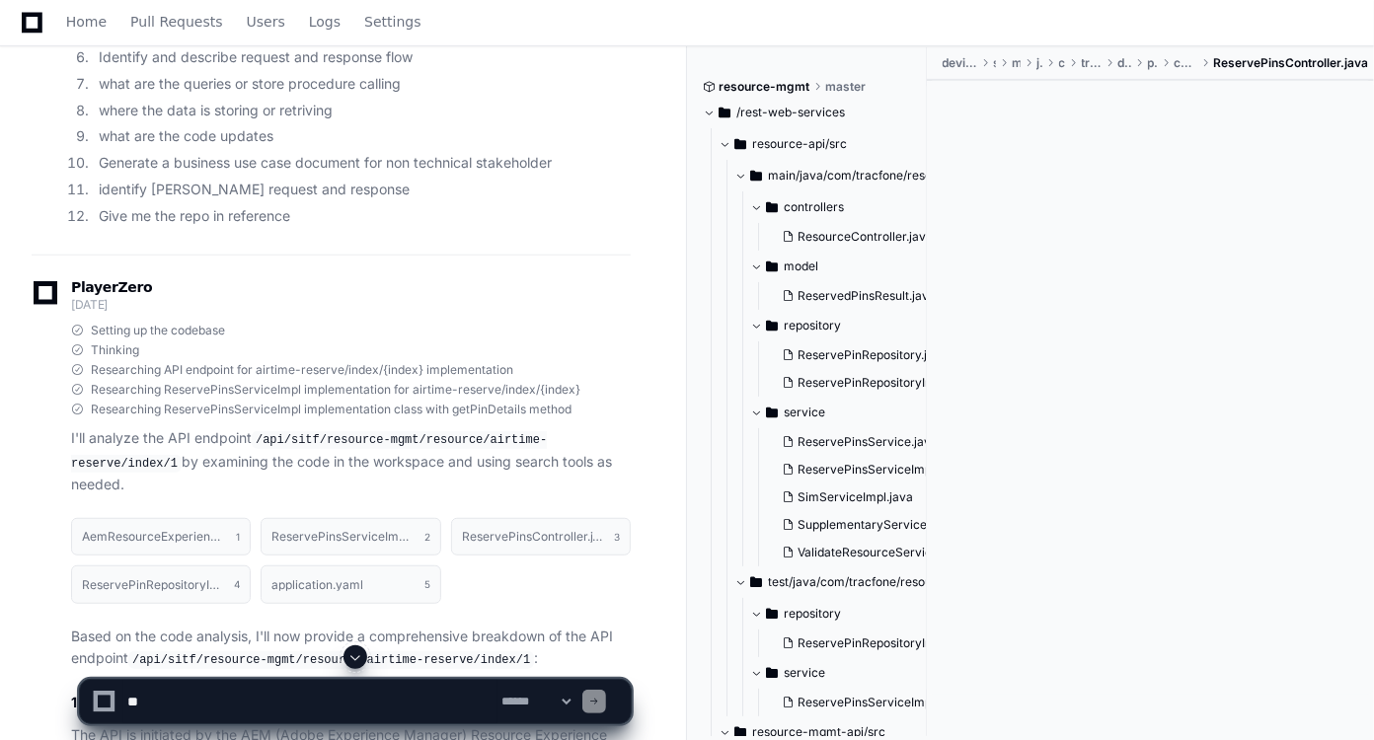
scroll to position [466, 0]
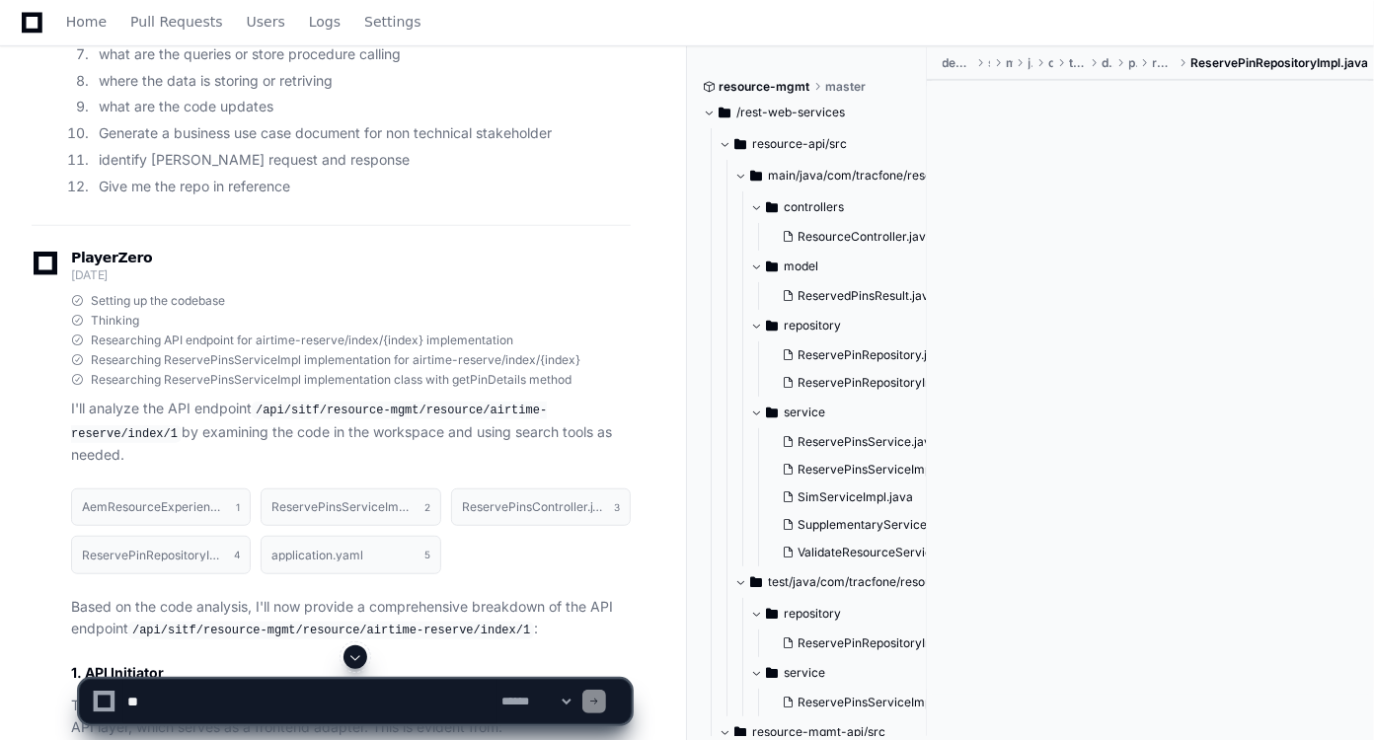
click at [522, 596] on p "Based on the code analysis, I'll now provide a comprehensive breakdown of the A…" at bounding box center [351, 618] width 560 height 45
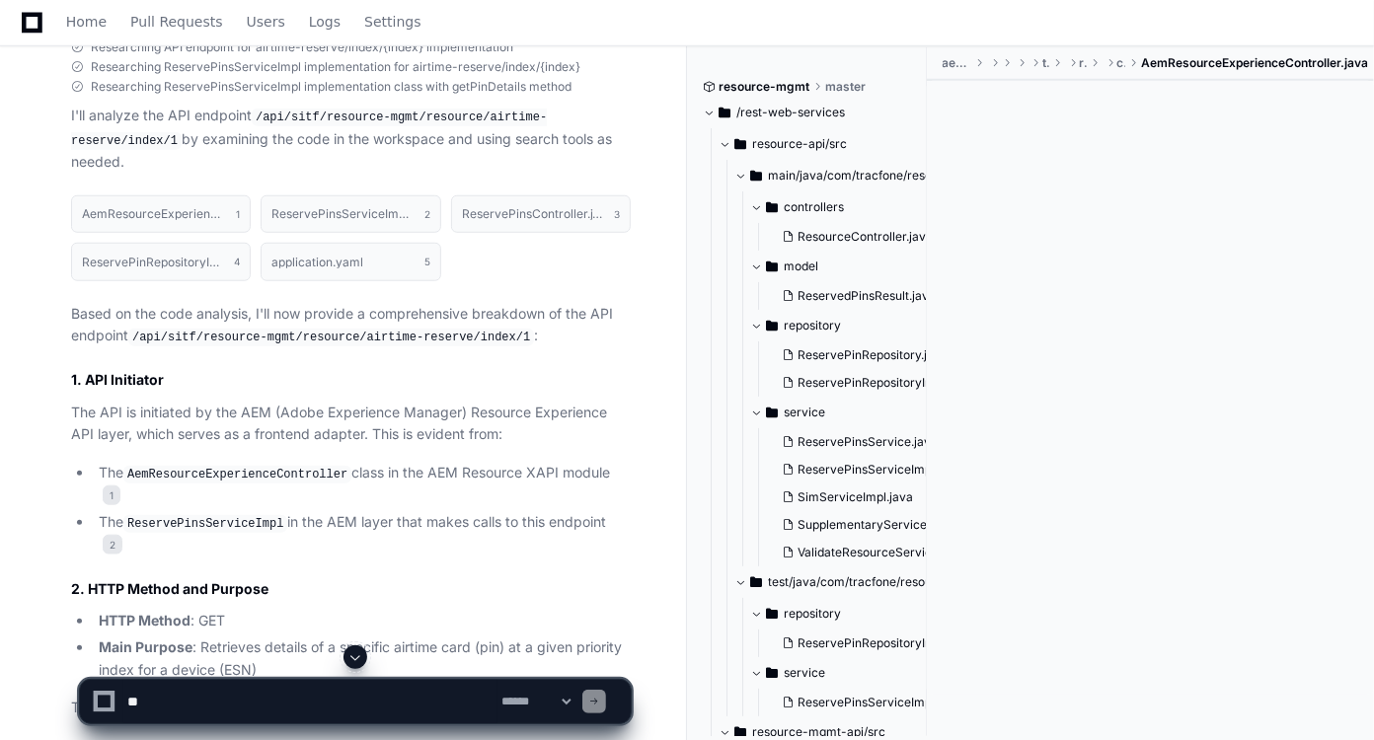
scroll to position [718, 0]
